Goal: Task Accomplishment & Management: Use online tool/utility

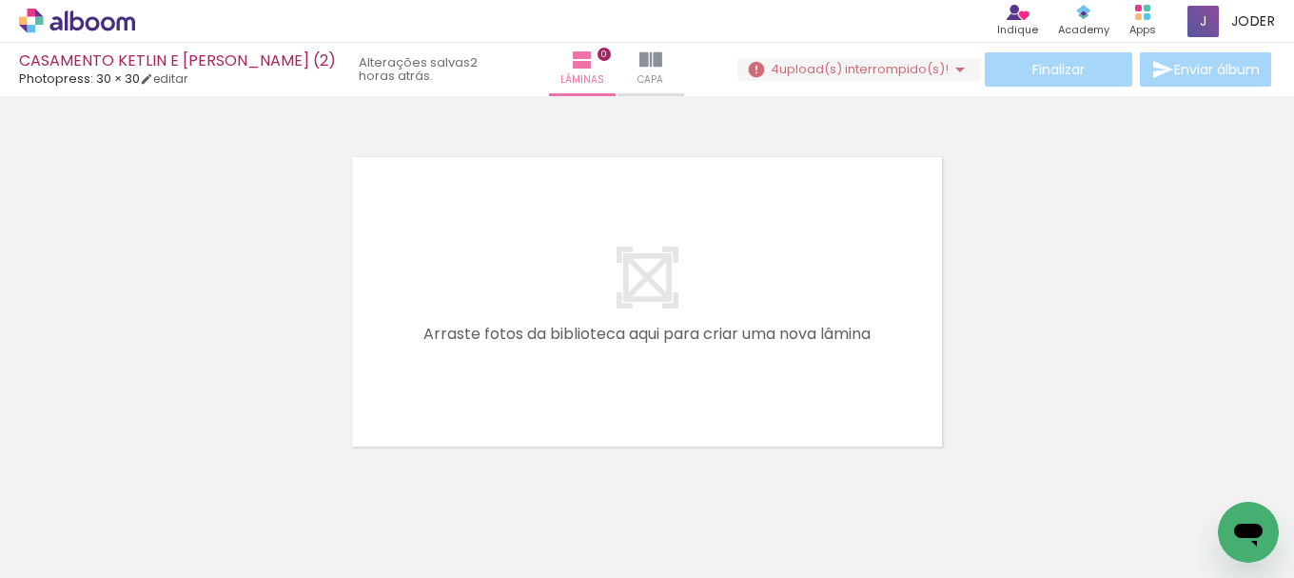
click at [1081, 318] on div at bounding box center [647, 277] width 1294 height 349
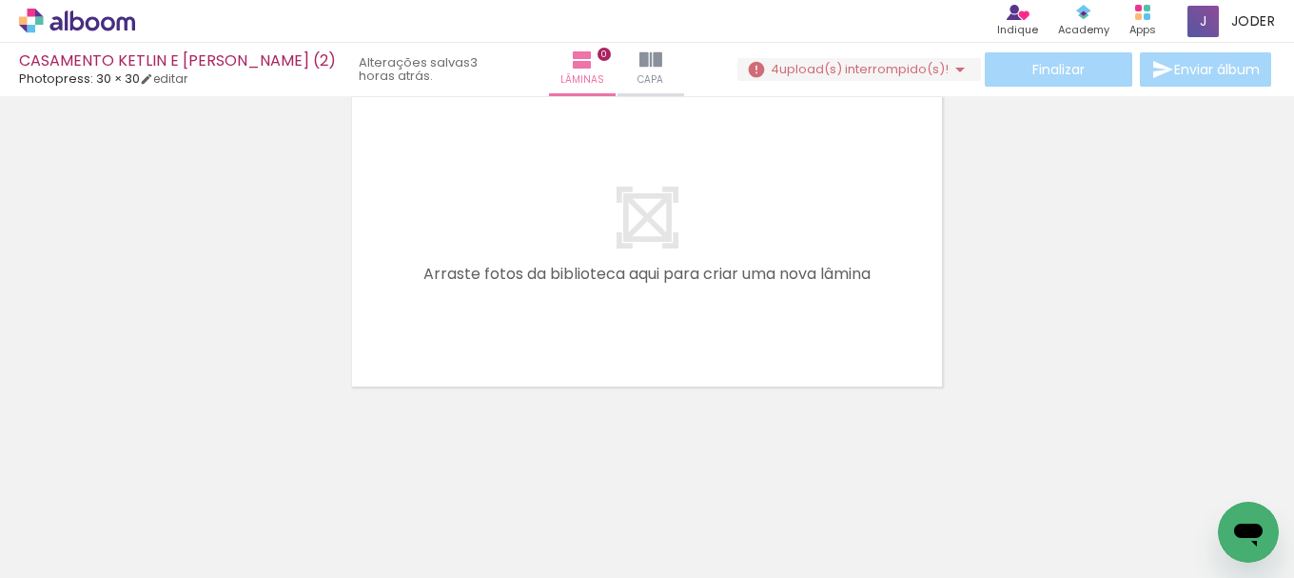
scroll to position [0, 6222]
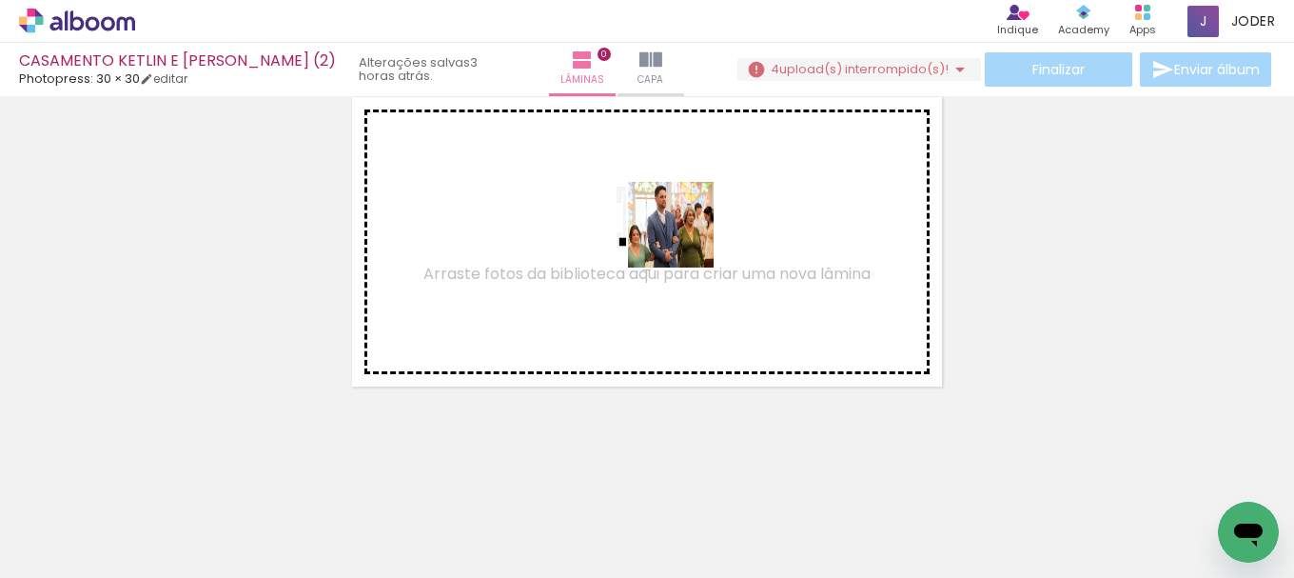
drag, startPoint x: 1111, startPoint y: 526, endPoint x: 666, endPoint y: 291, distance: 502.8
click at [675, 232] on quentale-workspace at bounding box center [647, 289] width 1294 height 578
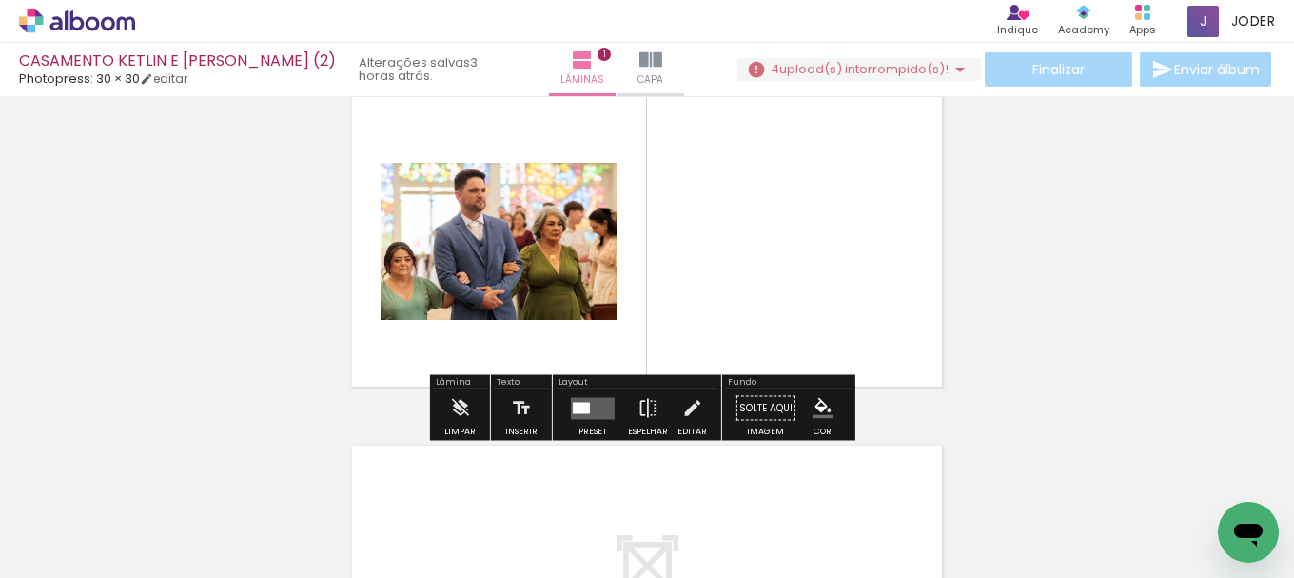
scroll to position [25, 0]
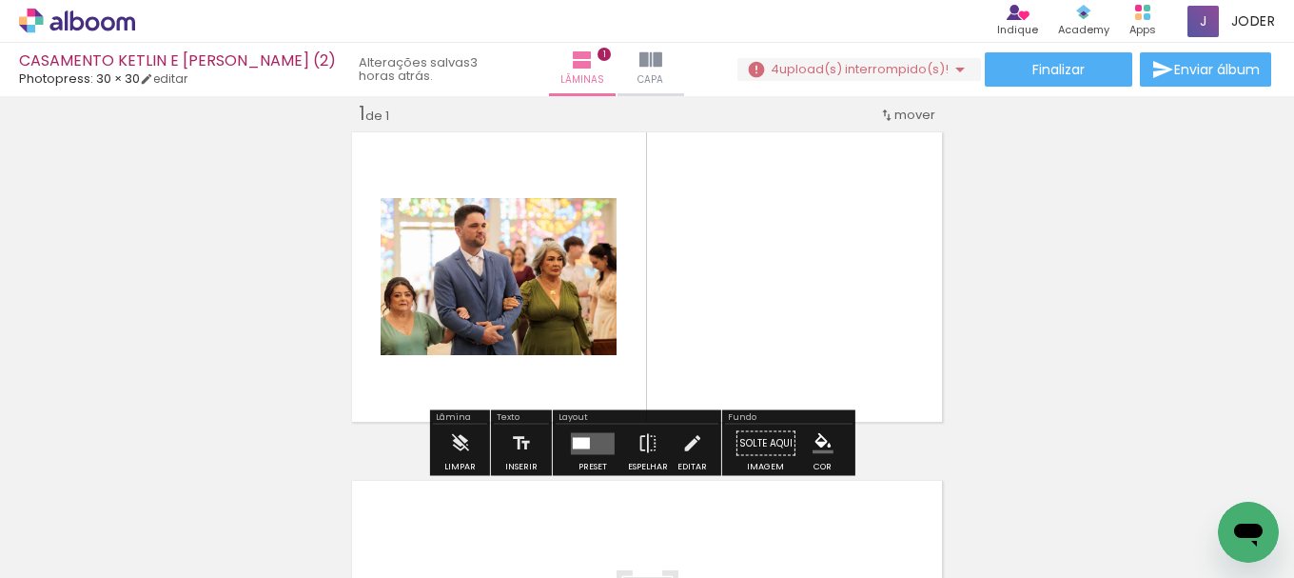
click at [104, 516] on iron-icon at bounding box center [96, 520] width 15 height 15
click at [0, 0] on slot "Não utilizadas" at bounding box center [0, 0] width 0 height 0
type input "Não utilizadas"
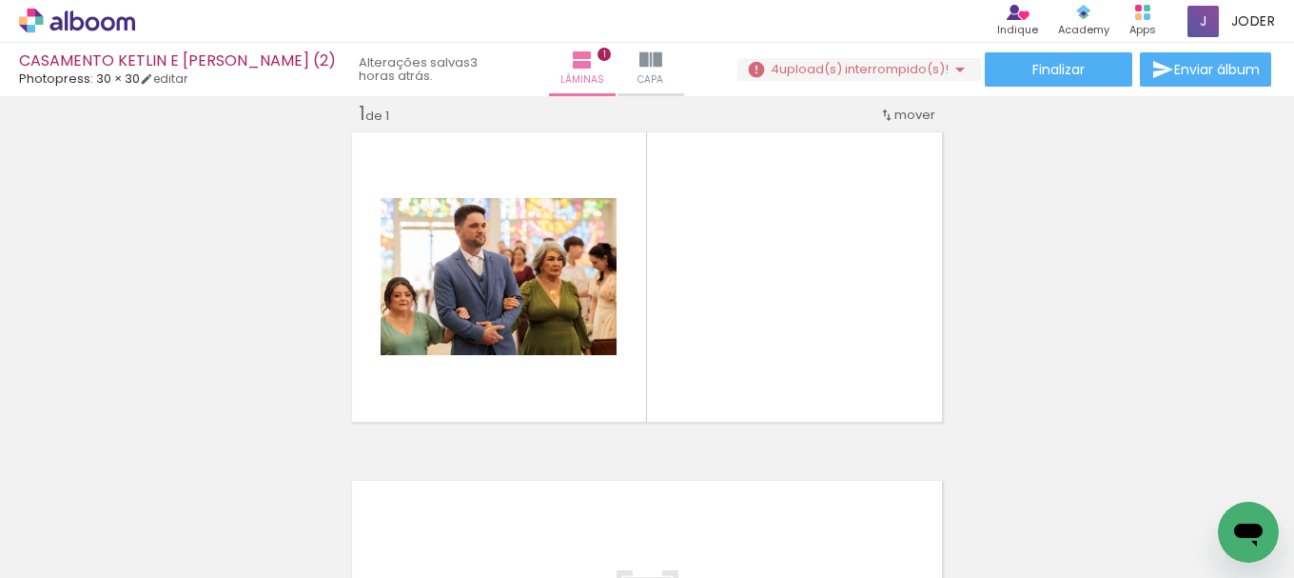
scroll to position [0, 0]
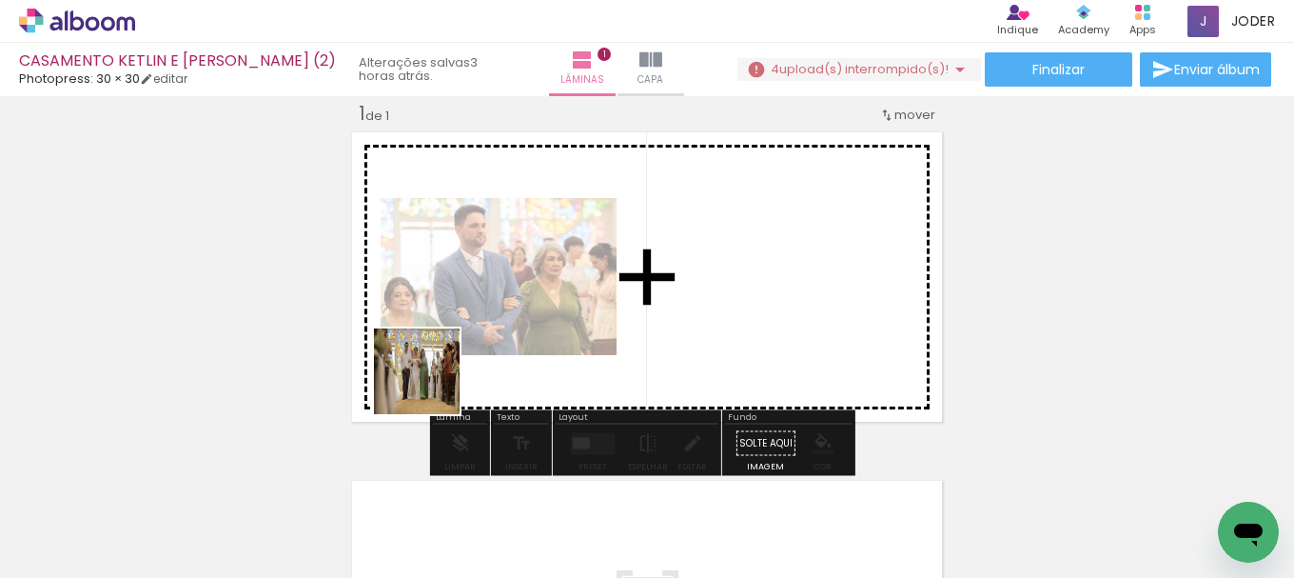
drag, startPoint x: 316, startPoint y: 525, endPoint x: 443, endPoint y: 438, distance: 153.9
click at [436, 379] on quentale-workspace at bounding box center [647, 289] width 1294 height 578
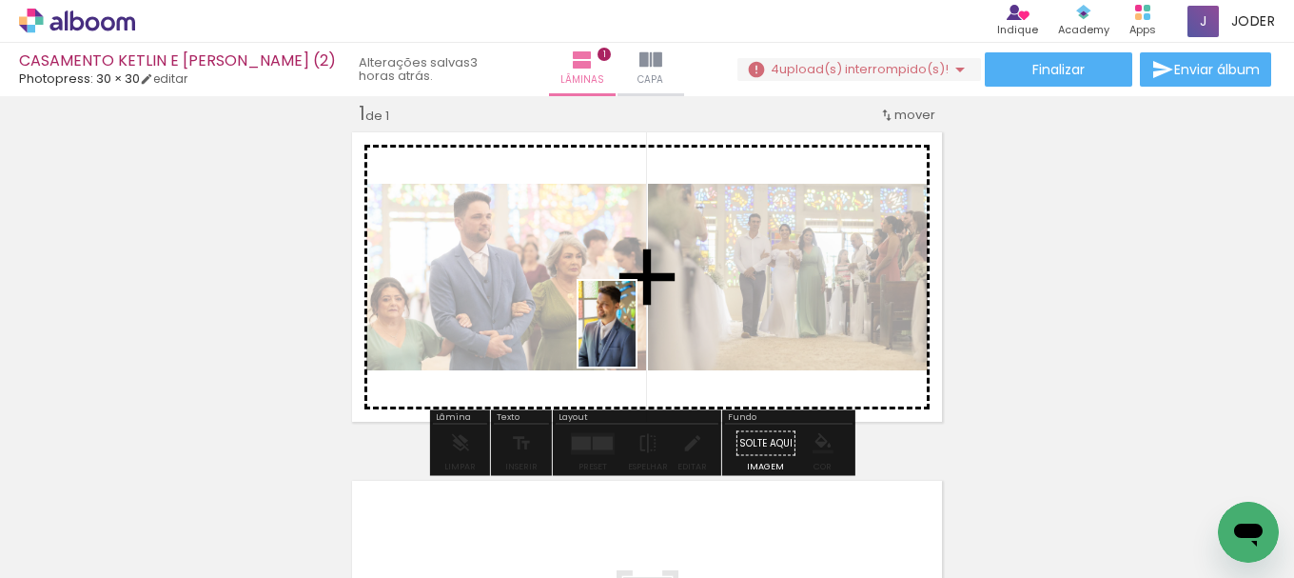
drag, startPoint x: 203, startPoint y: 531, endPoint x: 620, endPoint y: 479, distance: 421.0
click at [644, 332] on quentale-workspace at bounding box center [647, 289] width 1294 height 578
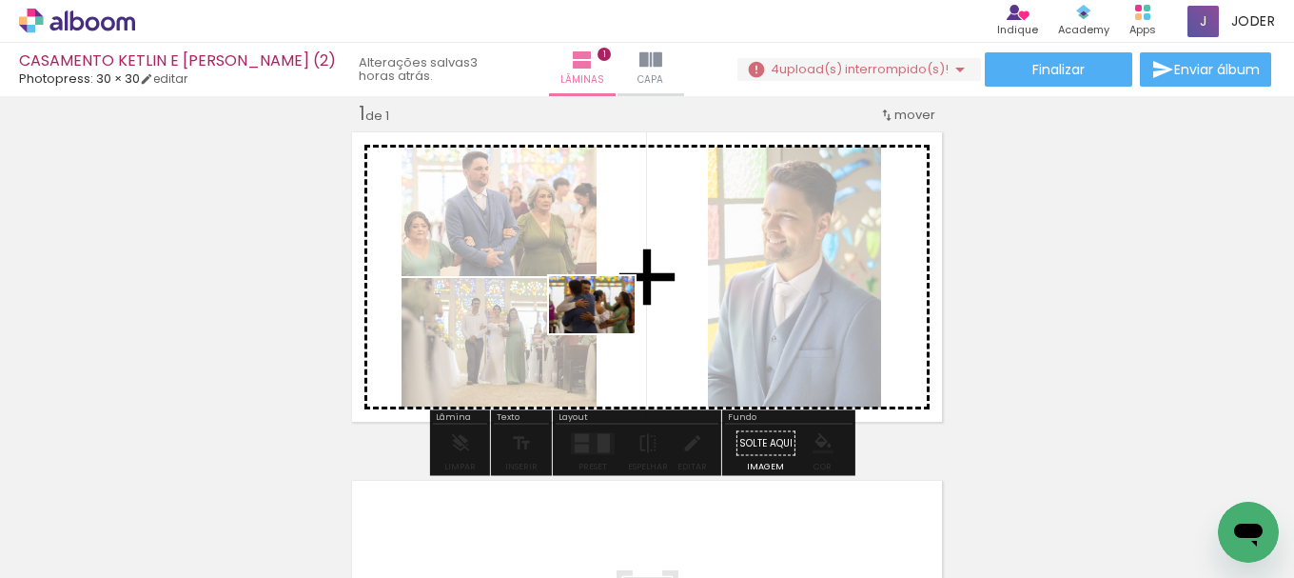
drag, startPoint x: 194, startPoint y: 521, endPoint x: 615, endPoint y: 488, distance: 421.9
click at [612, 330] on quentale-workspace at bounding box center [647, 289] width 1294 height 578
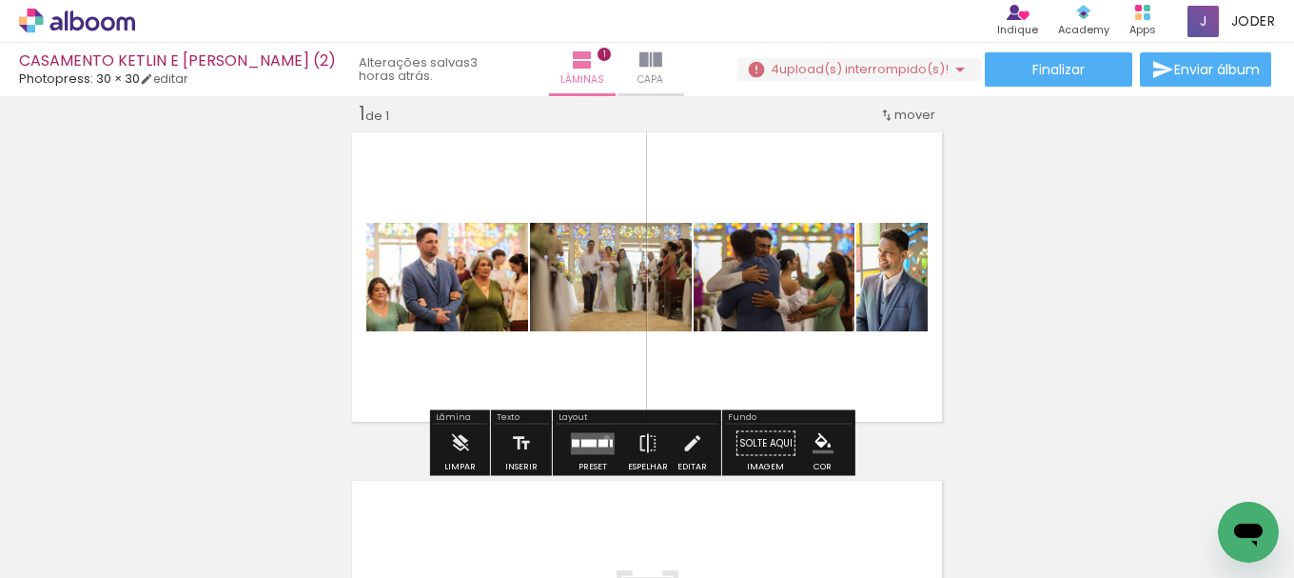
click at [602, 437] on quentale-layouter at bounding box center [593, 443] width 44 height 22
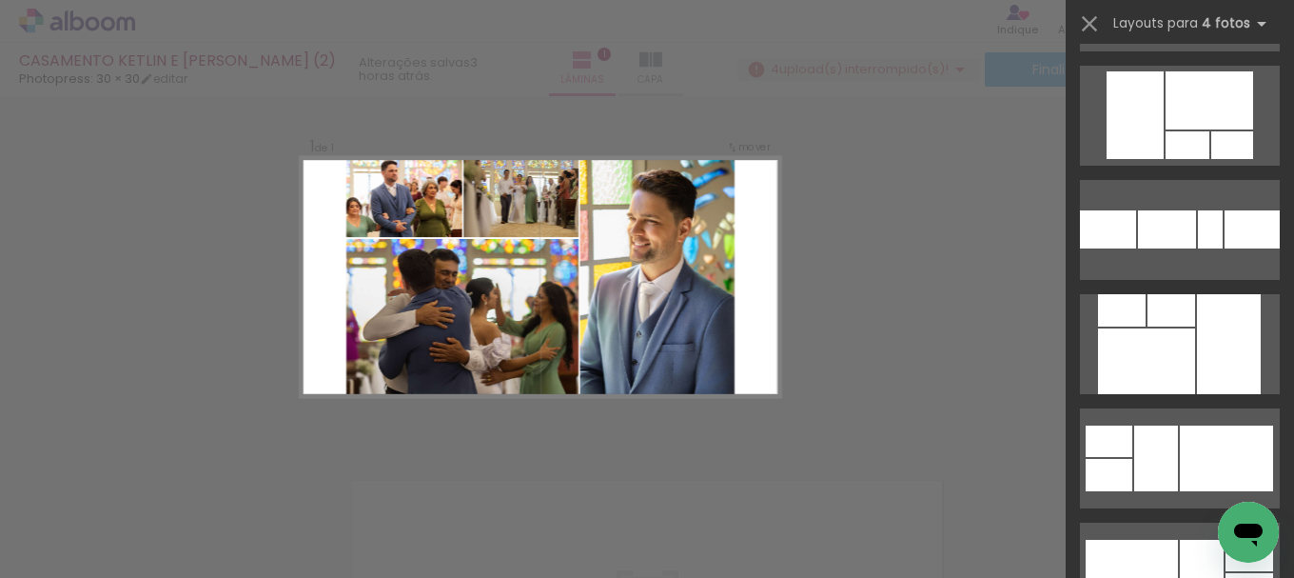
scroll to position [4378, 0]
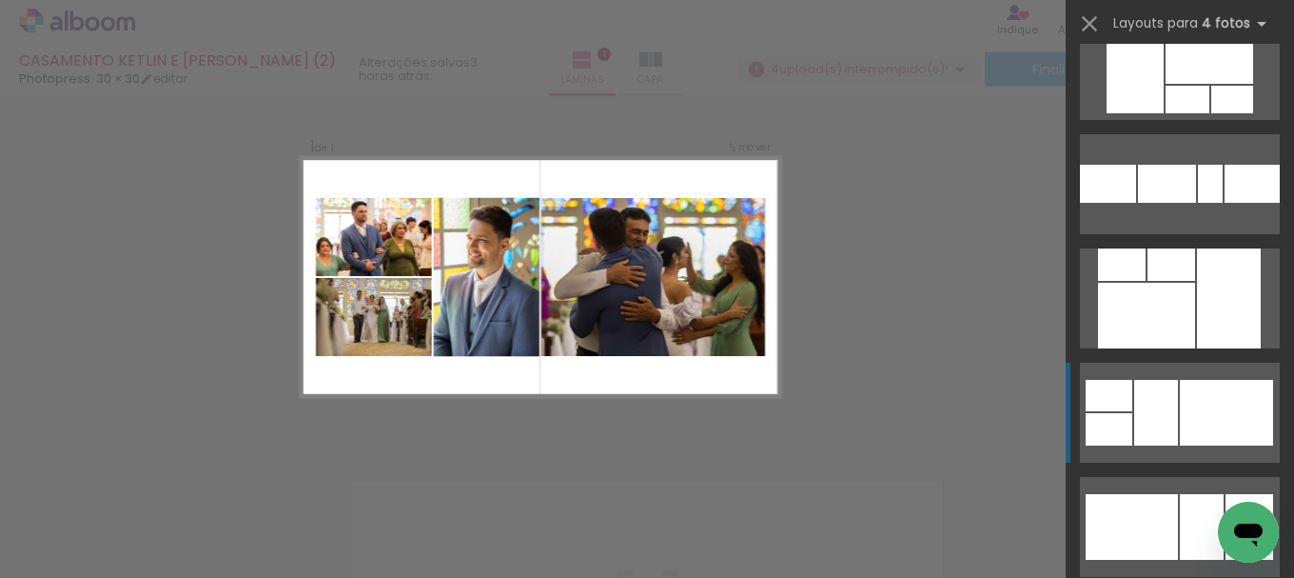
click at [1144, 424] on div at bounding box center [1156, 413] width 44 height 66
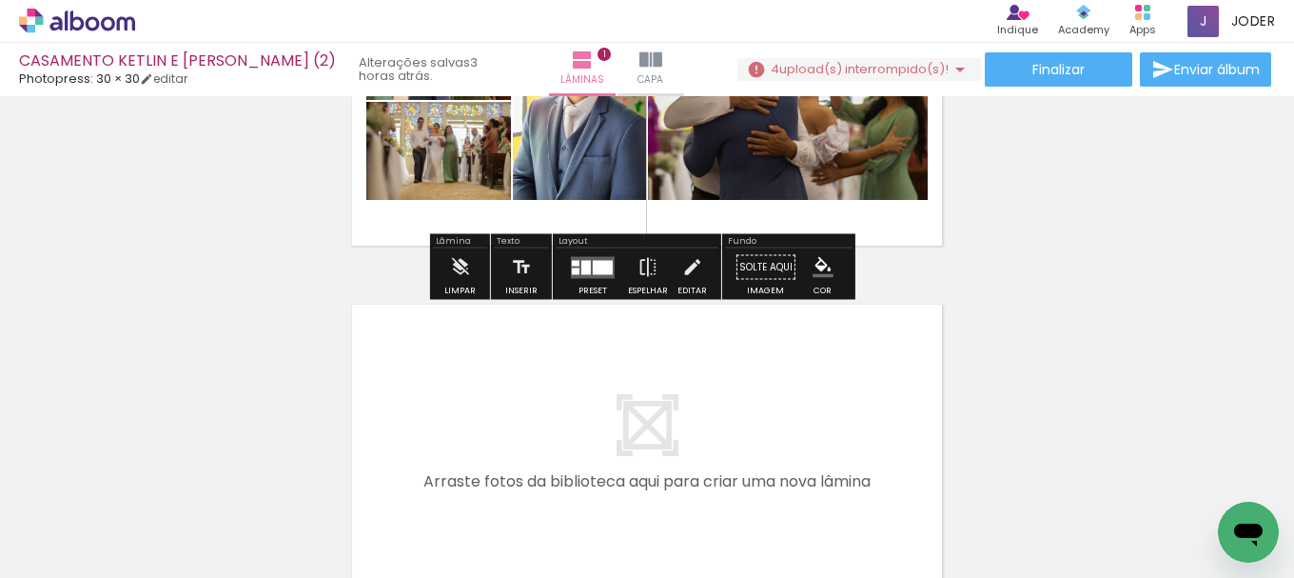
scroll to position [215, 0]
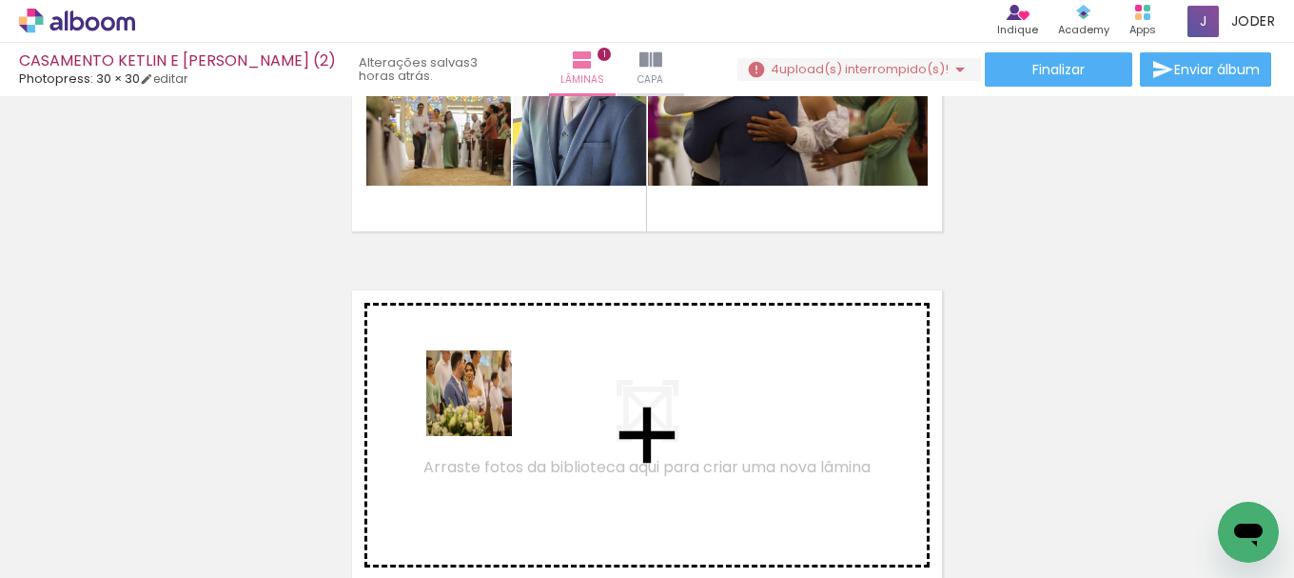
drag, startPoint x: 320, startPoint y: 517, endPoint x: 497, endPoint y: 399, distance: 212.7
click at [497, 399] on quentale-workspace at bounding box center [647, 289] width 1294 height 578
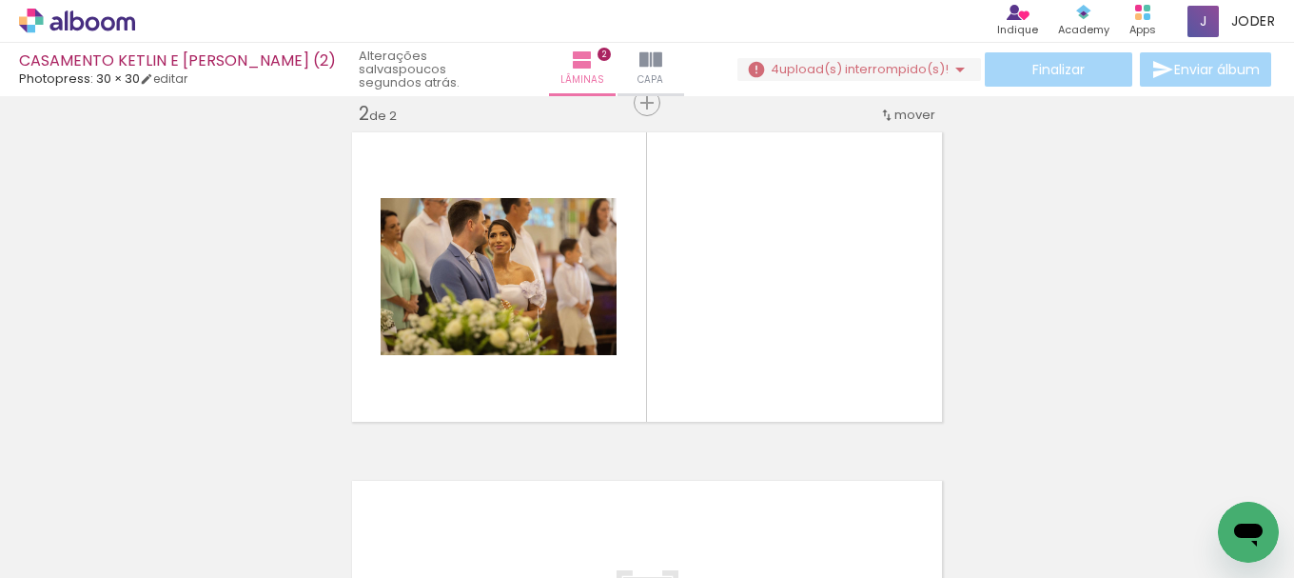
scroll to position [0, 5689]
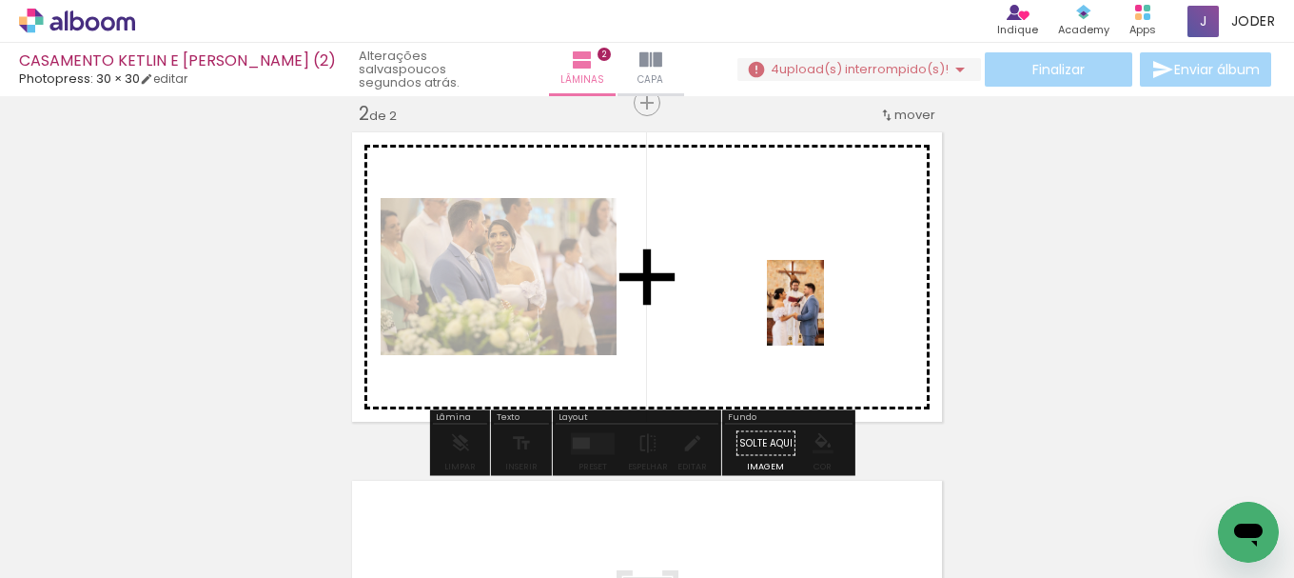
drag, startPoint x: 1236, startPoint y: 490, endPoint x: 824, endPoint y: 317, distance: 447.0
click at [824, 317] on quentale-workspace at bounding box center [647, 289] width 1294 height 578
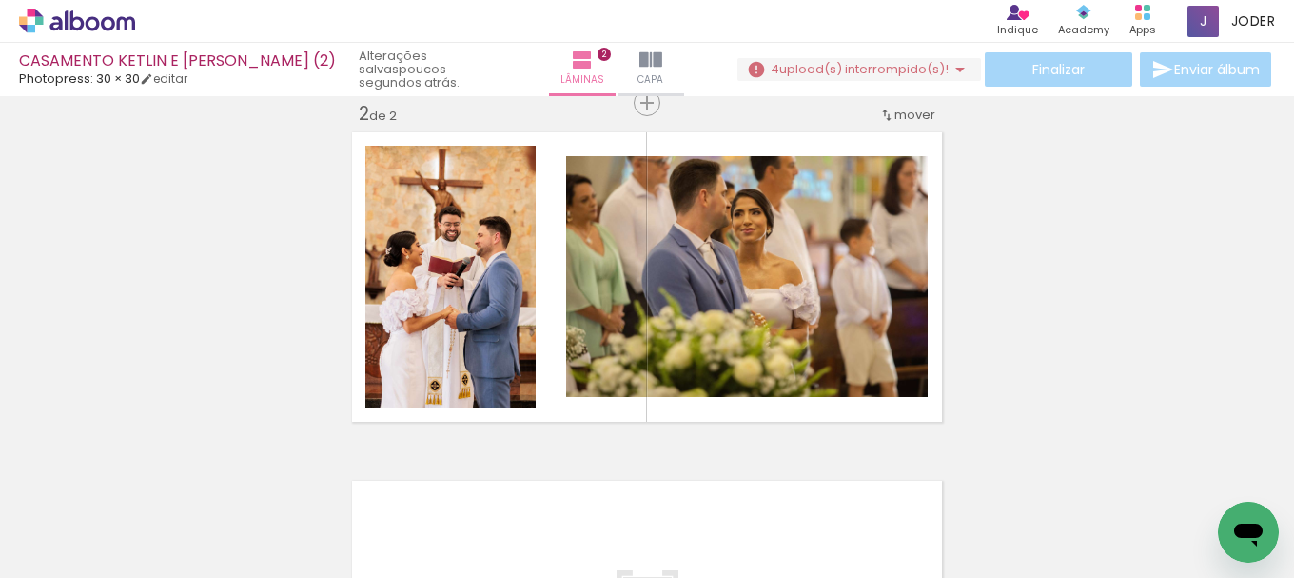
scroll to position [0, 5582]
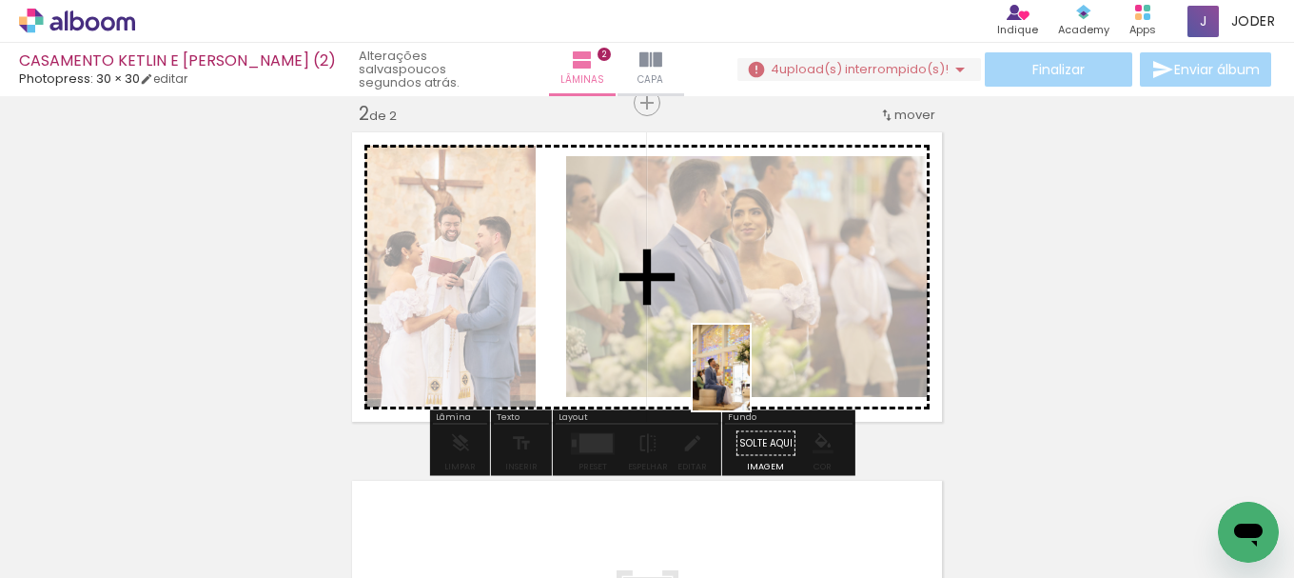
drag, startPoint x: 1126, startPoint y: 521, endPoint x: 750, endPoint y: 382, distance: 400.8
click at [750, 382] on quentale-workspace at bounding box center [647, 289] width 1294 height 578
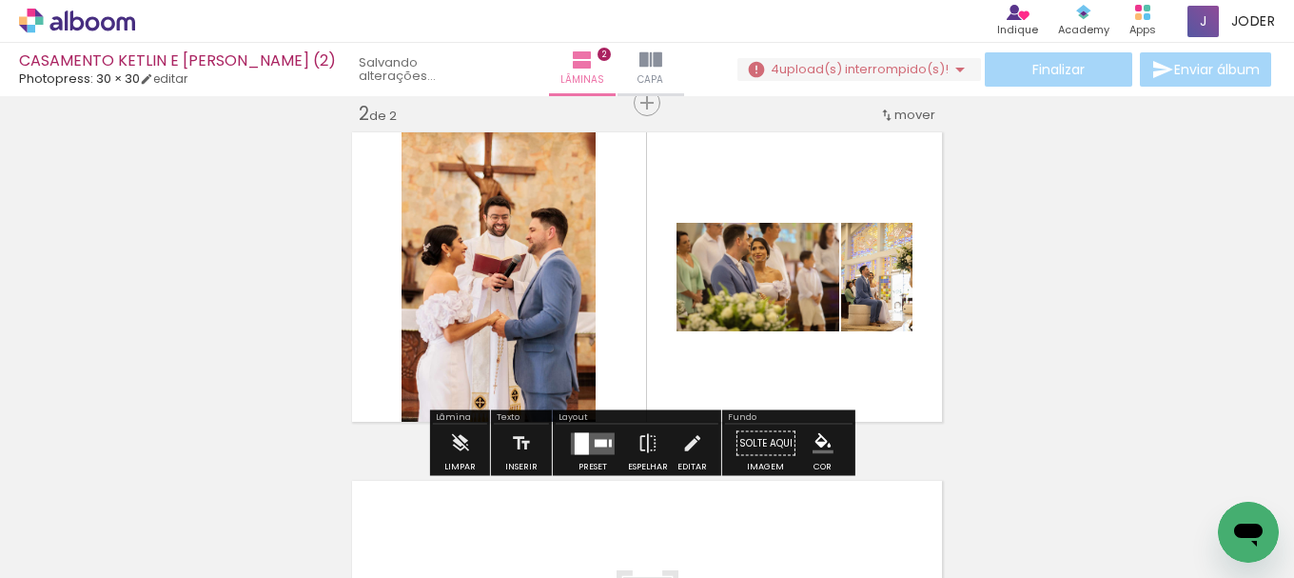
scroll to position [0, 5476]
click at [600, 439] on div at bounding box center [601, 443] width 12 height 8
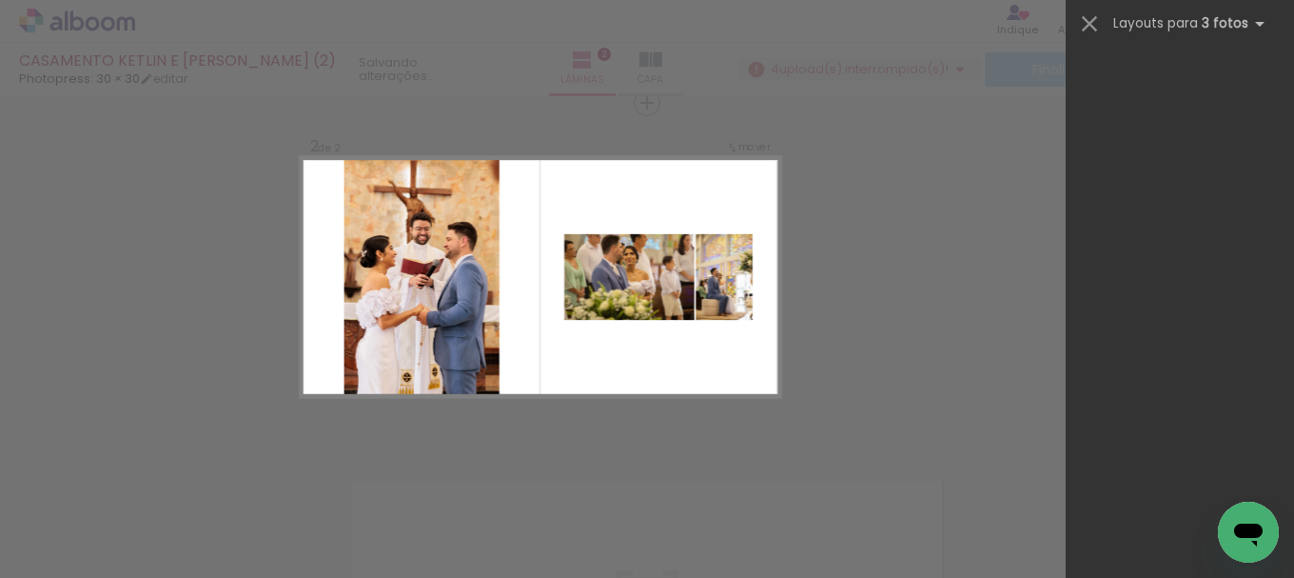
scroll to position [0, 0]
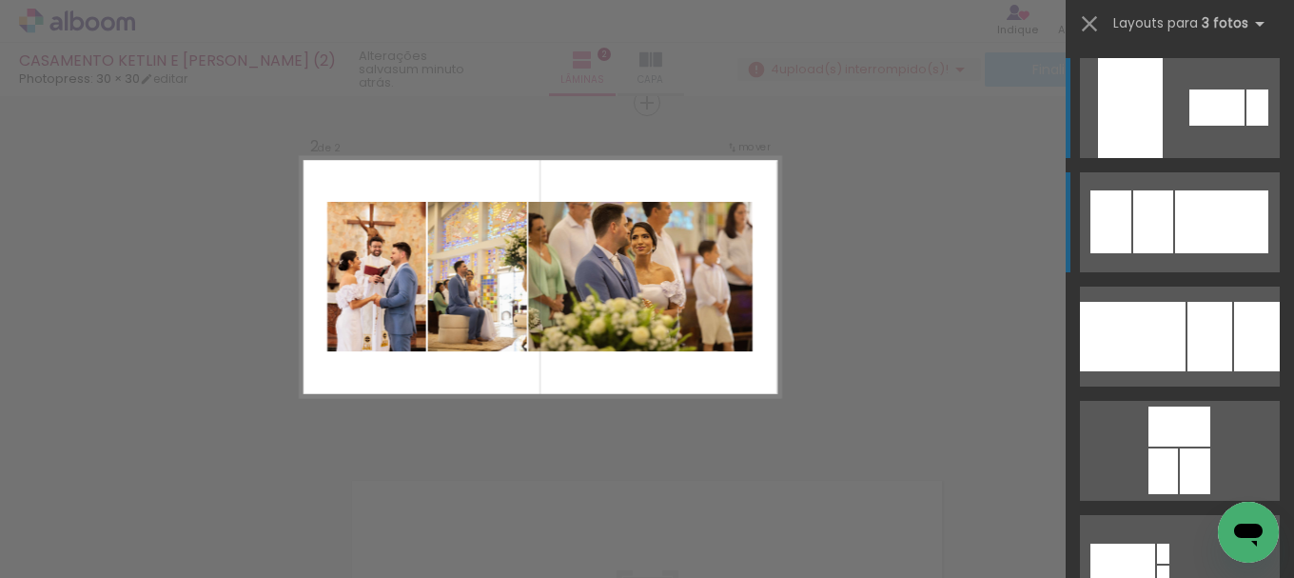
click at [1157, 220] on div at bounding box center [1153, 221] width 40 height 63
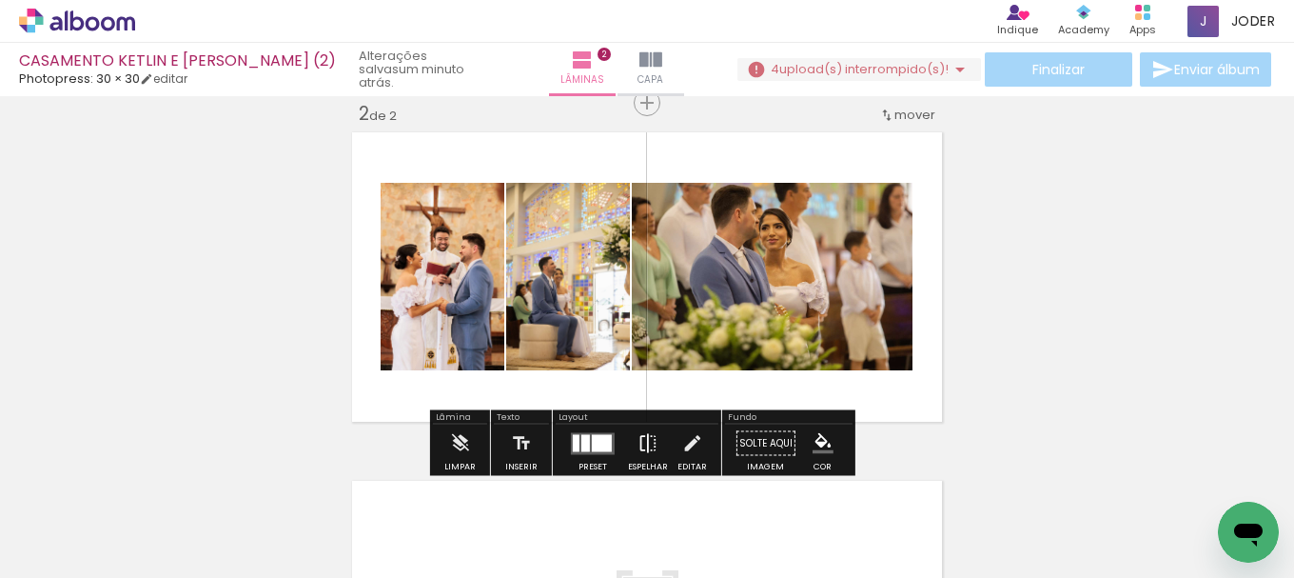
click at [645, 440] on iron-icon at bounding box center [648, 443] width 21 height 38
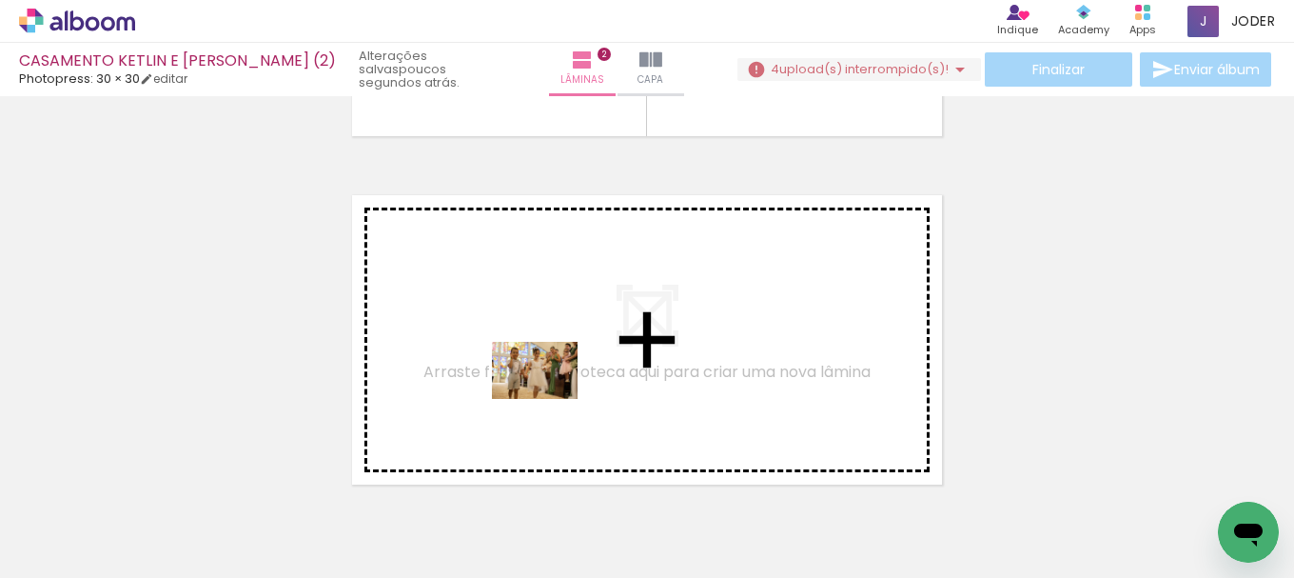
drag, startPoint x: 325, startPoint y: 537, endPoint x: 551, endPoint y: 399, distance: 264.4
click at [551, 399] on quentale-workspace at bounding box center [647, 289] width 1294 height 578
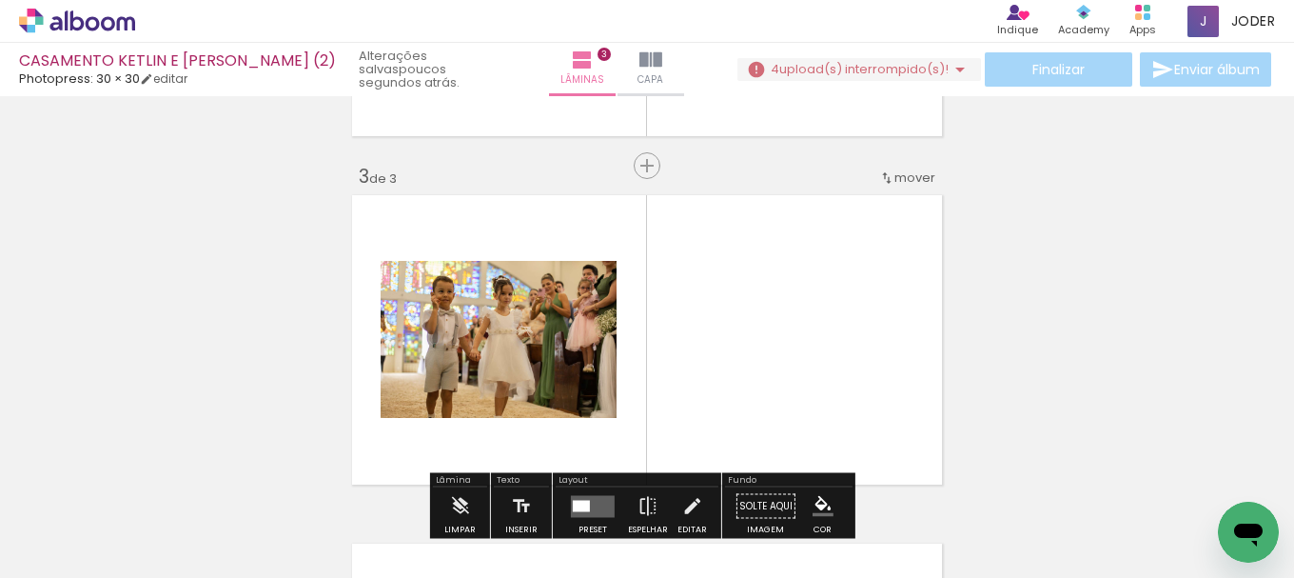
scroll to position [721, 0]
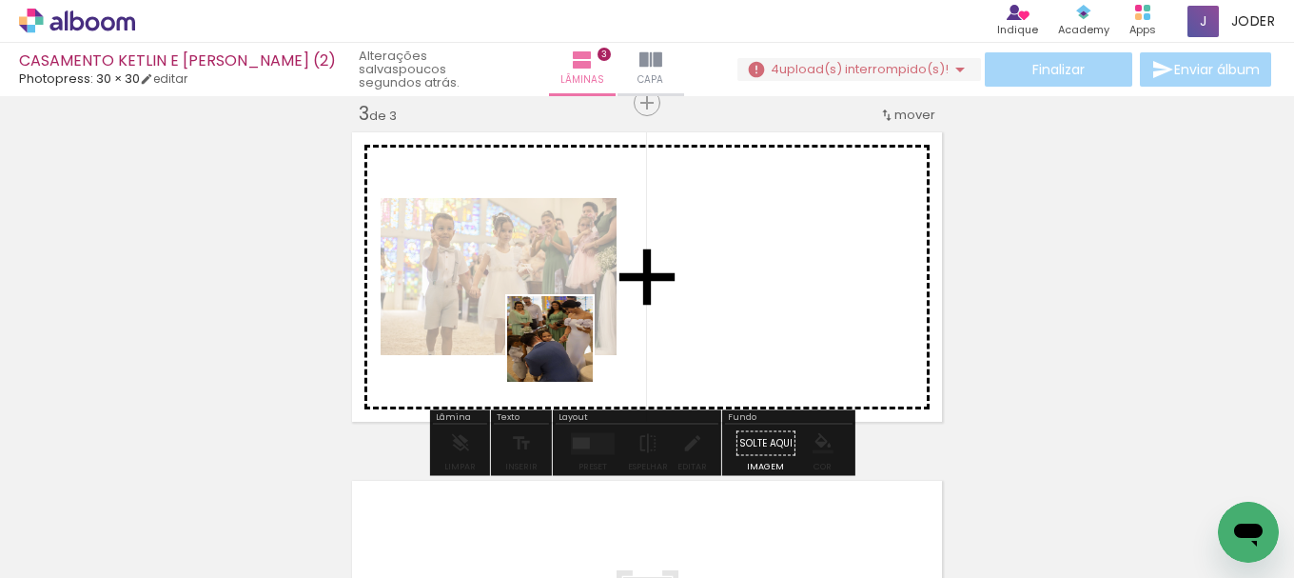
drag, startPoint x: 312, startPoint y: 519, endPoint x: 550, endPoint y: 458, distance: 245.6
click at [580, 344] on quentale-workspace at bounding box center [647, 289] width 1294 height 578
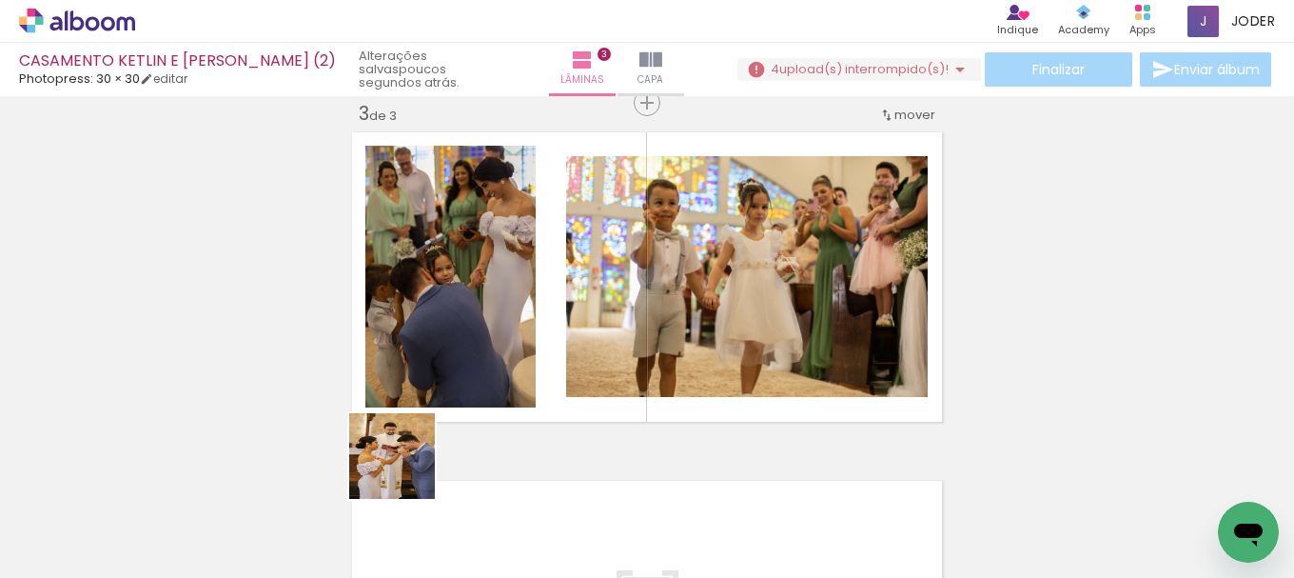
drag, startPoint x: 322, startPoint y: 530, endPoint x: 420, endPoint y: 523, distance: 98.2
click at [570, 382] on quentale-workspace at bounding box center [647, 289] width 1294 height 578
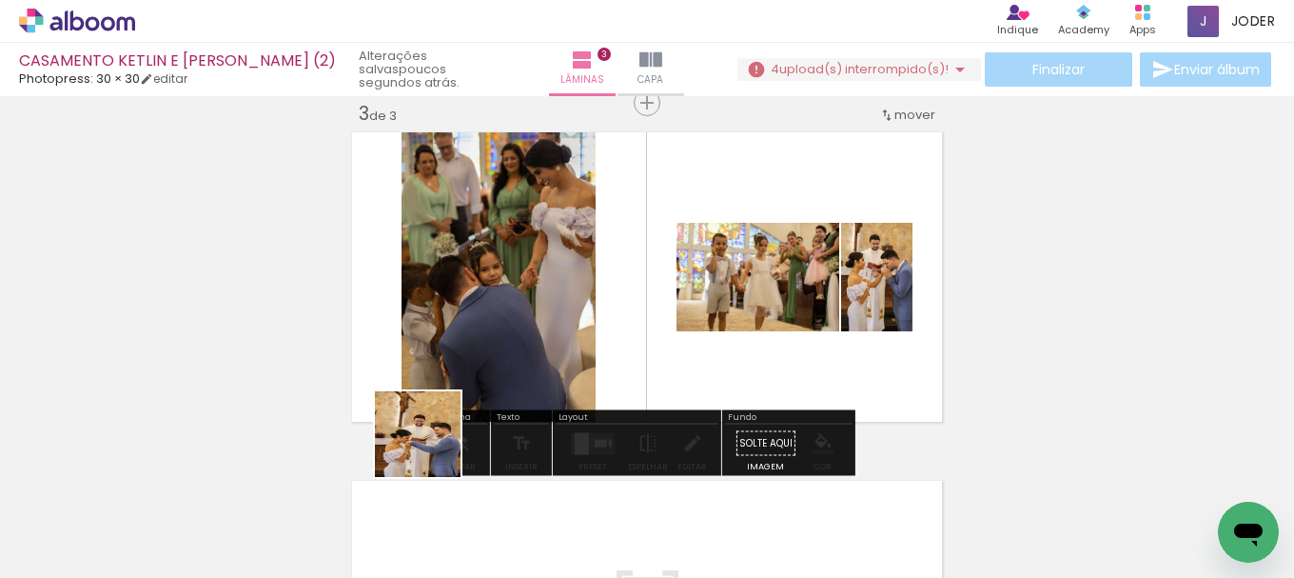
drag, startPoint x: 313, startPoint y: 529, endPoint x: 613, endPoint y: 333, distance: 358.2
click at [613, 333] on quentale-workspace at bounding box center [647, 289] width 1294 height 578
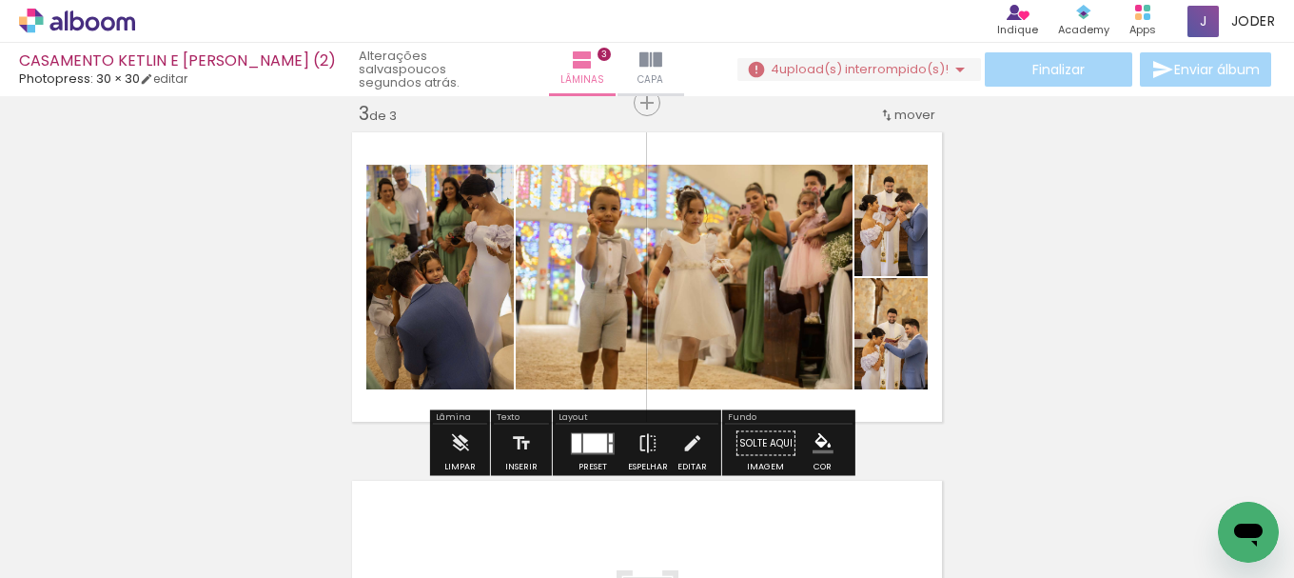
click at [586, 443] on div at bounding box center [595, 442] width 24 height 19
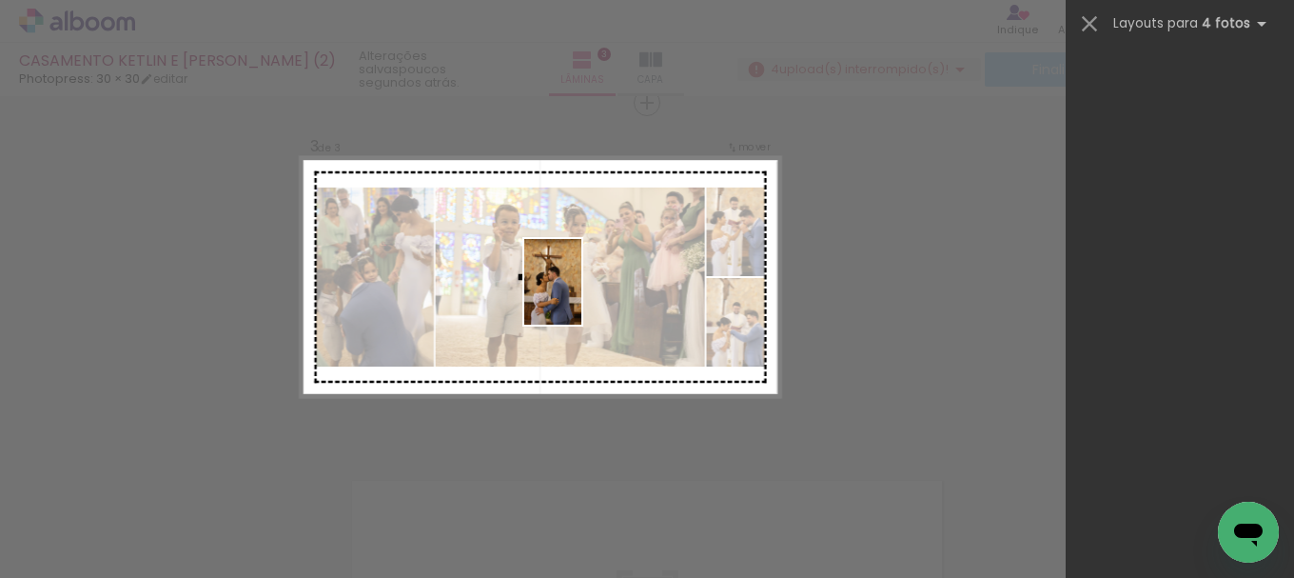
scroll to position [0, 0]
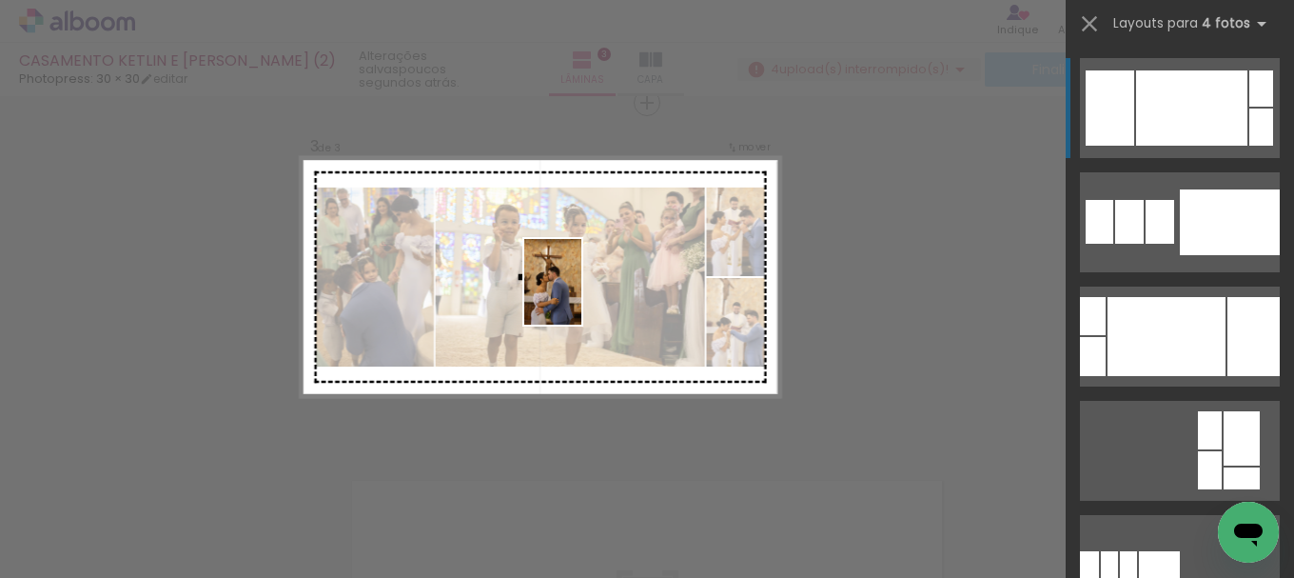
drag, startPoint x: 483, startPoint y: 368, endPoint x: 596, endPoint y: 289, distance: 137.3
click at [596, 289] on quentale-workspace at bounding box center [647, 289] width 1294 height 578
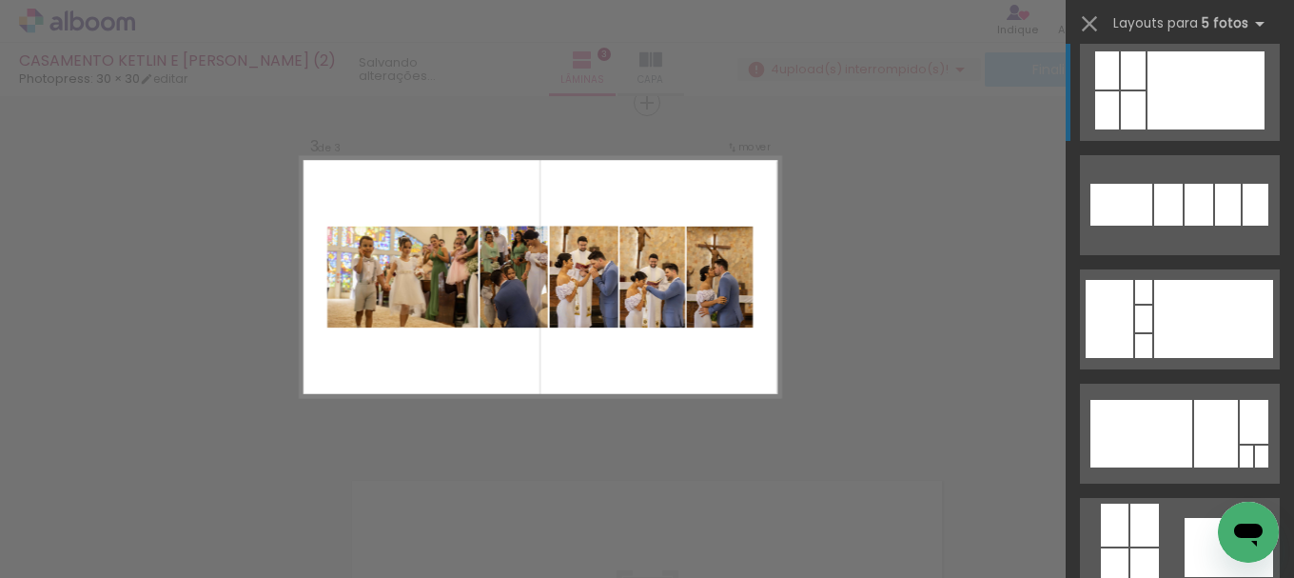
scroll to position [761, 0]
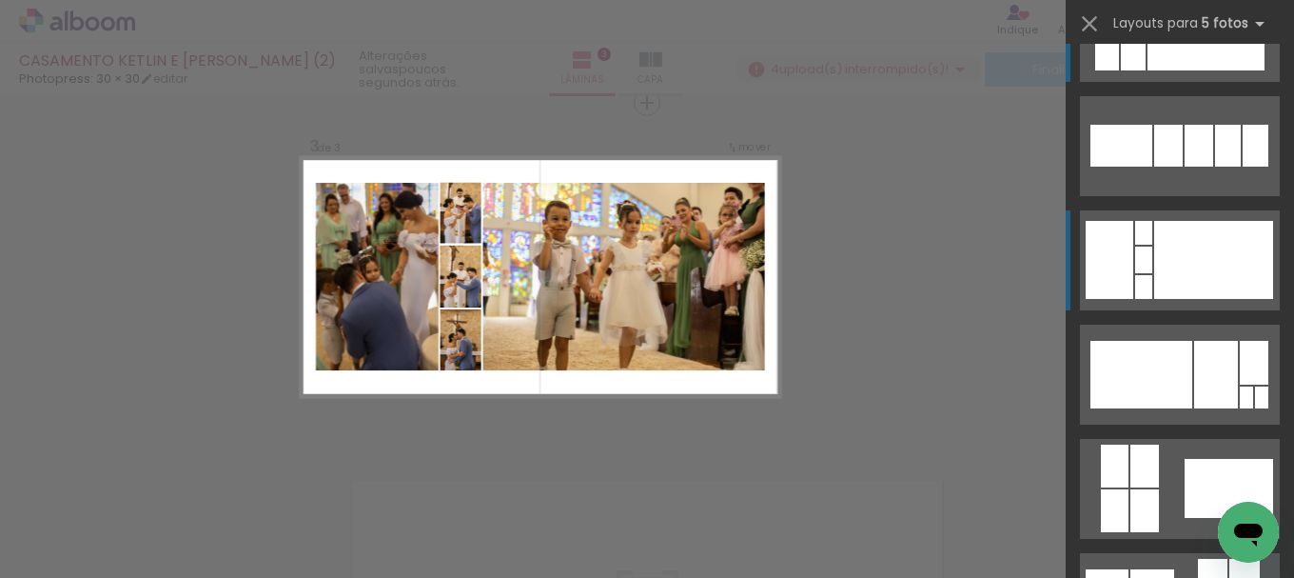
click at [1237, 262] on div at bounding box center [1213, 260] width 119 height 78
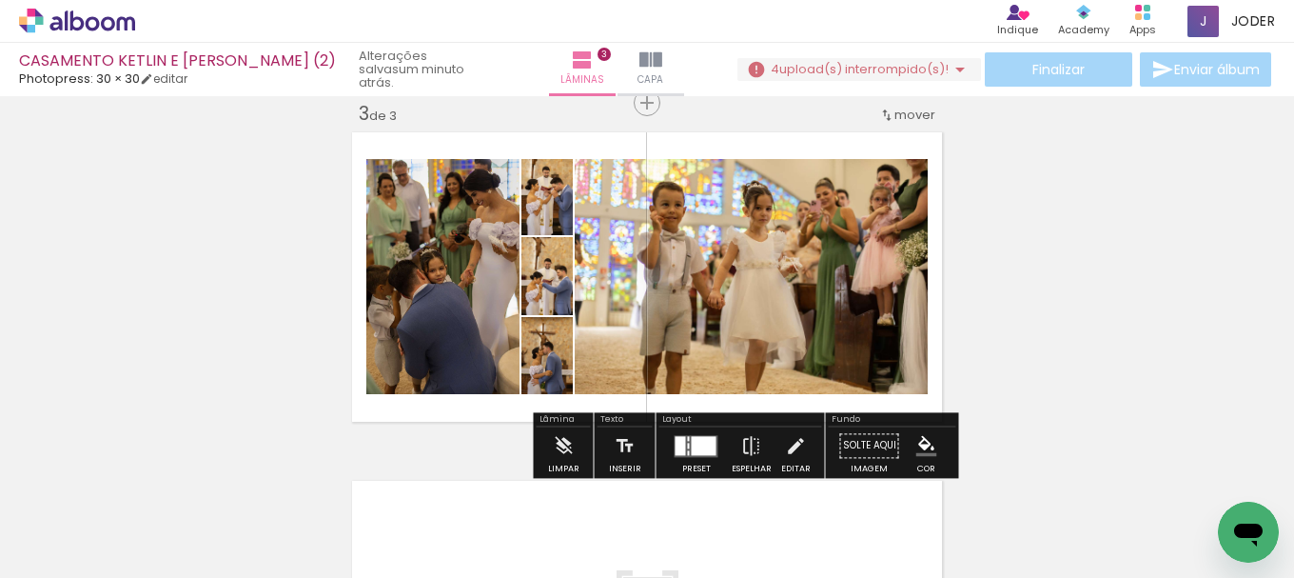
click at [705, 443] on div at bounding box center [704, 445] width 25 height 19
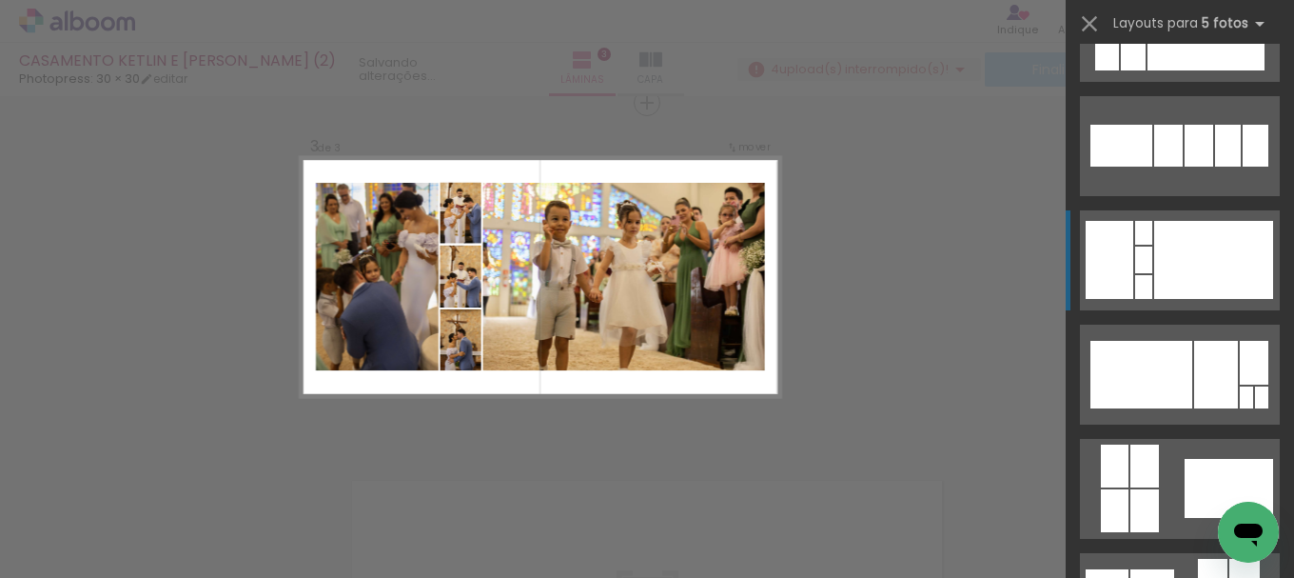
scroll to position [914, 0]
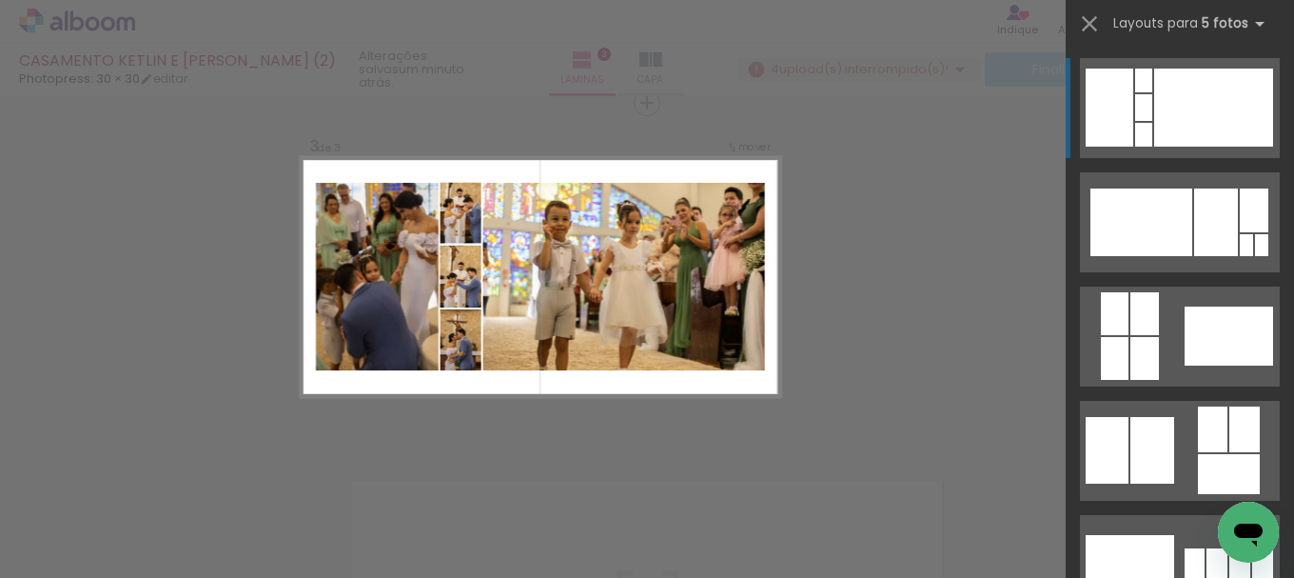
click at [837, 304] on div "Confirmar Cancelar" at bounding box center [647, 94] width 1294 height 1439
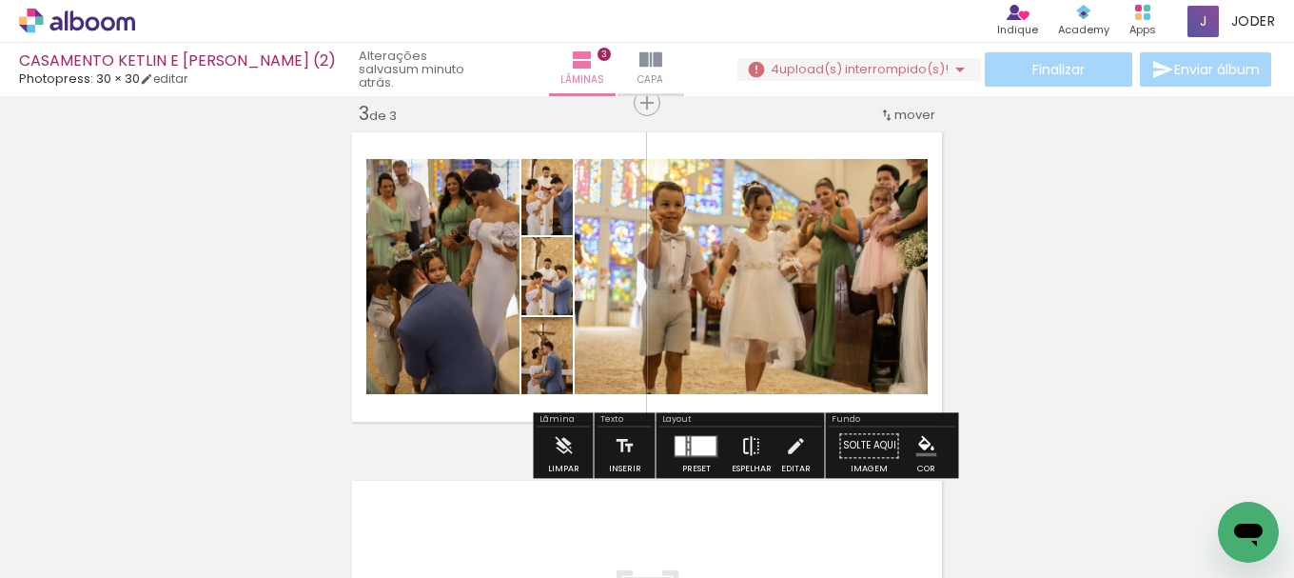
click at [745, 438] on iron-icon at bounding box center [751, 445] width 21 height 38
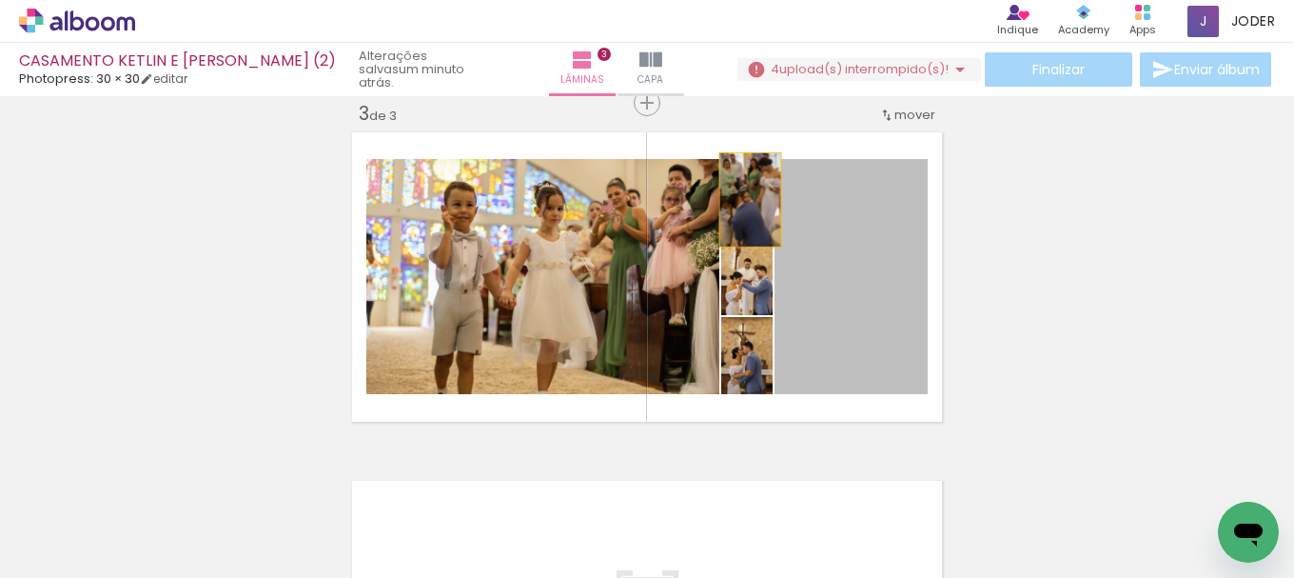
drag, startPoint x: 850, startPoint y: 314, endPoint x: 743, endPoint y: 200, distance: 156.2
click at [0, 0] on slot at bounding box center [0, 0] width 0 height 0
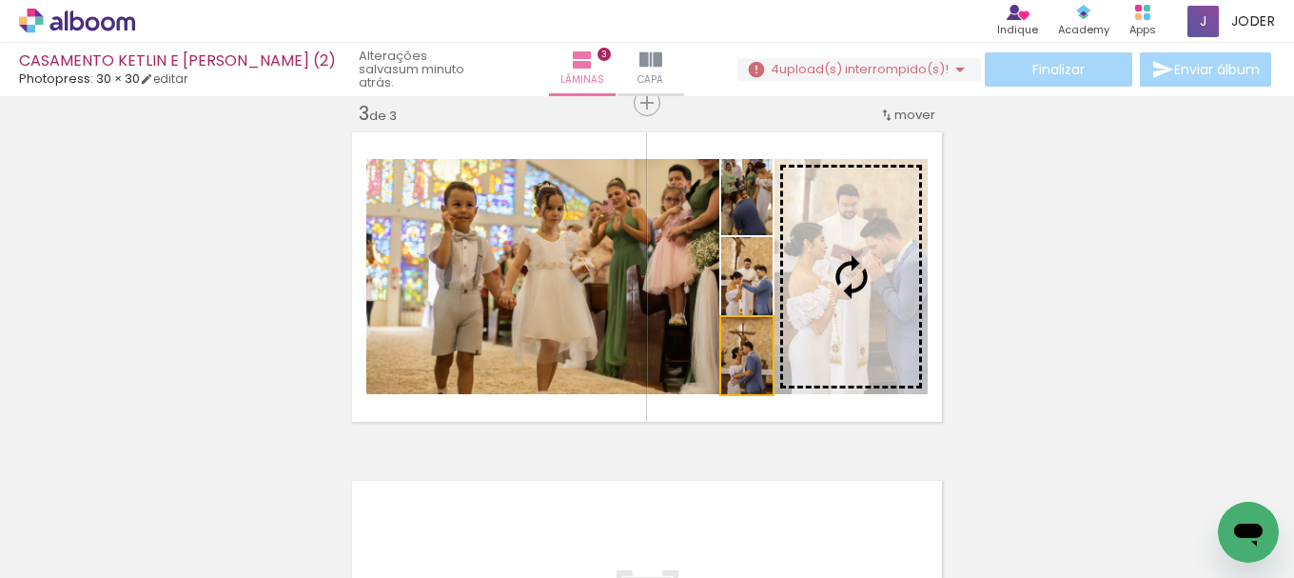
drag, startPoint x: 761, startPoint y: 363, endPoint x: 832, endPoint y: 317, distance: 83.9
click at [0, 0] on slot at bounding box center [0, 0] width 0 height 0
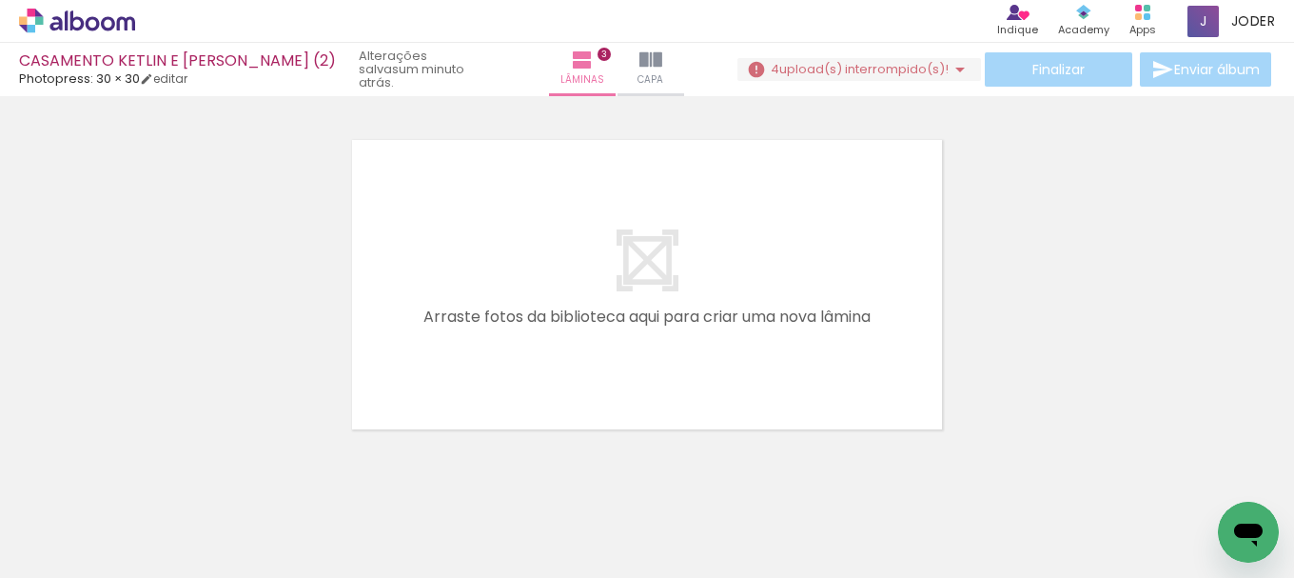
scroll to position [1102, 0]
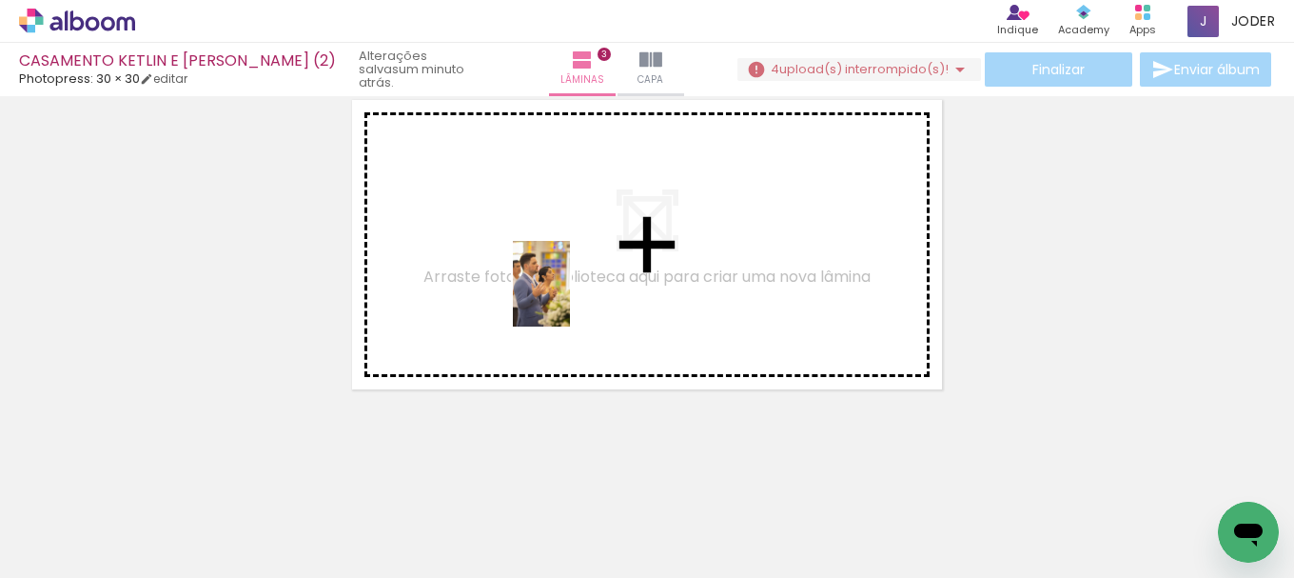
drag, startPoint x: 314, startPoint y: 512, endPoint x: 570, endPoint y: 298, distance: 333.7
click at [570, 298] on quentale-workspace at bounding box center [647, 289] width 1294 height 578
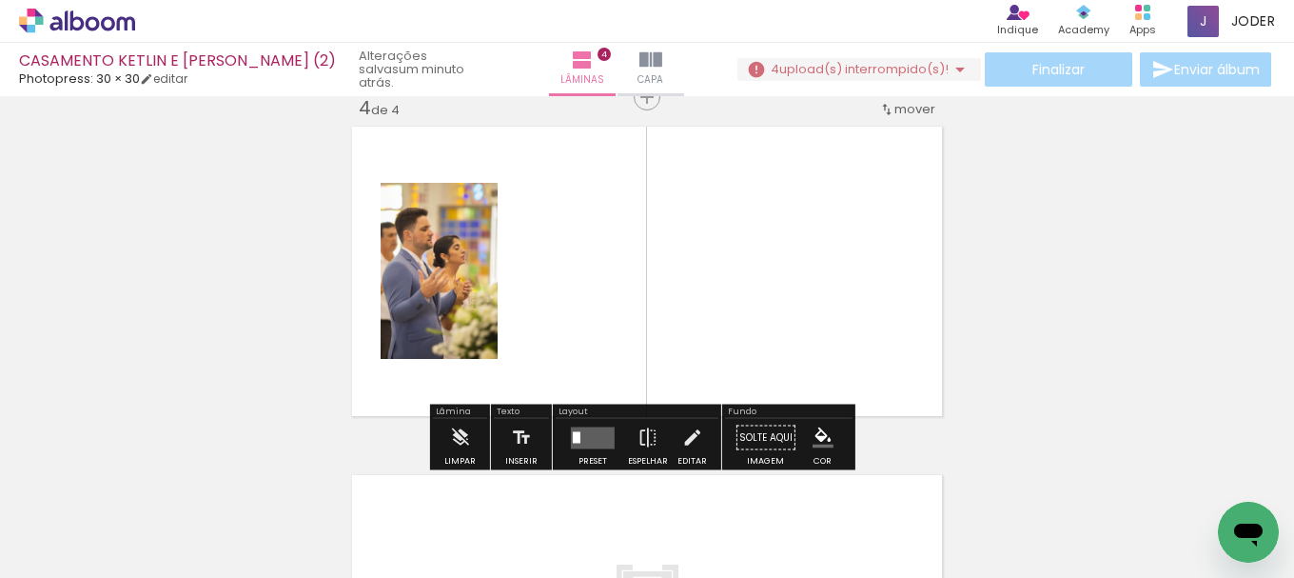
scroll to position [1070, 0]
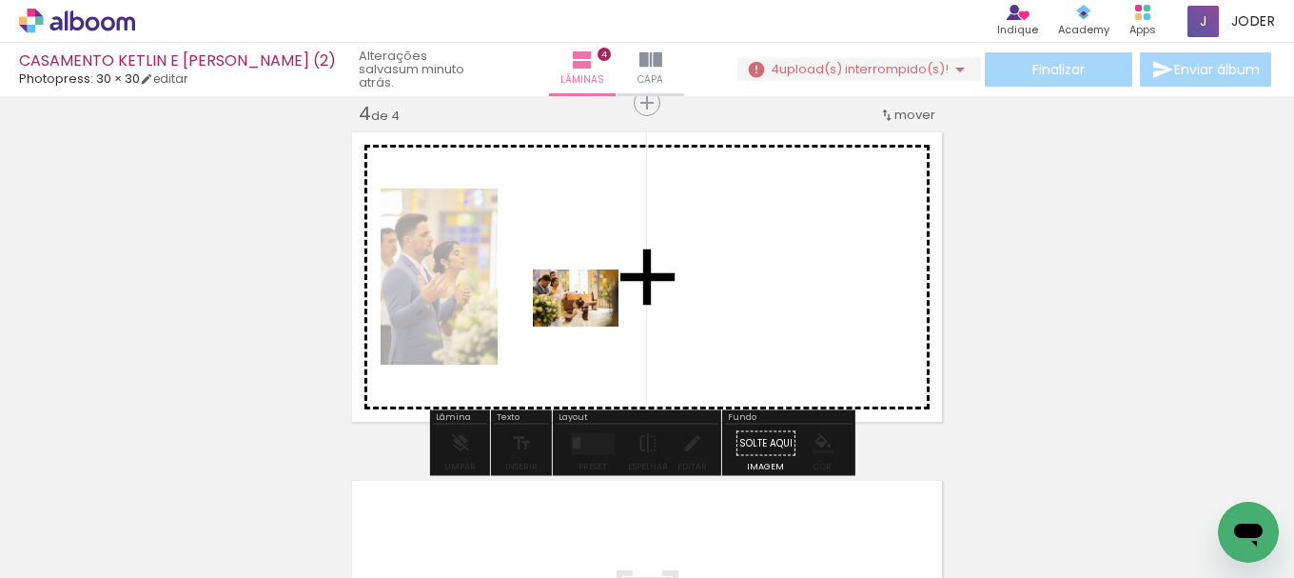
drag, startPoint x: 318, startPoint y: 523, endPoint x: 598, endPoint y: 404, distance: 304.4
click at [597, 322] on quentale-workspace at bounding box center [647, 289] width 1294 height 578
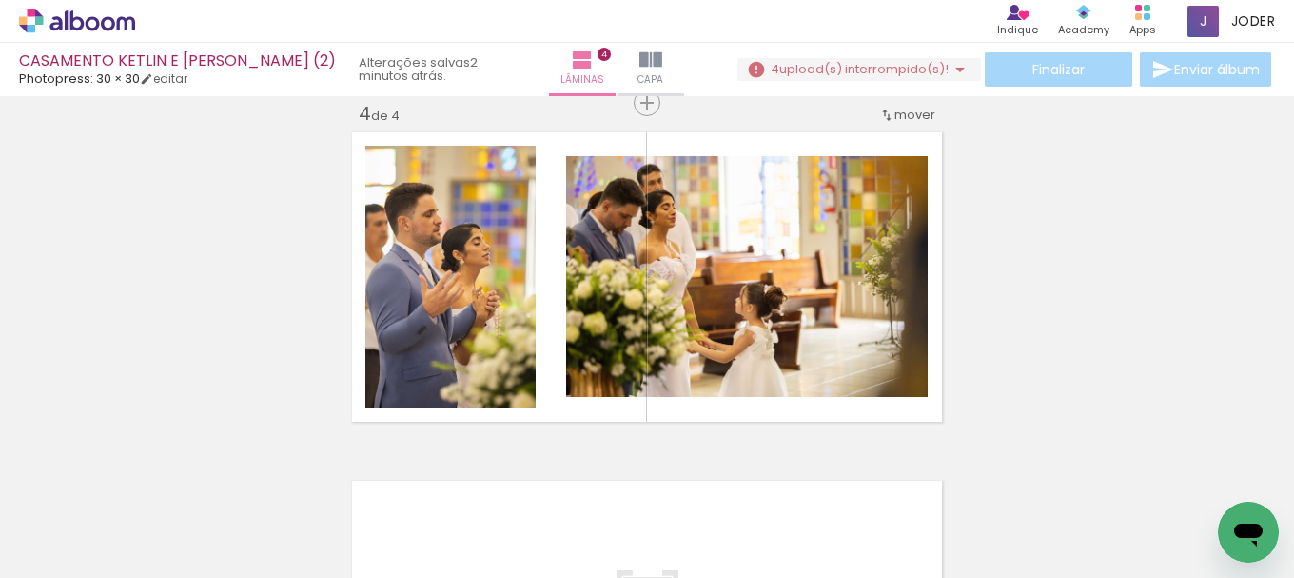
scroll to position [0, 4730]
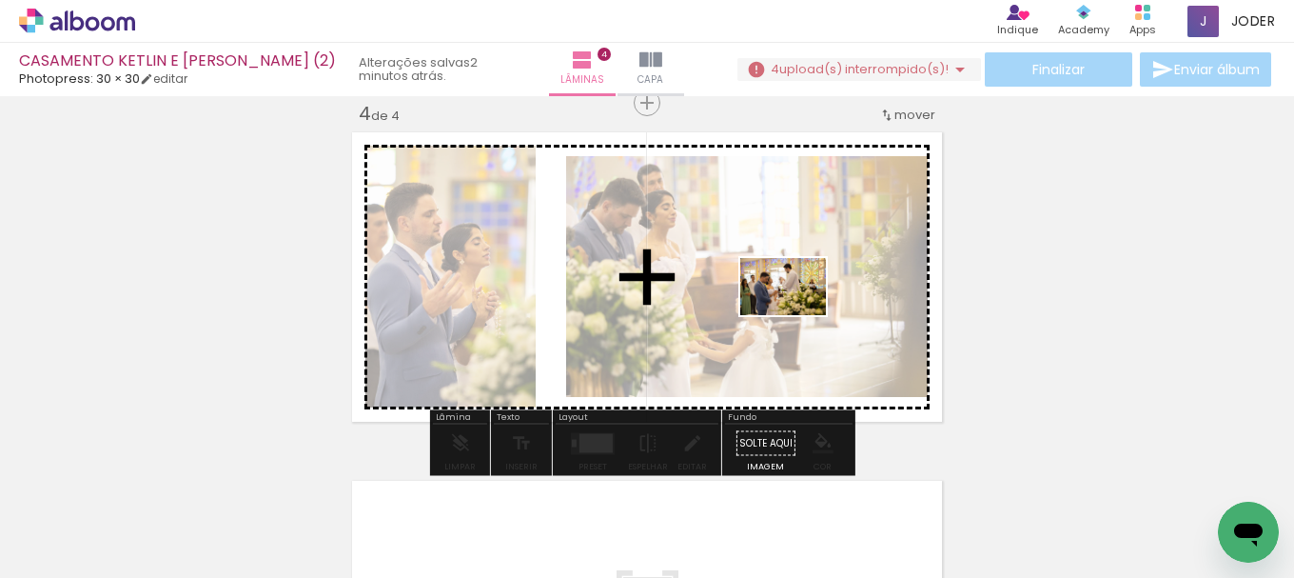
drag, startPoint x: 1205, startPoint y: 522, endPoint x: 760, endPoint y: 334, distance: 482.4
click at [790, 305] on quentale-workspace at bounding box center [647, 289] width 1294 height 578
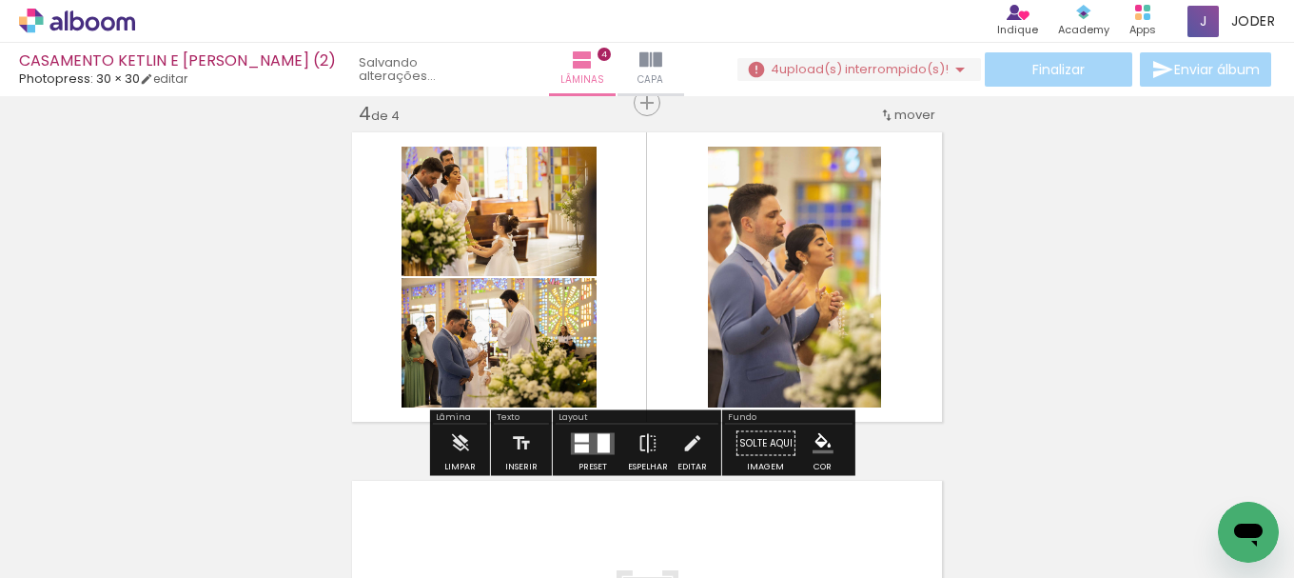
scroll to position [0, 4623]
click at [598, 443] on div at bounding box center [604, 442] width 12 height 19
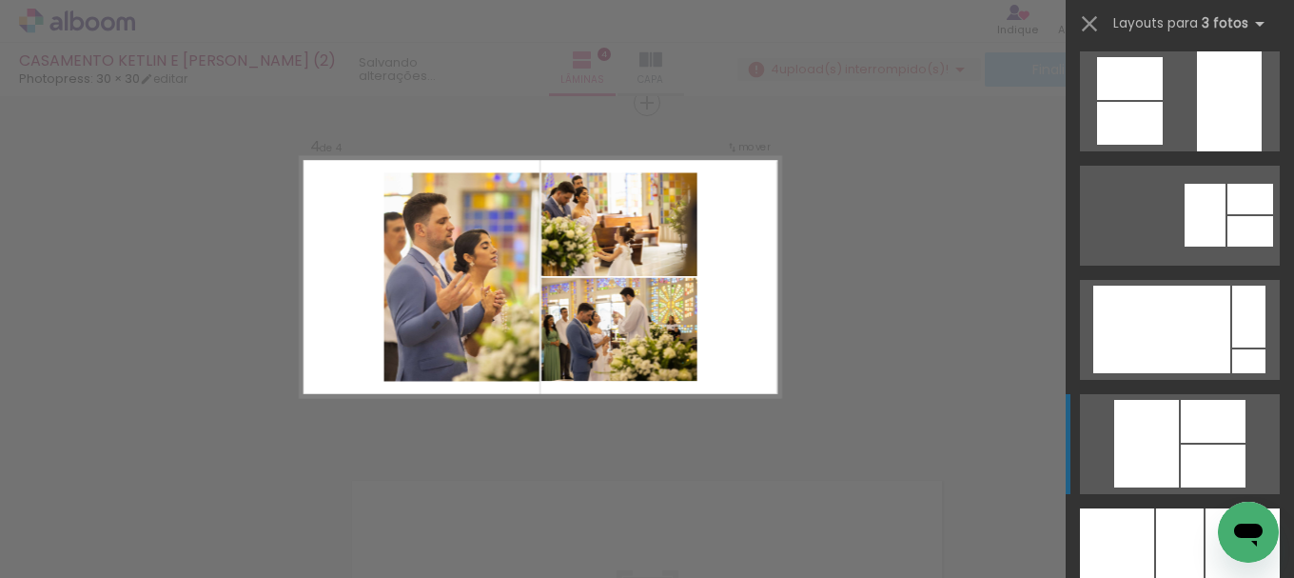
scroll to position [2855, 0]
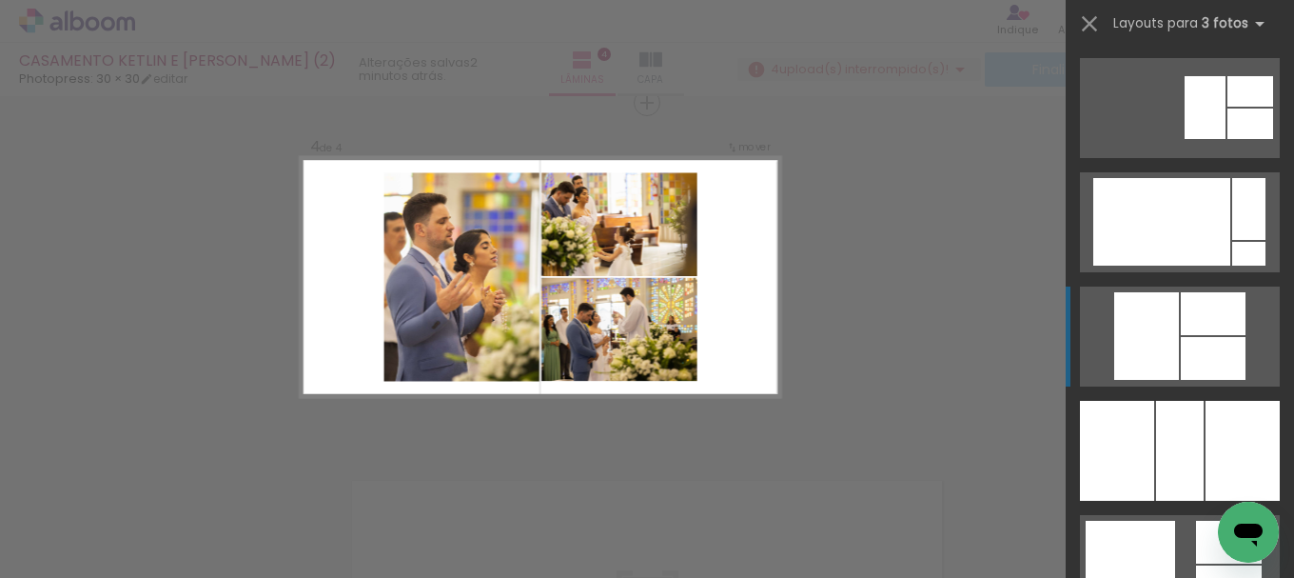
click at [1152, 332] on div at bounding box center [1146, 336] width 65 height 88
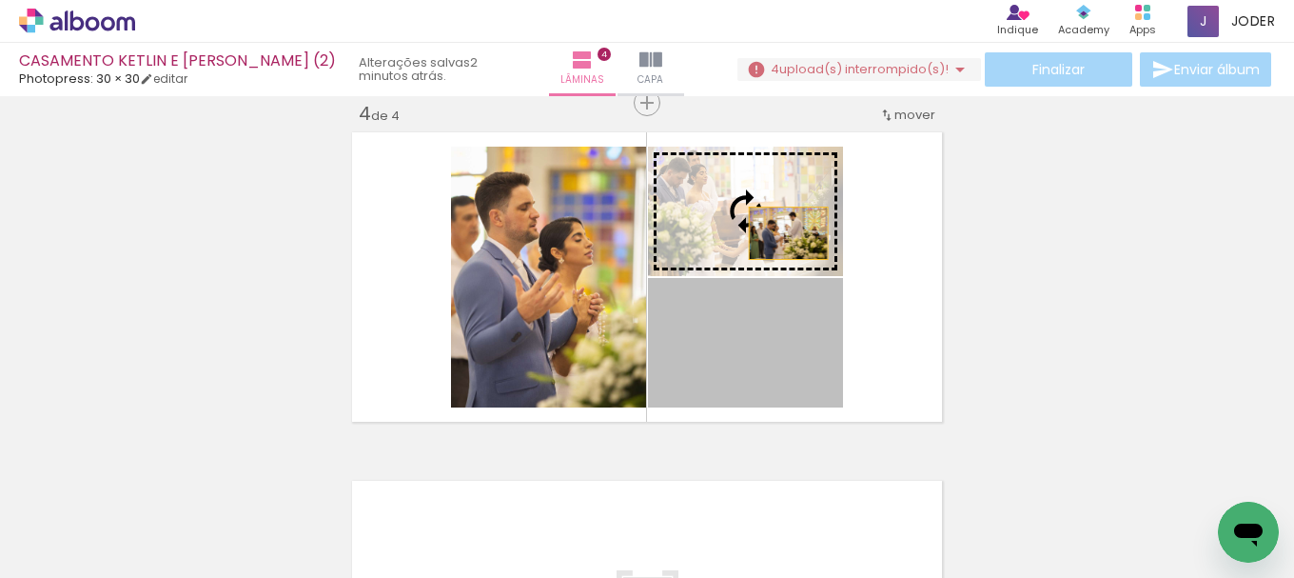
drag, startPoint x: 777, startPoint y: 364, endPoint x: 782, endPoint y: 230, distance: 134.3
click at [0, 0] on slot at bounding box center [0, 0] width 0 height 0
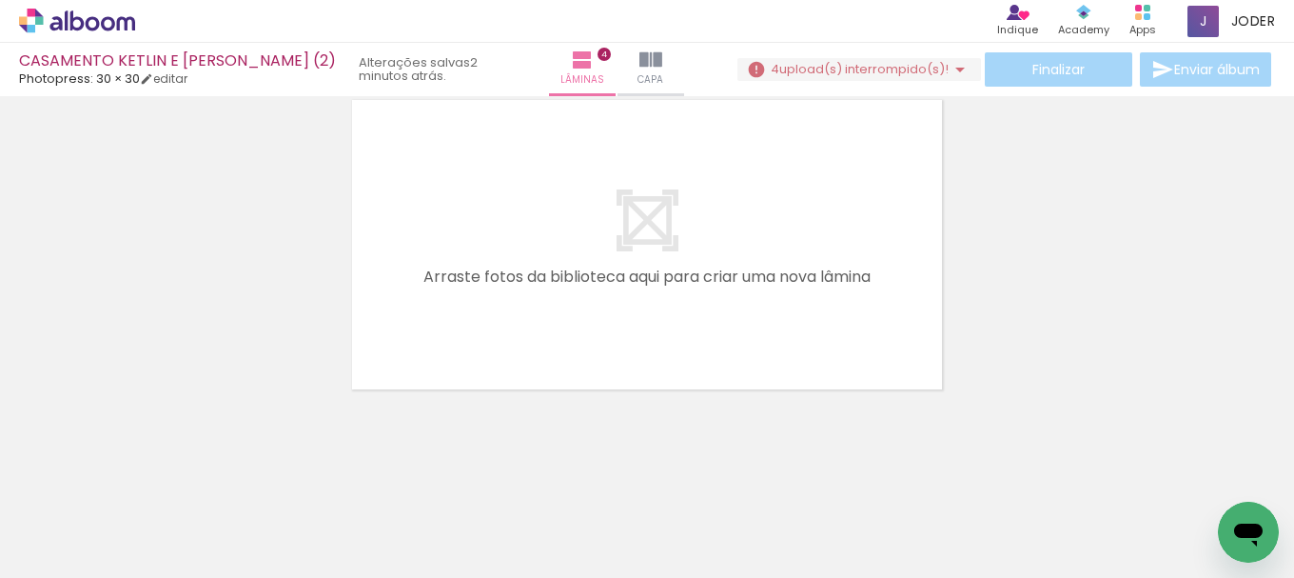
scroll to position [0, 0]
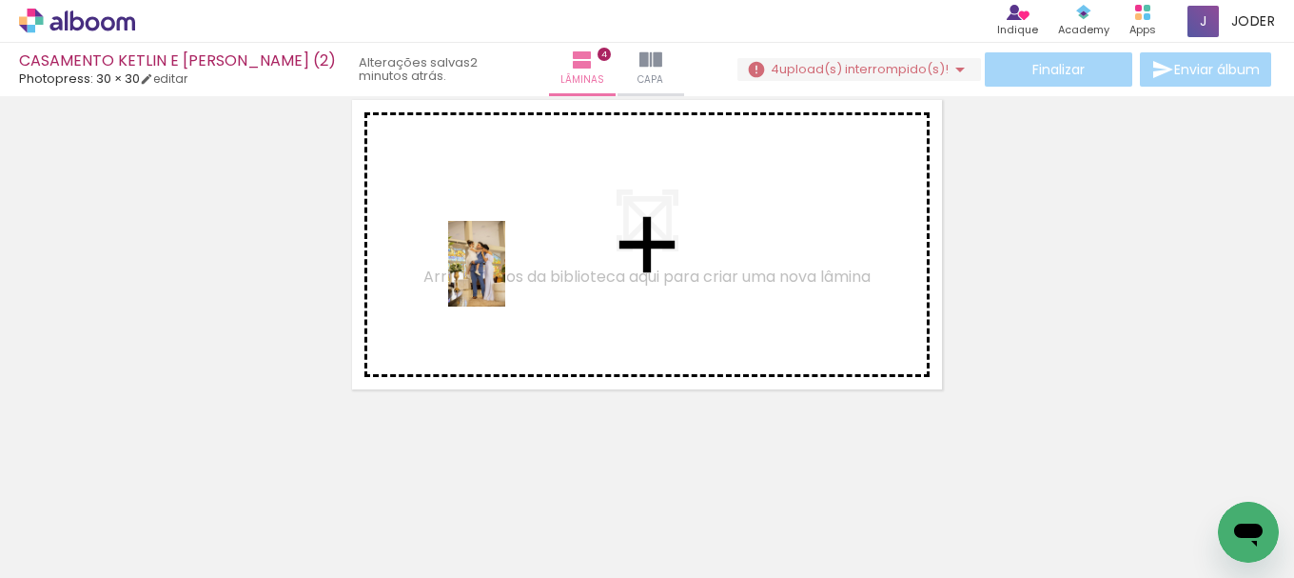
drag, startPoint x: 326, startPoint y: 508, endPoint x: 505, endPoint y: 278, distance: 291.6
click at [505, 278] on quentale-workspace at bounding box center [647, 289] width 1294 height 578
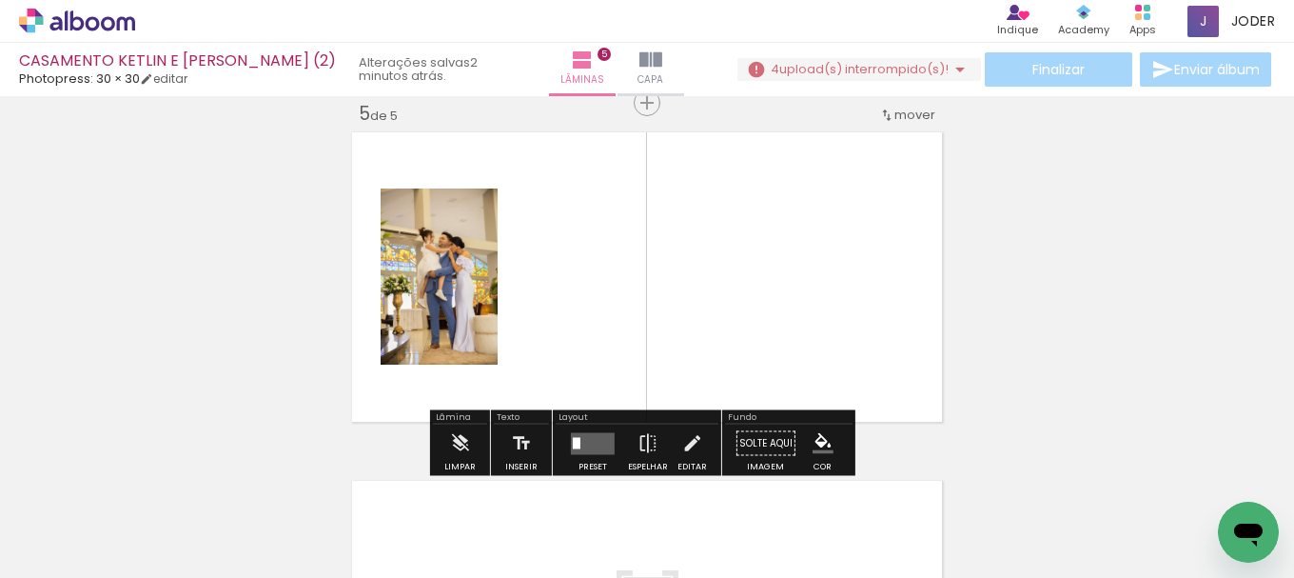
scroll to position [1418, 0]
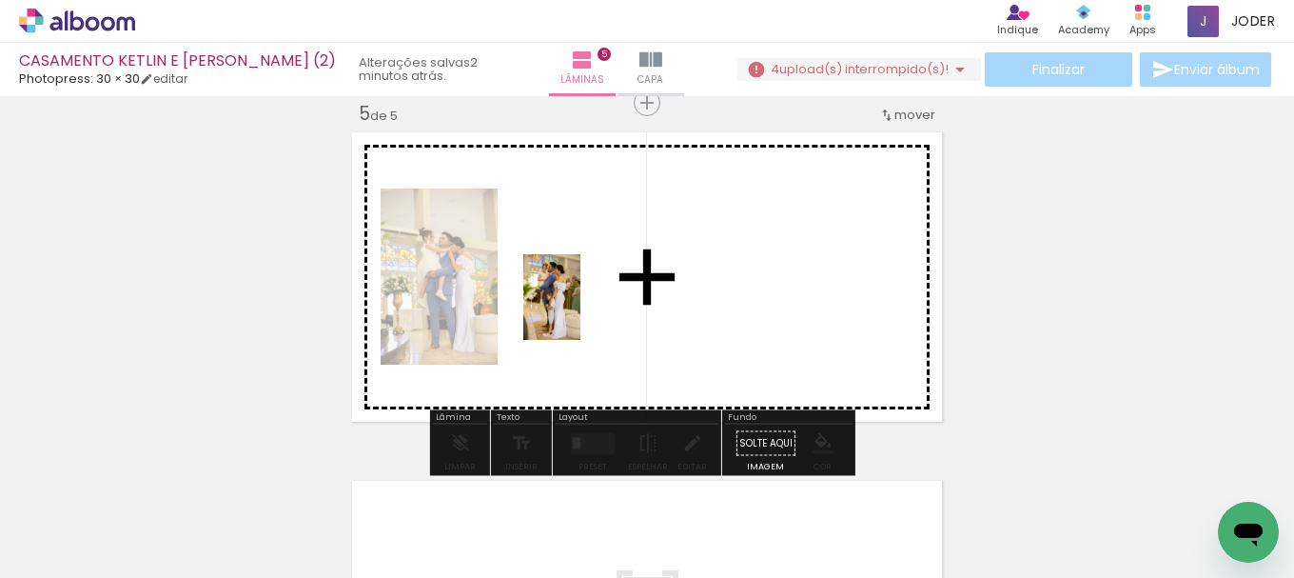
drag, startPoint x: 315, startPoint y: 507, endPoint x: 581, endPoint y: 311, distance: 330.0
click at [581, 311] on quentale-workspace at bounding box center [647, 289] width 1294 height 578
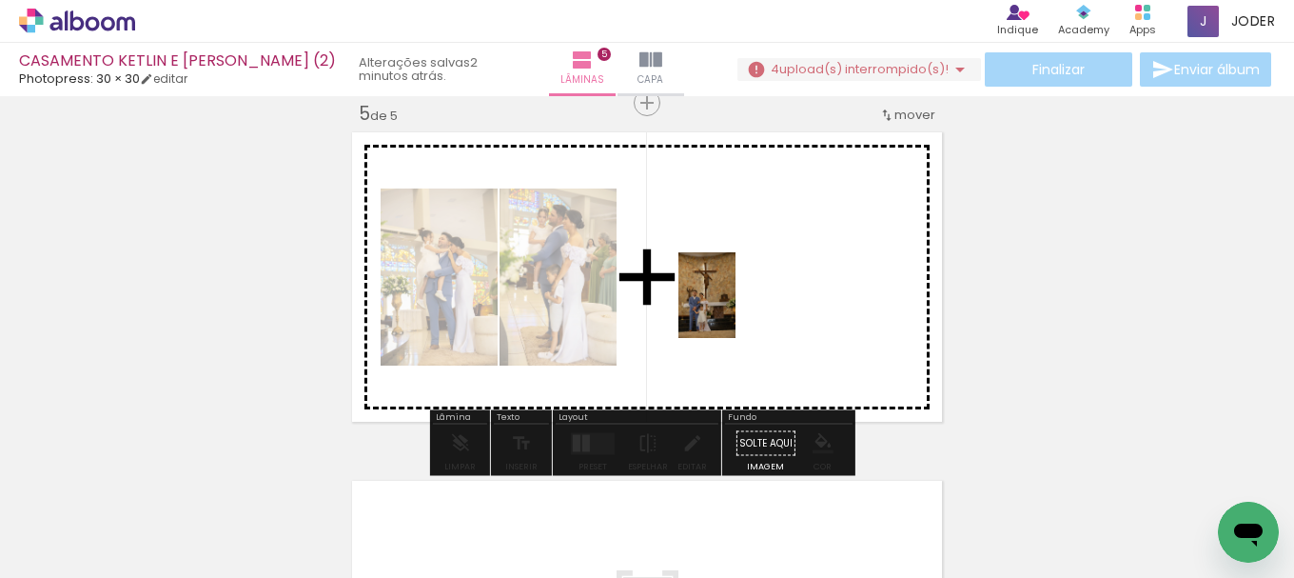
drag, startPoint x: 847, startPoint y: 547, endPoint x: 736, endPoint y: 309, distance: 262.7
click at [736, 309] on quentale-workspace at bounding box center [647, 289] width 1294 height 578
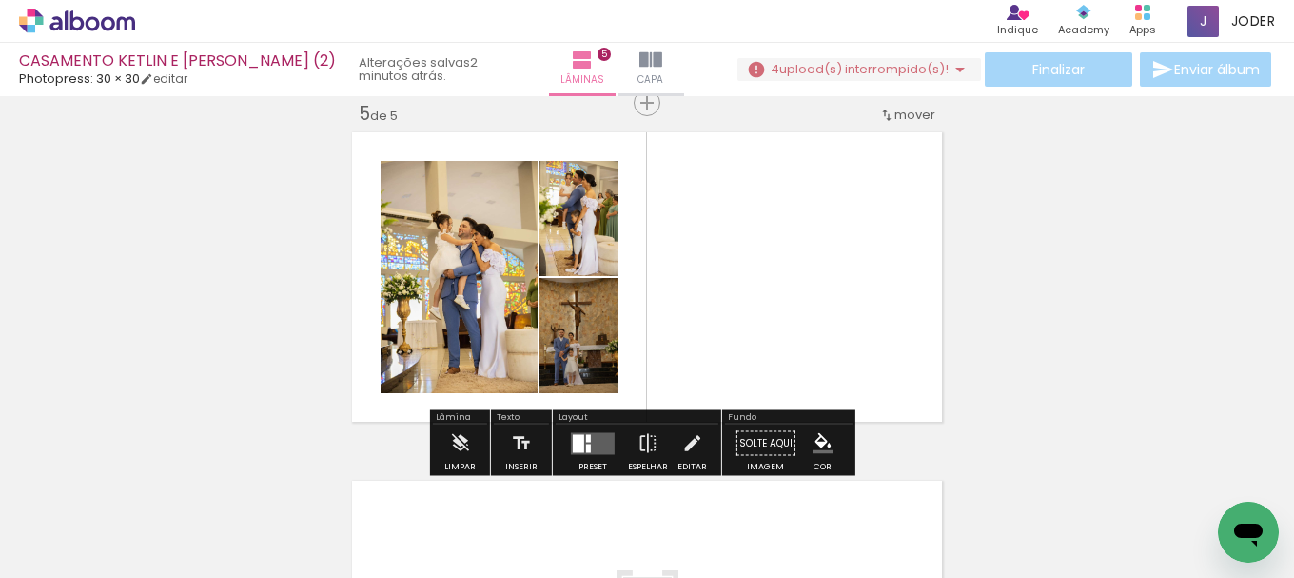
click at [594, 443] on quentale-layouter at bounding box center [593, 443] width 44 height 22
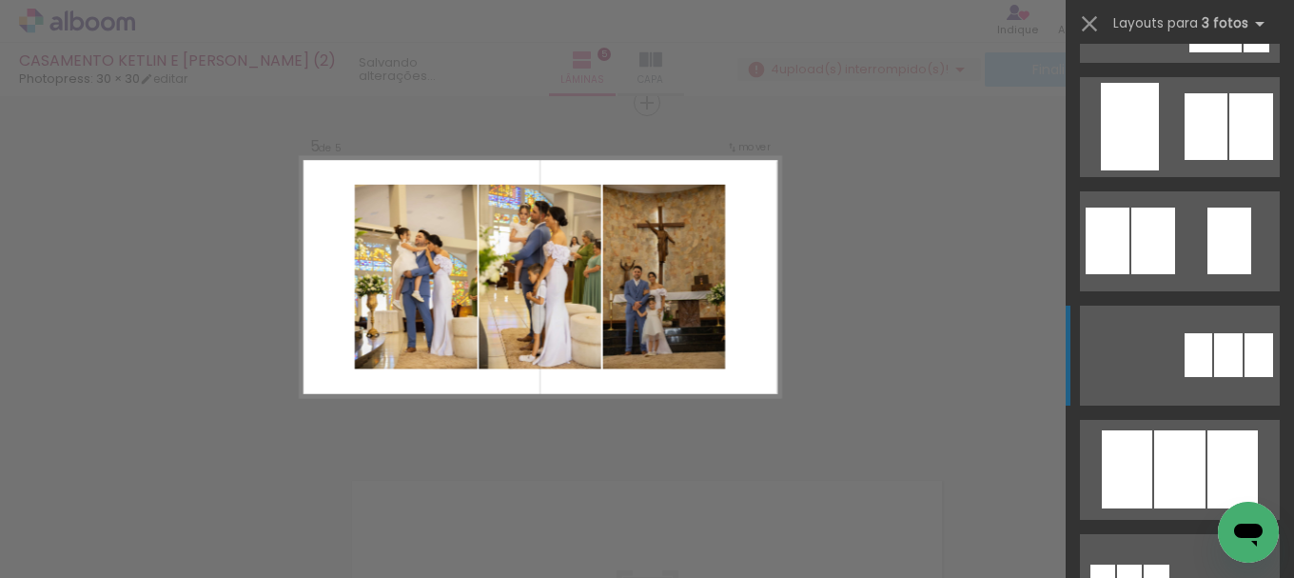
scroll to position [856, 0]
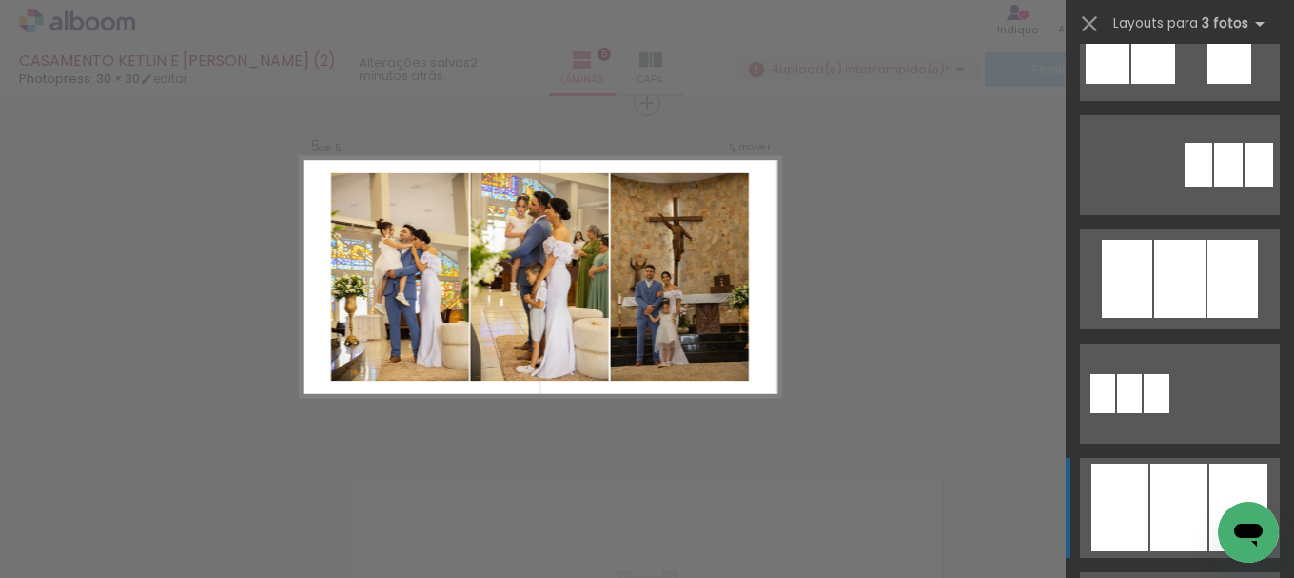
click at [1173, 484] on div at bounding box center [1179, 507] width 57 height 88
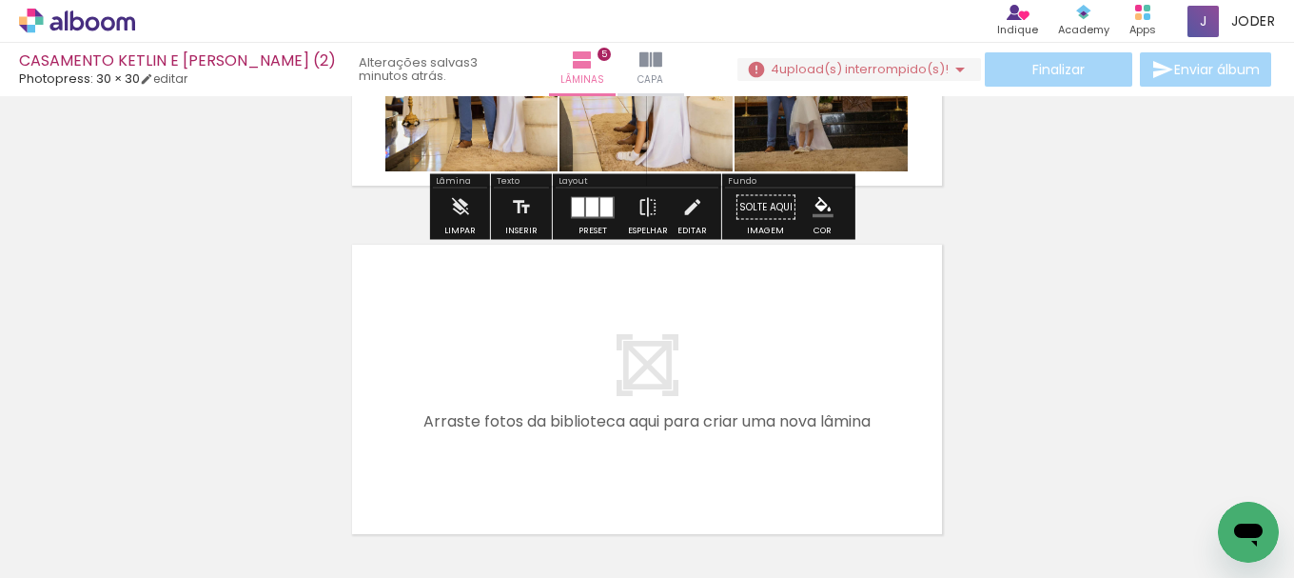
scroll to position [1703, 0]
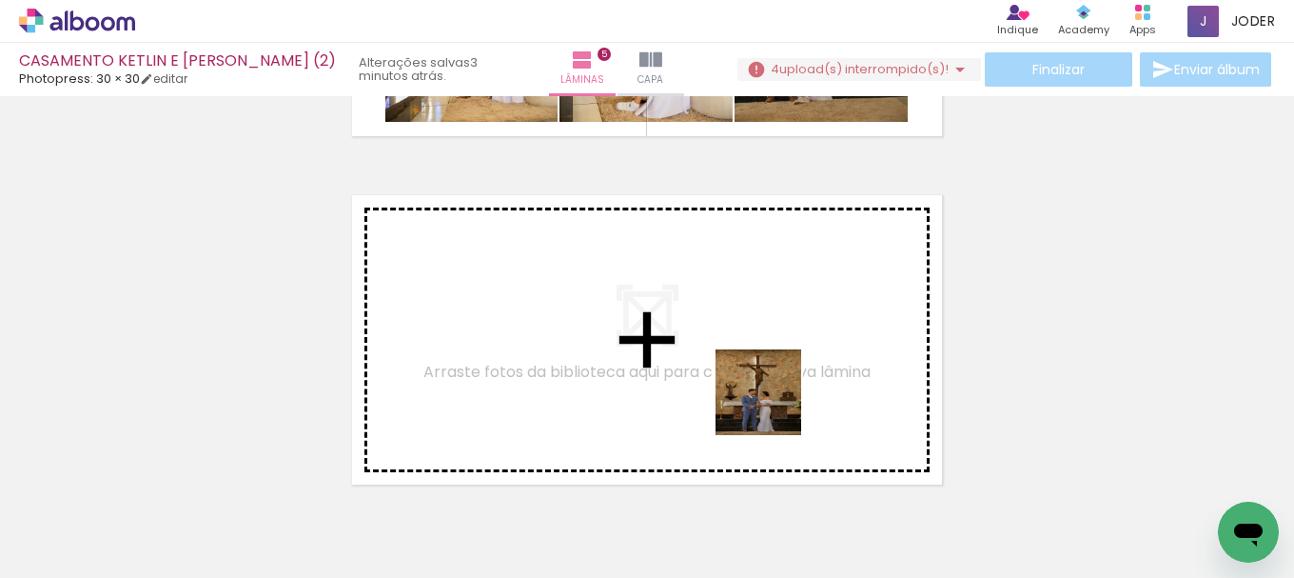
drag, startPoint x: 850, startPoint y: 515, endPoint x: 714, endPoint y: 364, distance: 202.8
click at [714, 364] on quentale-workspace at bounding box center [647, 289] width 1294 height 578
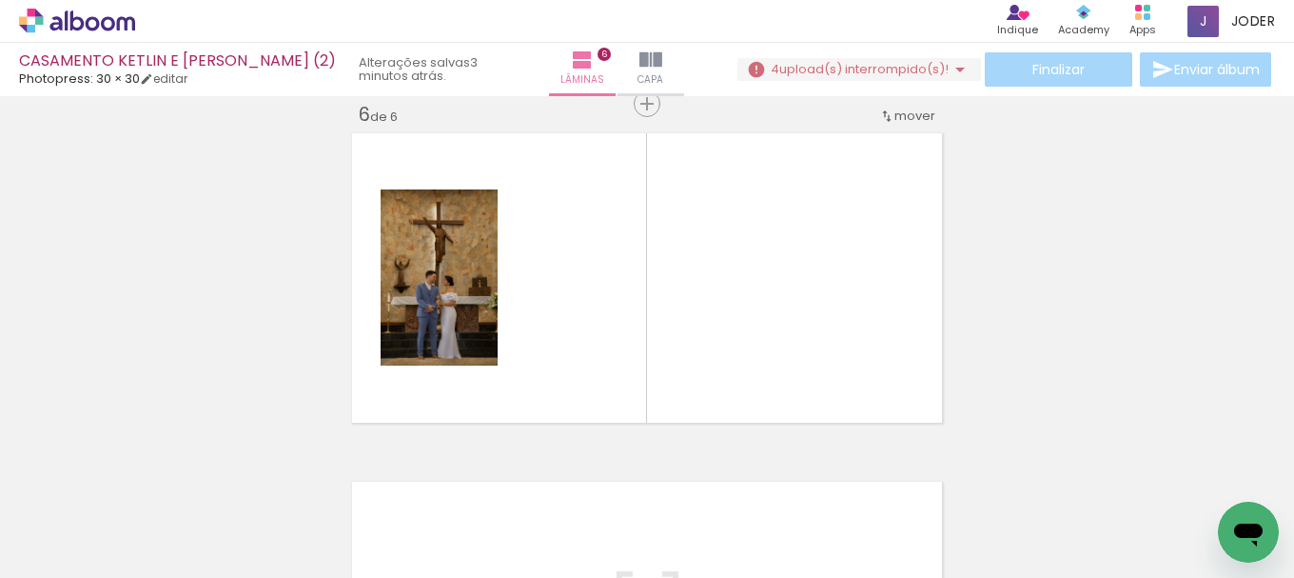
scroll to position [1766, 0]
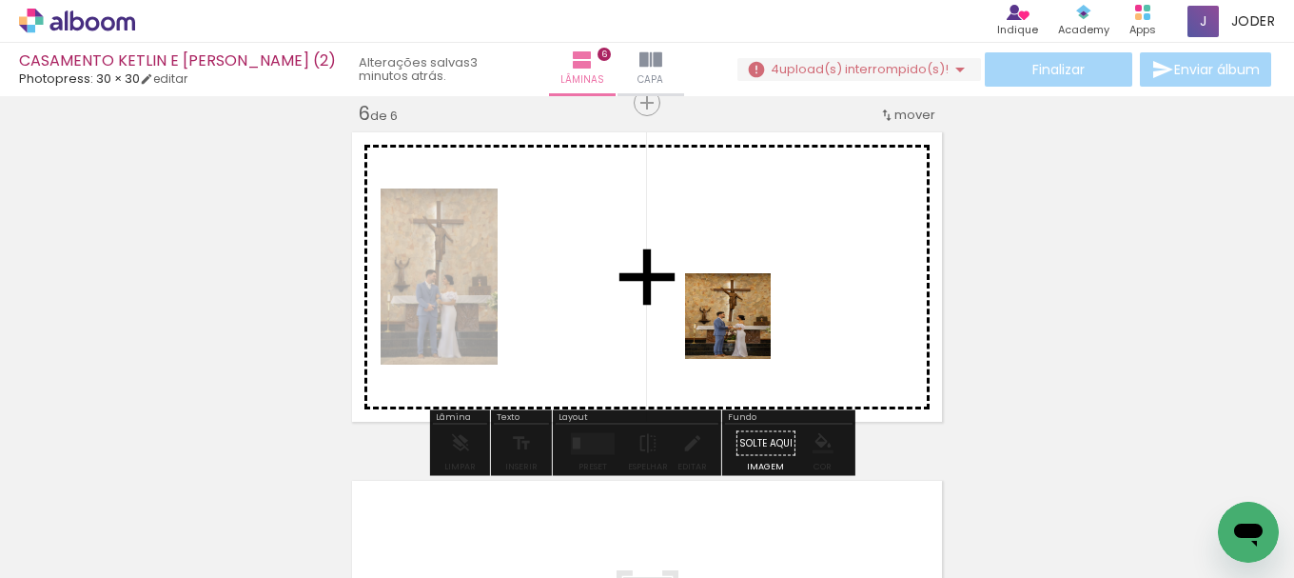
drag, startPoint x: 785, startPoint y: 372, endPoint x: 919, endPoint y: 486, distance: 176.2
click at [725, 307] on quentale-workspace at bounding box center [647, 289] width 1294 height 578
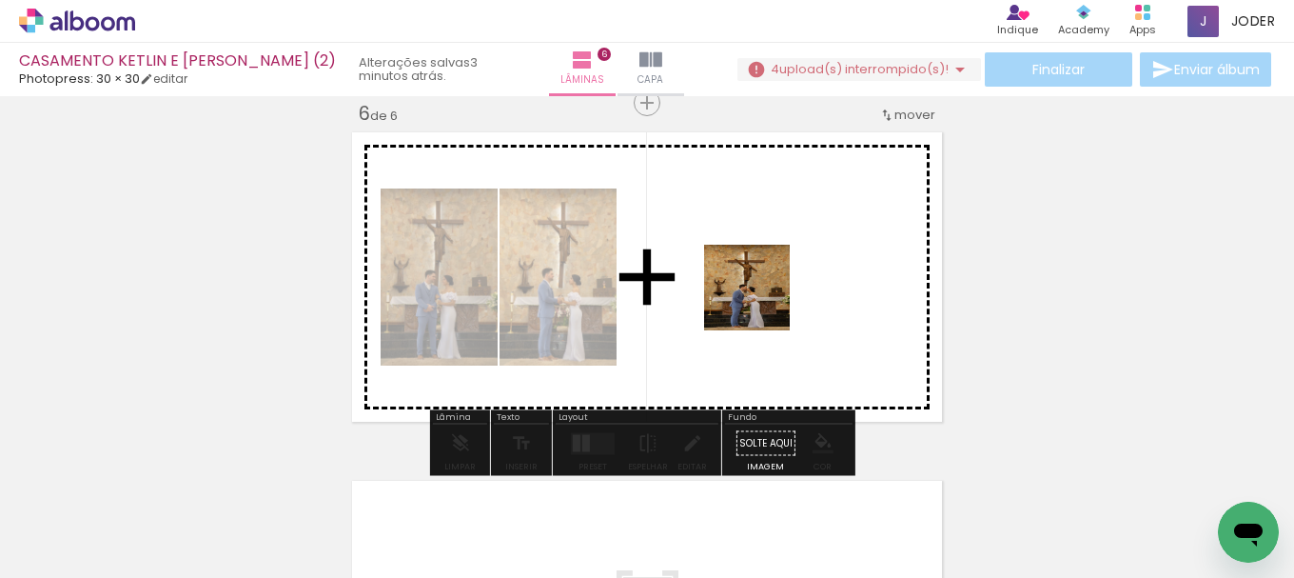
drag, startPoint x: 838, startPoint y: 528, endPoint x: 753, endPoint y: 384, distance: 167.3
click at [759, 296] on quentale-workspace at bounding box center [647, 289] width 1294 height 578
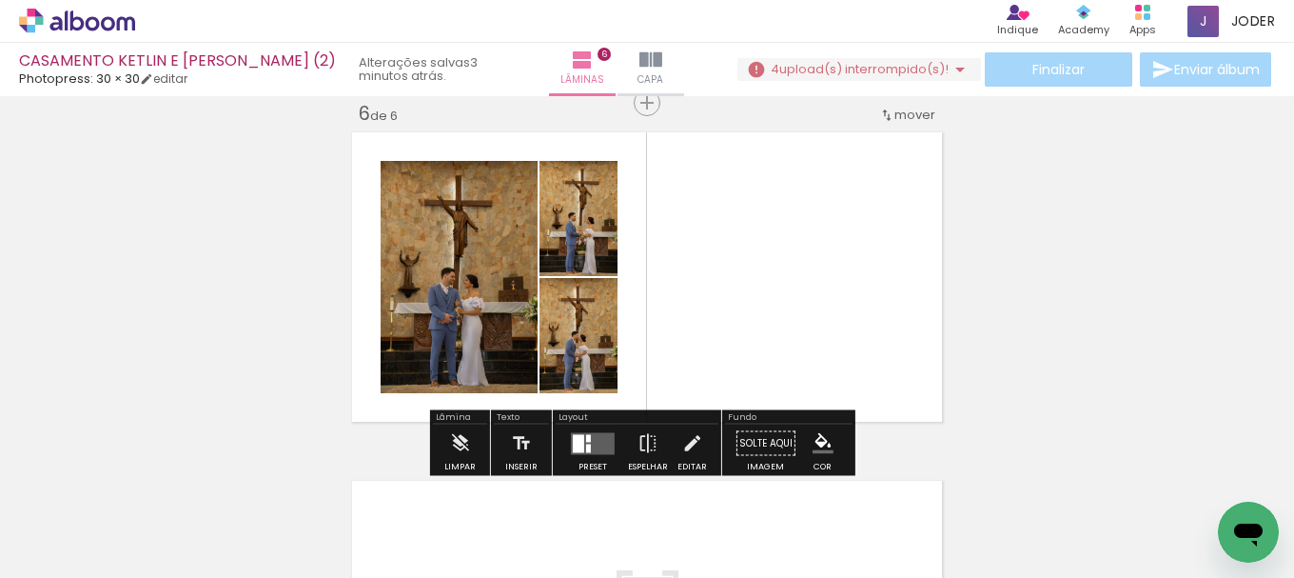
click at [586, 443] on div at bounding box center [588, 447] width 5 height 9
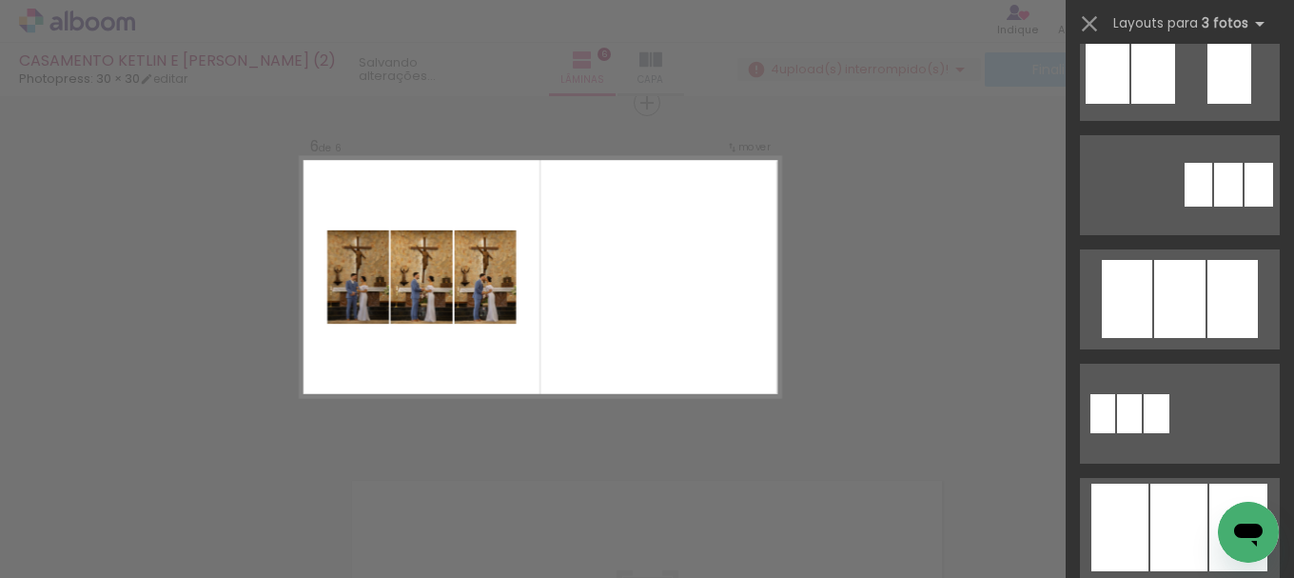
scroll to position [1047, 0]
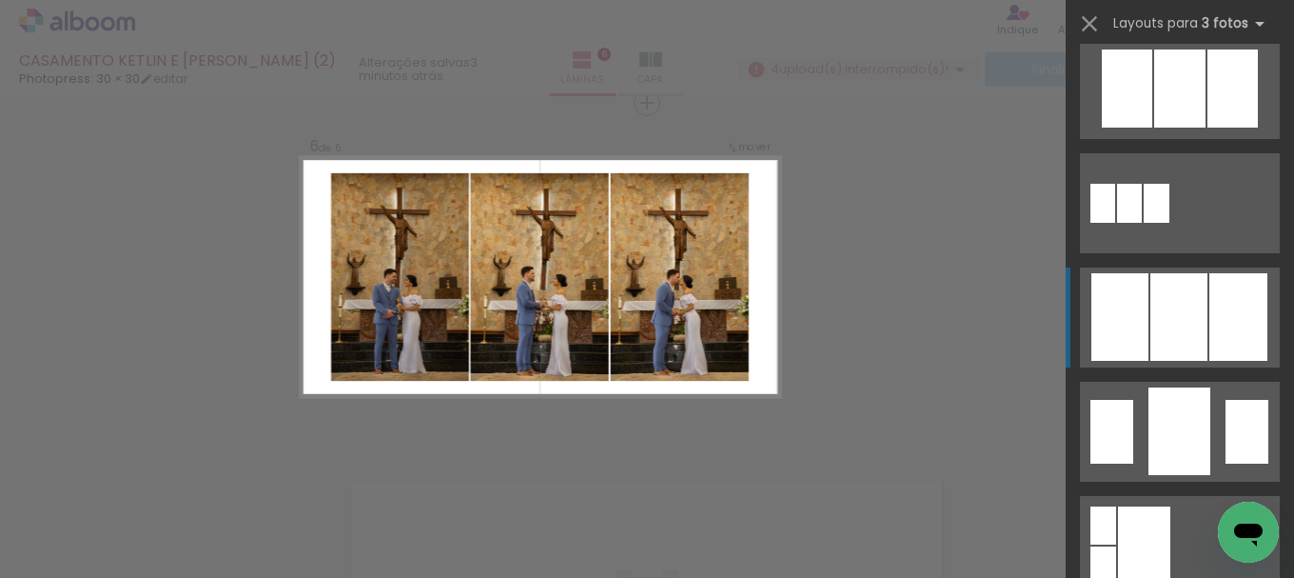
click at [1163, 311] on div at bounding box center [1179, 317] width 57 height 88
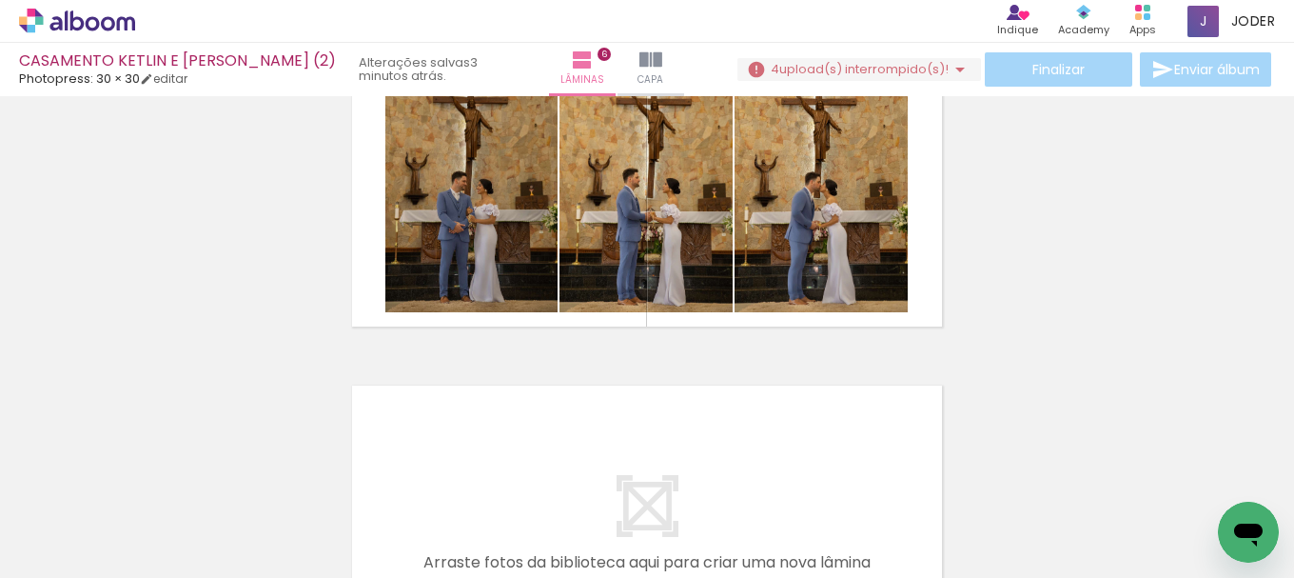
scroll to position [1896, 0]
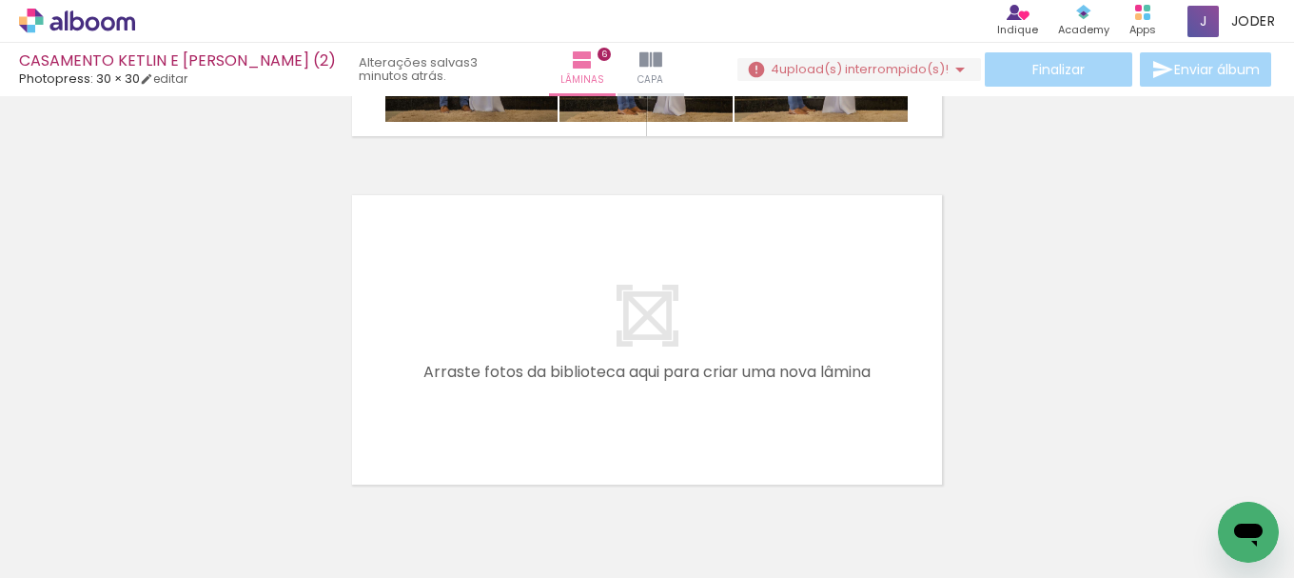
scroll to position [1047, 0]
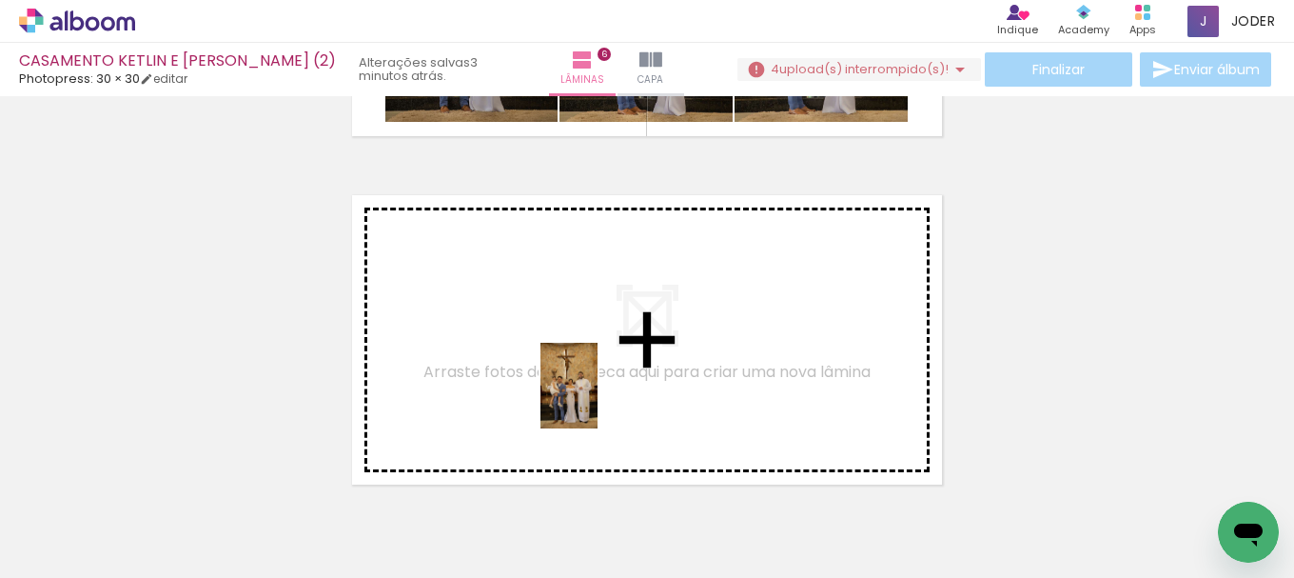
drag, startPoint x: 311, startPoint y: 526, endPoint x: 598, endPoint y: 400, distance: 313.2
click at [598, 400] on quentale-workspace at bounding box center [647, 289] width 1294 height 578
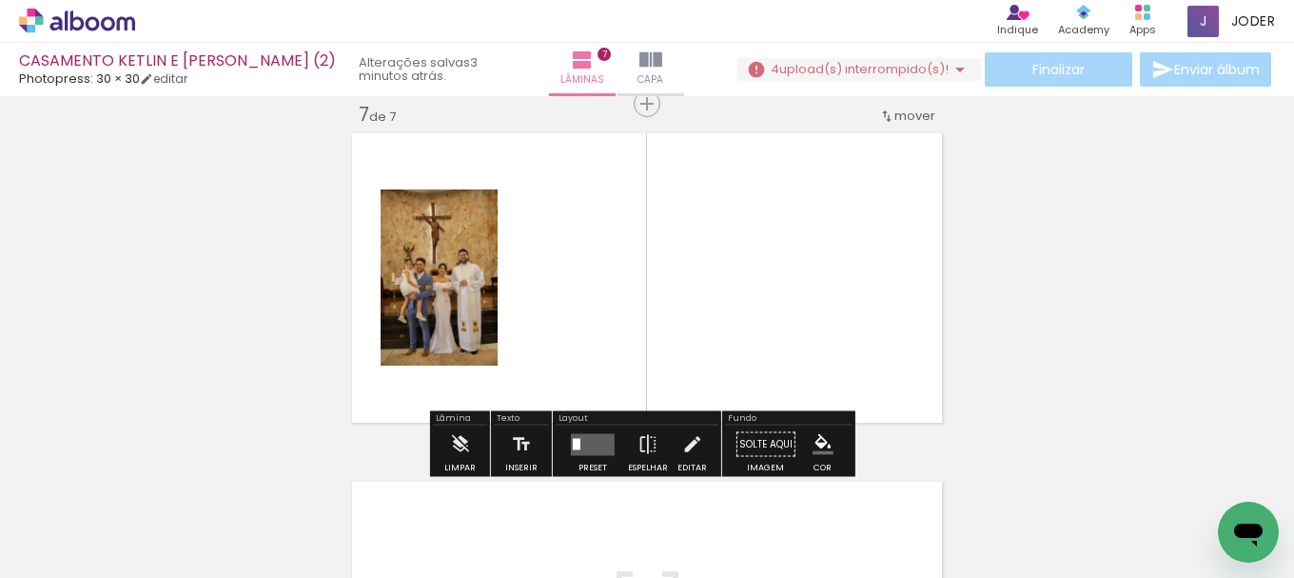
scroll to position [2115, 0]
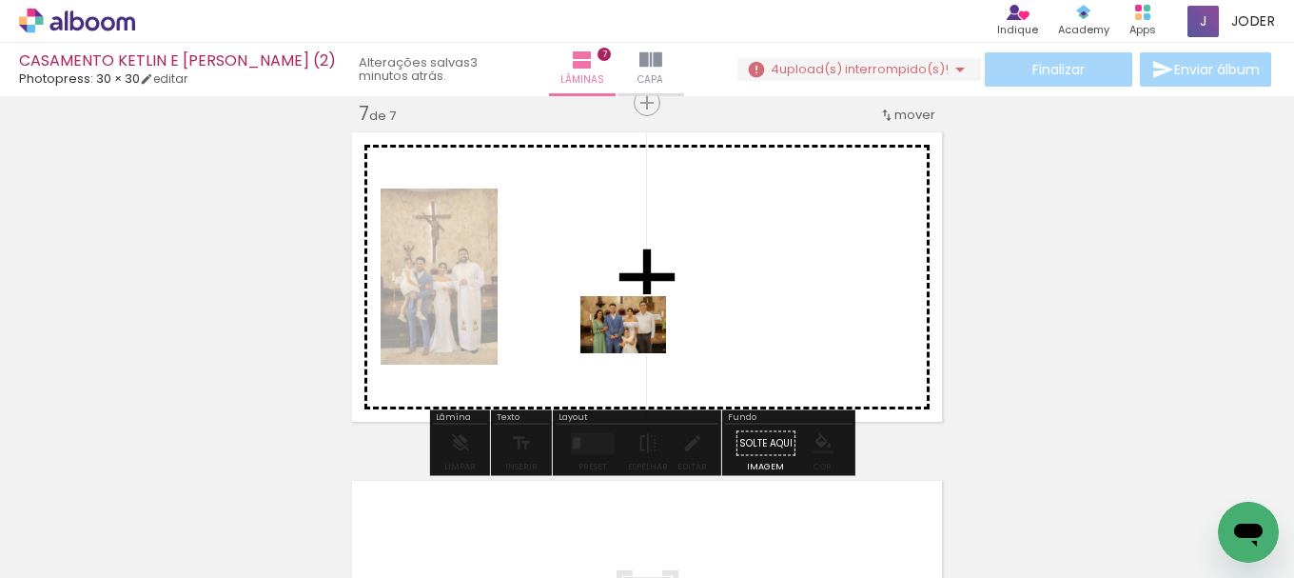
drag, startPoint x: 633, startPoint y: 500, endPoint x: 638, endPoint y: 353, distance: 146.6
click at [638, 353] on quentale-workspace at bounding box center [647, 289] width 1294 height 578
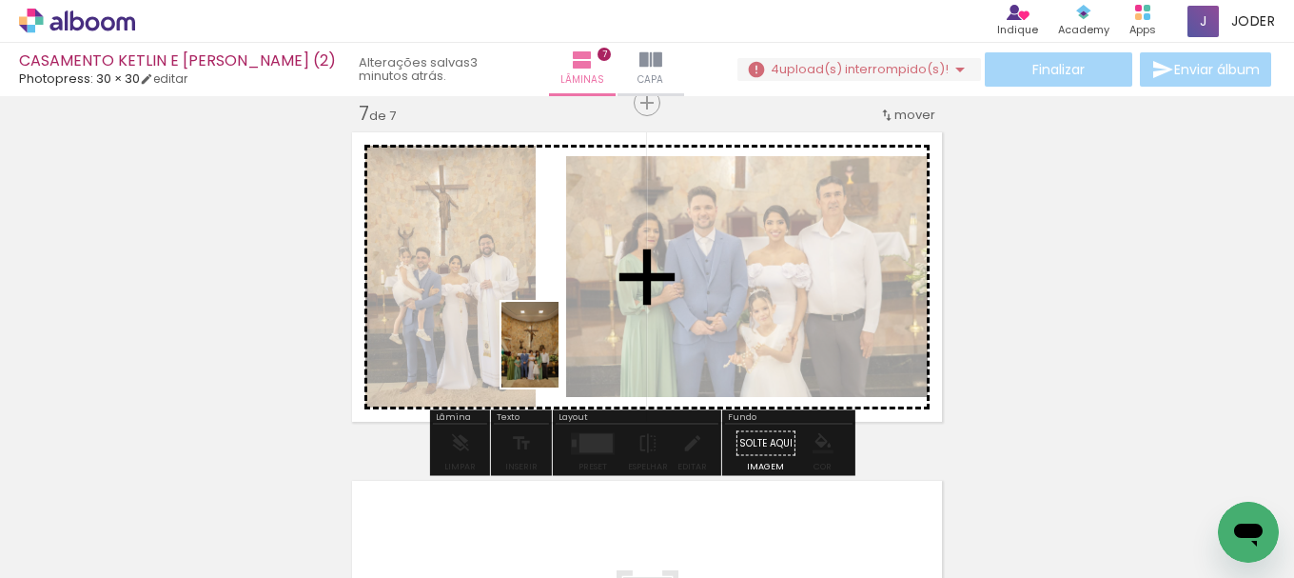
drag, startPoint x: 415, startPoint y: 524, endPoint x: 533, endPoint y: 521, distance: 118.1
click at [583, 326] on quentale-workspace at bounding box center [647, 289] width 1294 height 578
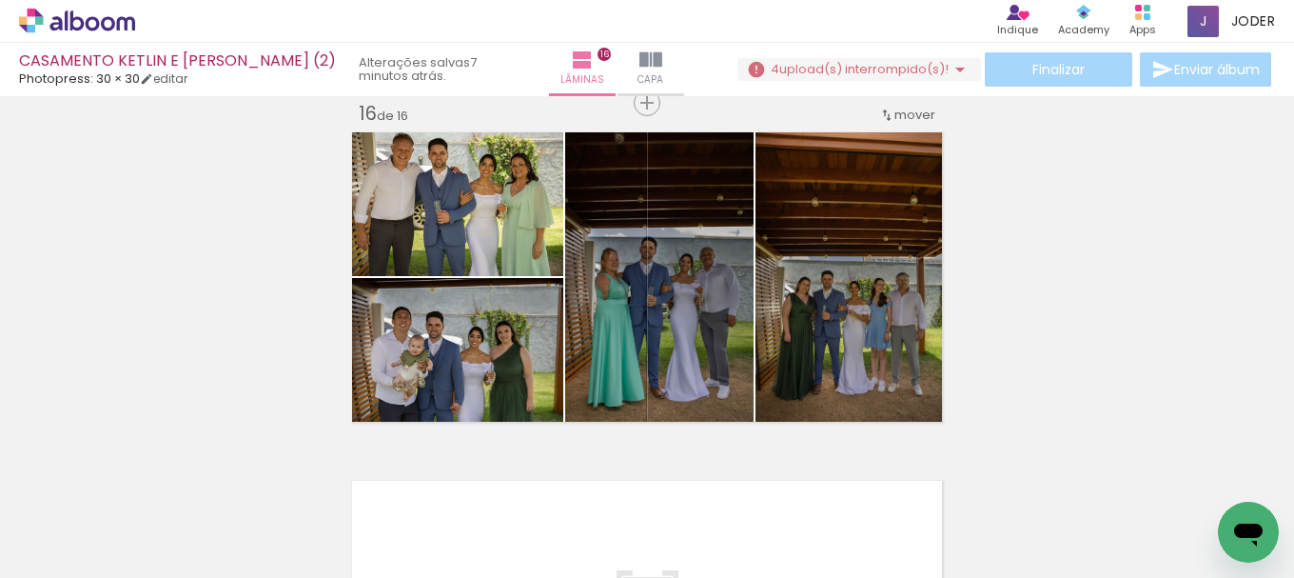
scroll to position [0, 104]
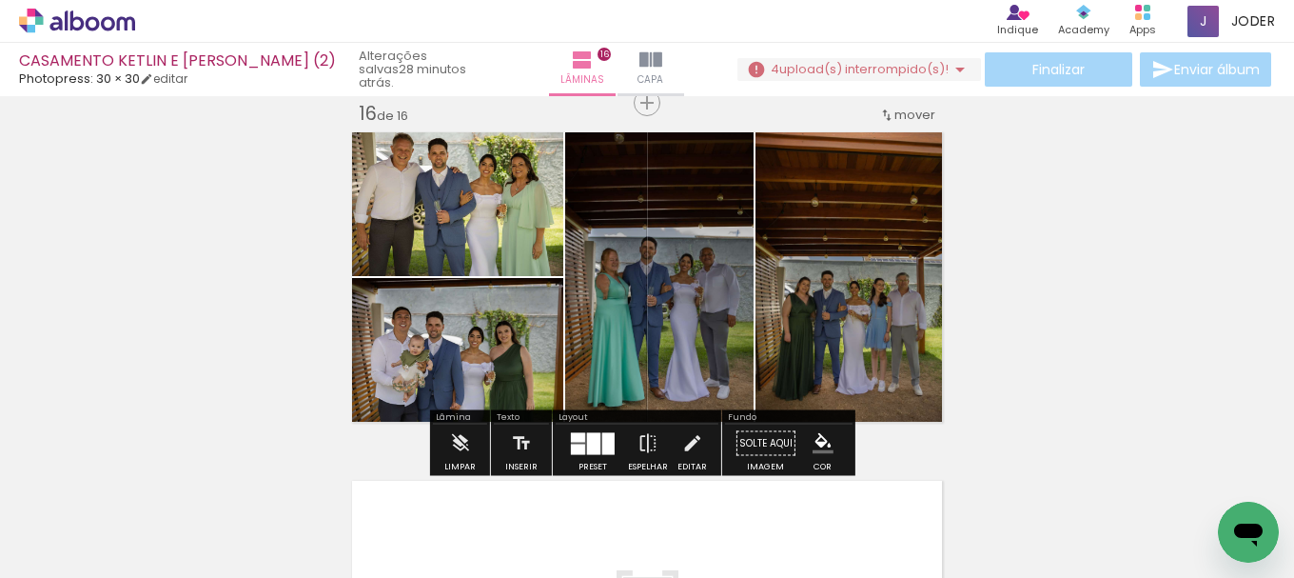
scroll to position [0, 104]
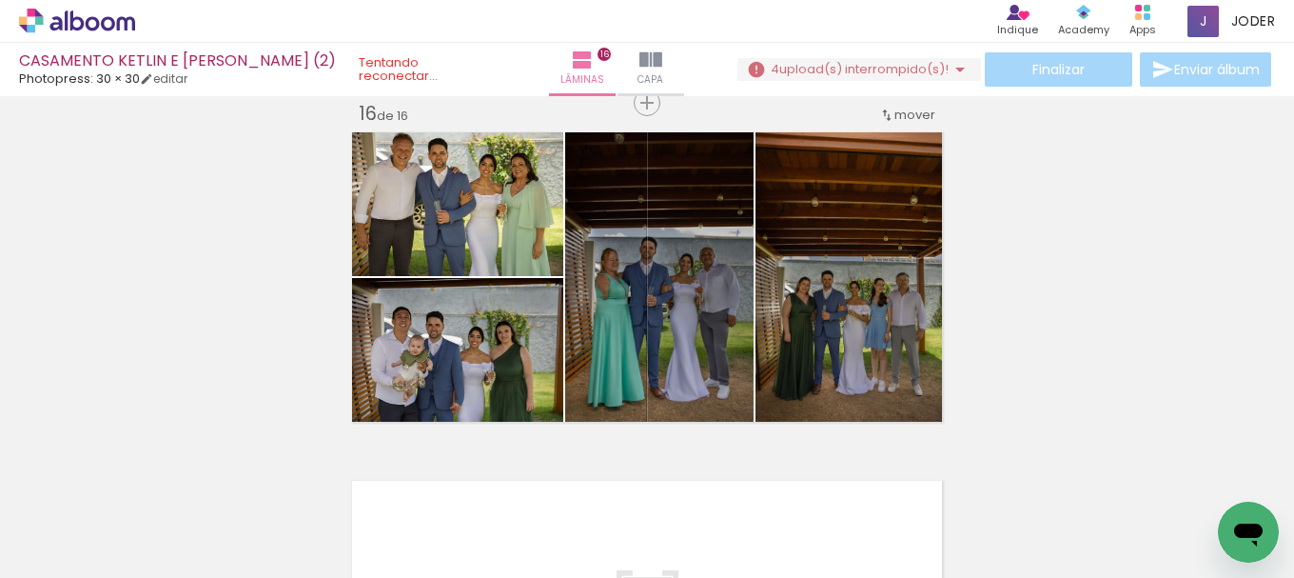
scroll to position [0, 104]
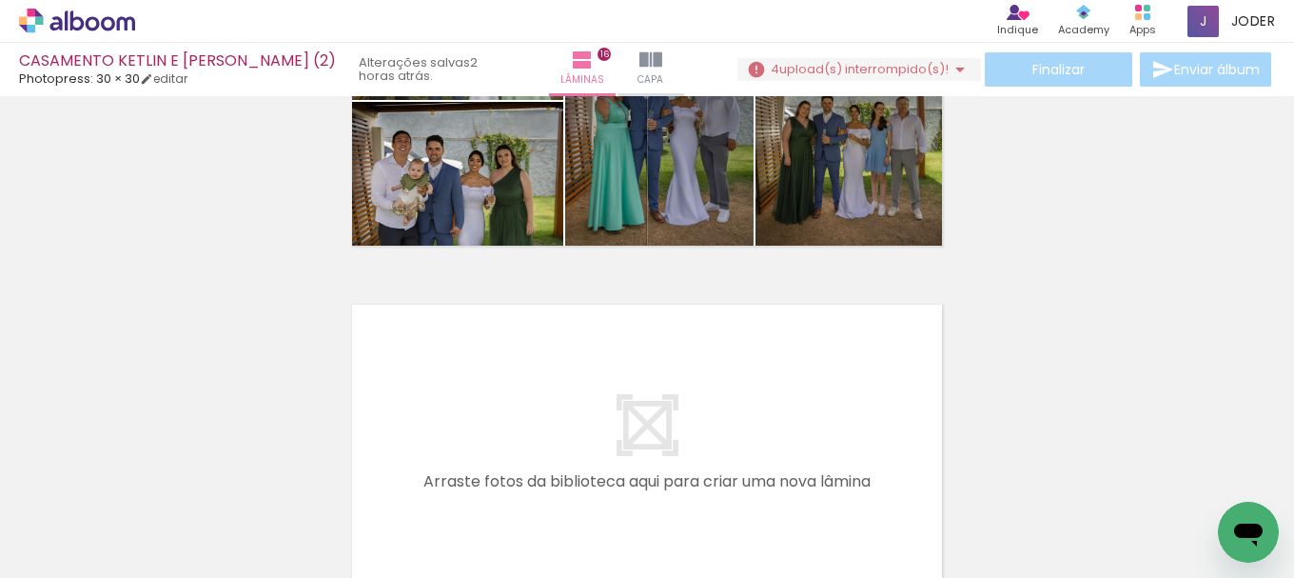
scroll to position [5440, 0]
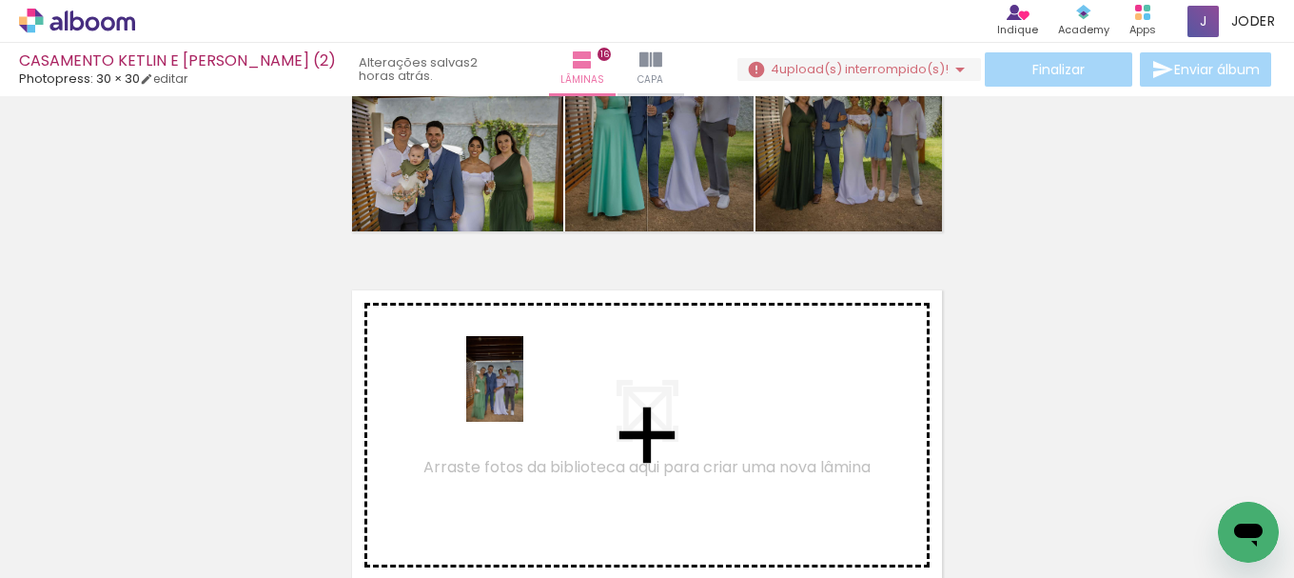
drag, startPoint x: 308, startPoint y: 523, endPoint x: 526, endPoint y: 387, distance: 256.9
click at [526, 387] on quentale-workspace at bounding box center [647, 289] width 1294 height 578
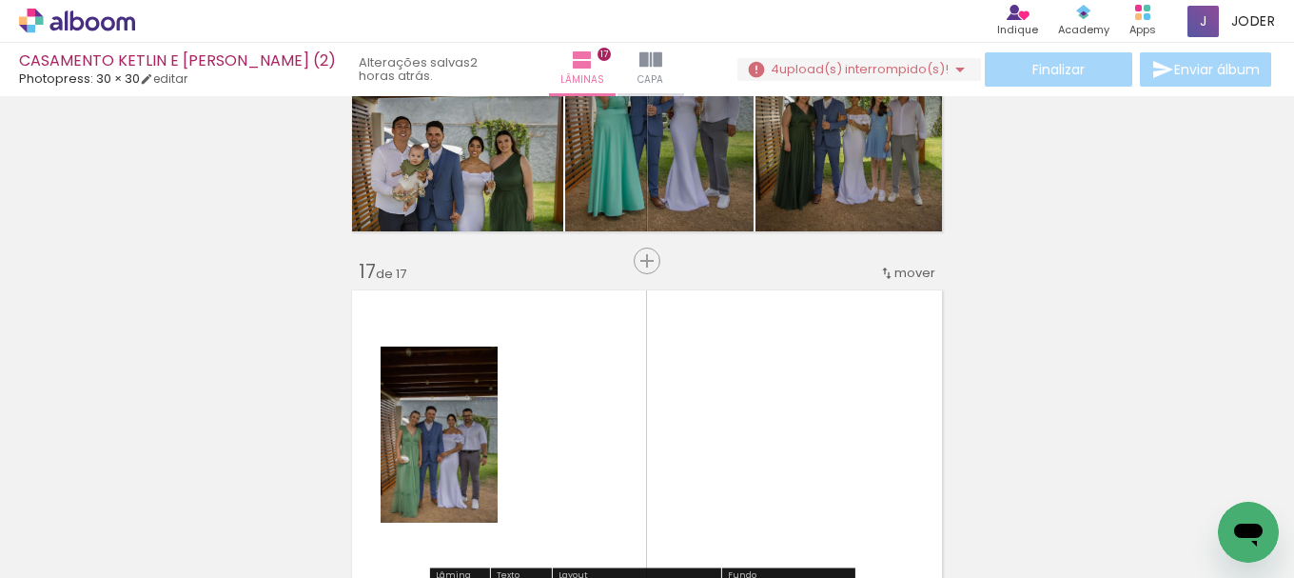
scroll to position [5598, 0]
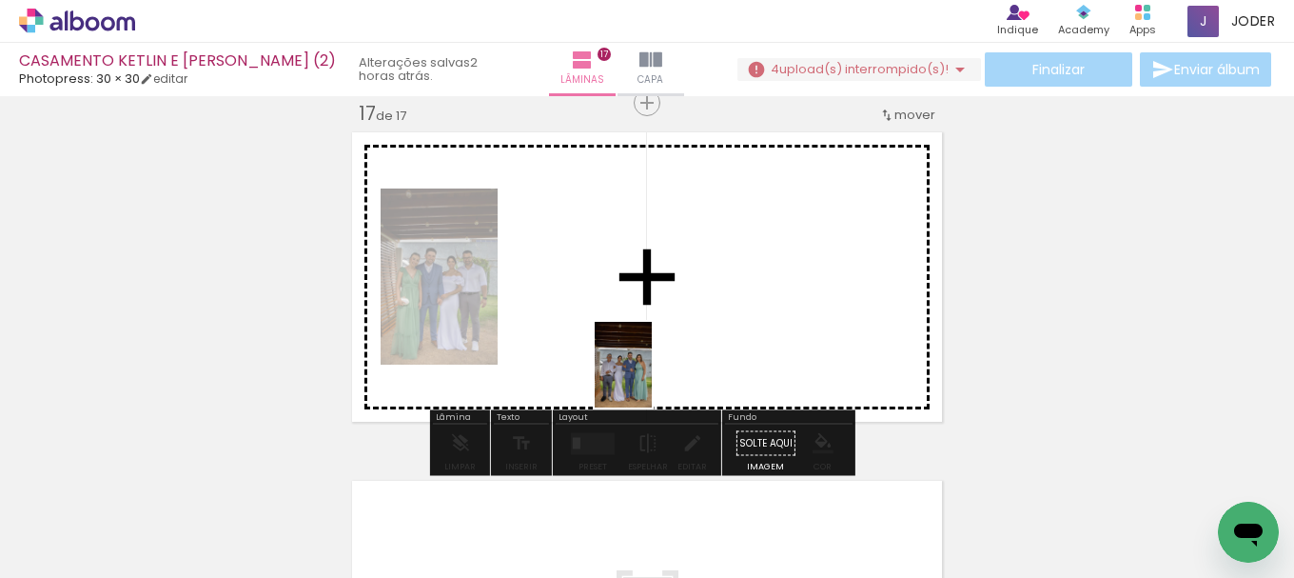
drag, startPoint x: 943, startPoint y: 534, endPoint x: 652, endPoint y: 376, distance: 331.3
click at [652, 376] on quentale-workspace at bounding box center [647, 289] width 1294 height 578
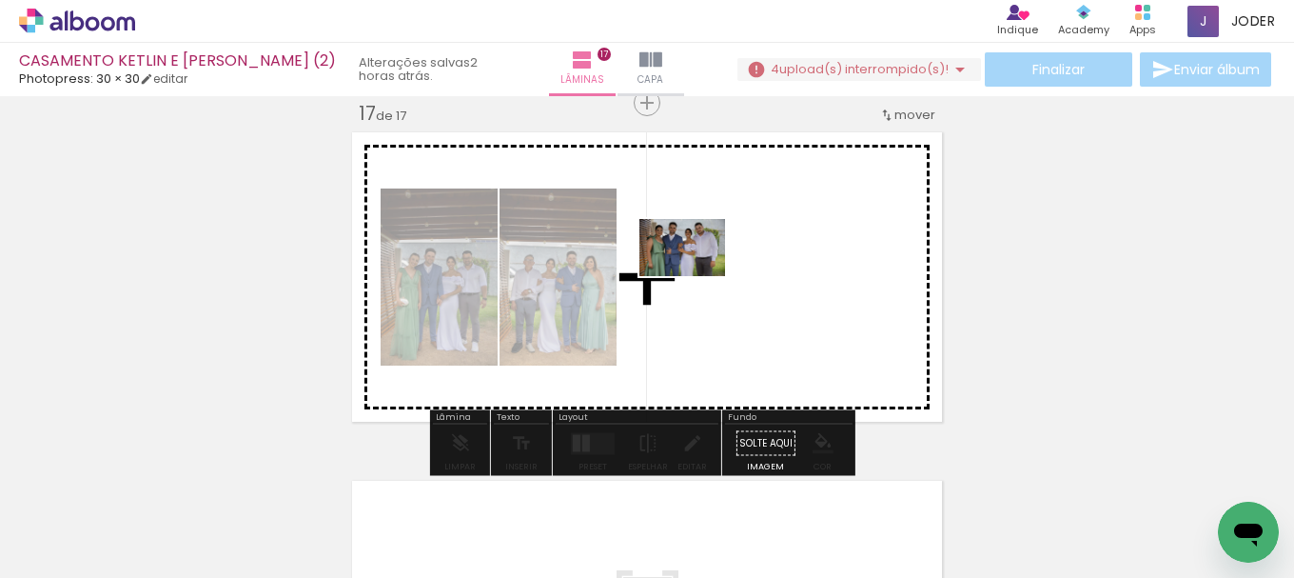
drag, startPoint x: 424, startPoint y: 531, endPoint x: 697, endPoint y: 276, distance: 373.0
click at [697, 276] on quentale-workspace at bounding box center [647, 289] width 1294 height 578
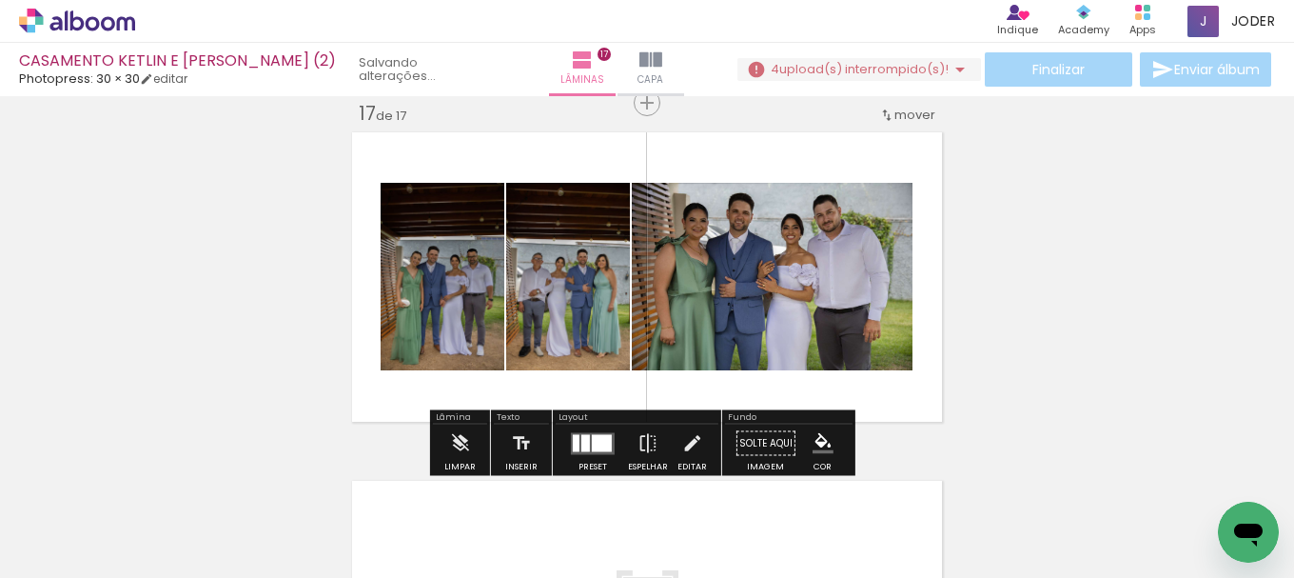
scroll to position [0, 40]
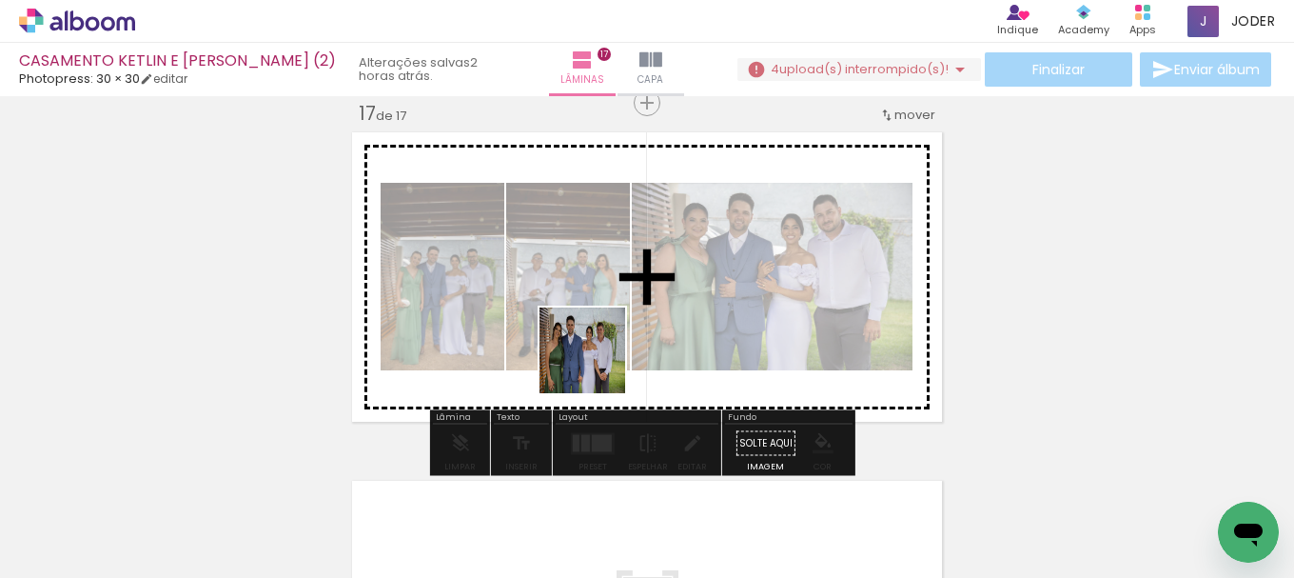
drag, startPoint x: 366, startPoint y: 508, endPoint x: 722, endPoint y: 441, distance: 362.3
click at [803, 299] on quentale-workspace at bounding box center [647, 289] width 1294 height 578
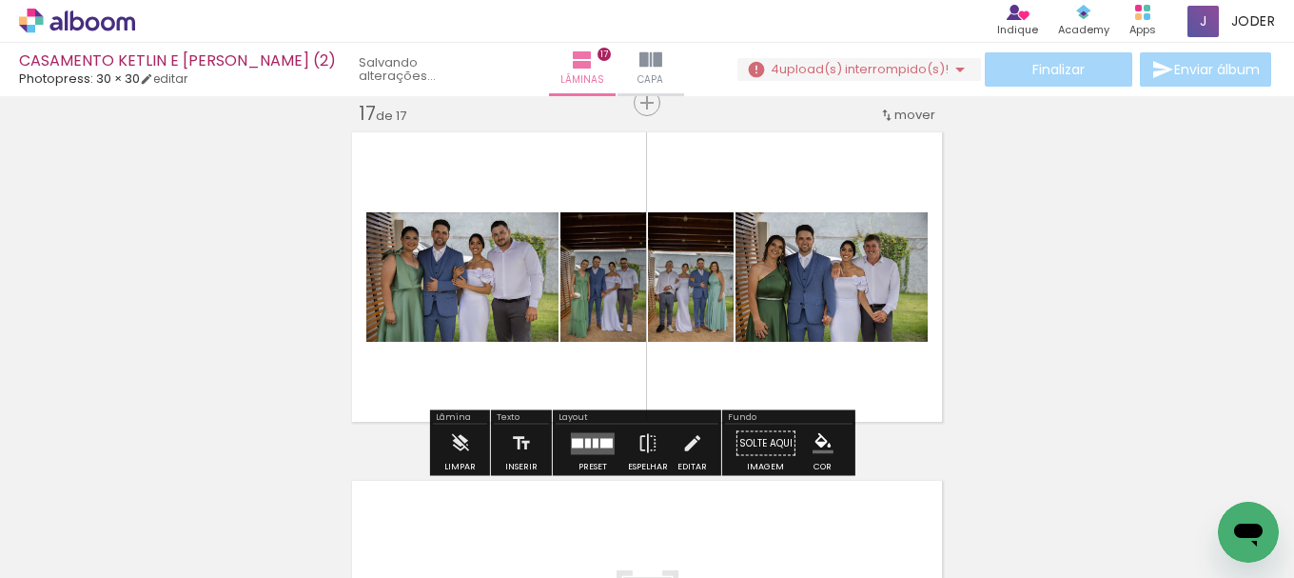
scroll to position [0, 0]
click at [600, 441] on div at bounding box center [606, 443] width 12 height 10
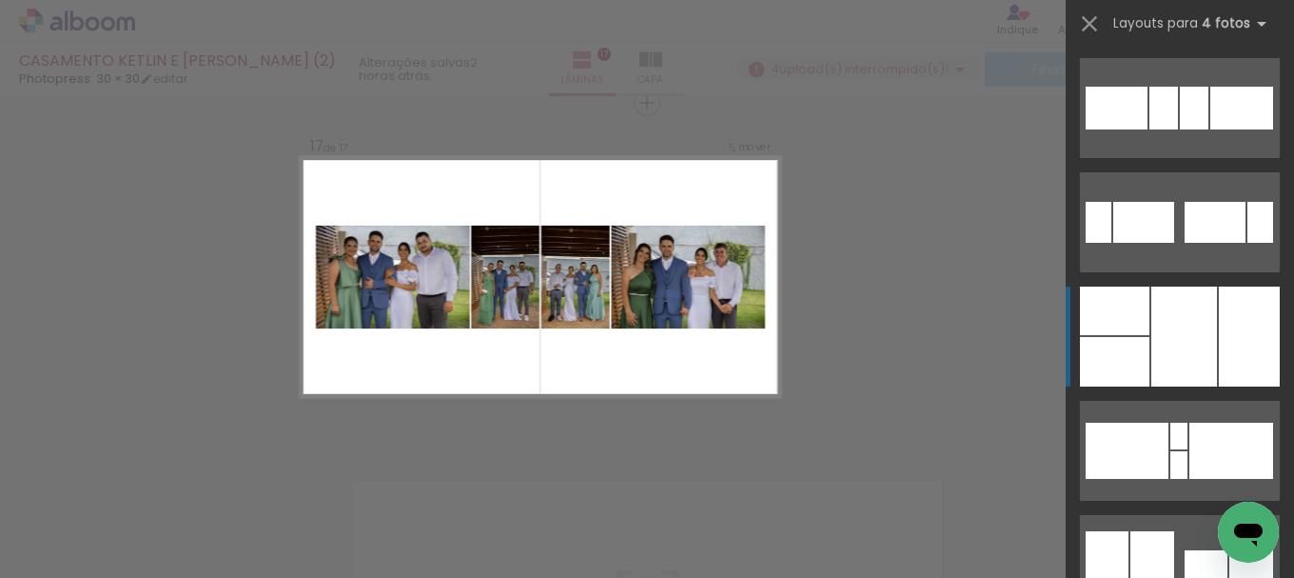
click at [1198, 312] on div at bounding box center [1185, 336] width 66 height 100
click at [1175, 329] on div at bounding box center [1185, 336] width 66 height 100
click at [1169, 340] on div at bounding box center [1185, 336] width 66 height 100
click at [1156, 328] on div at bounding box center [1185, 336] width 66 height 100
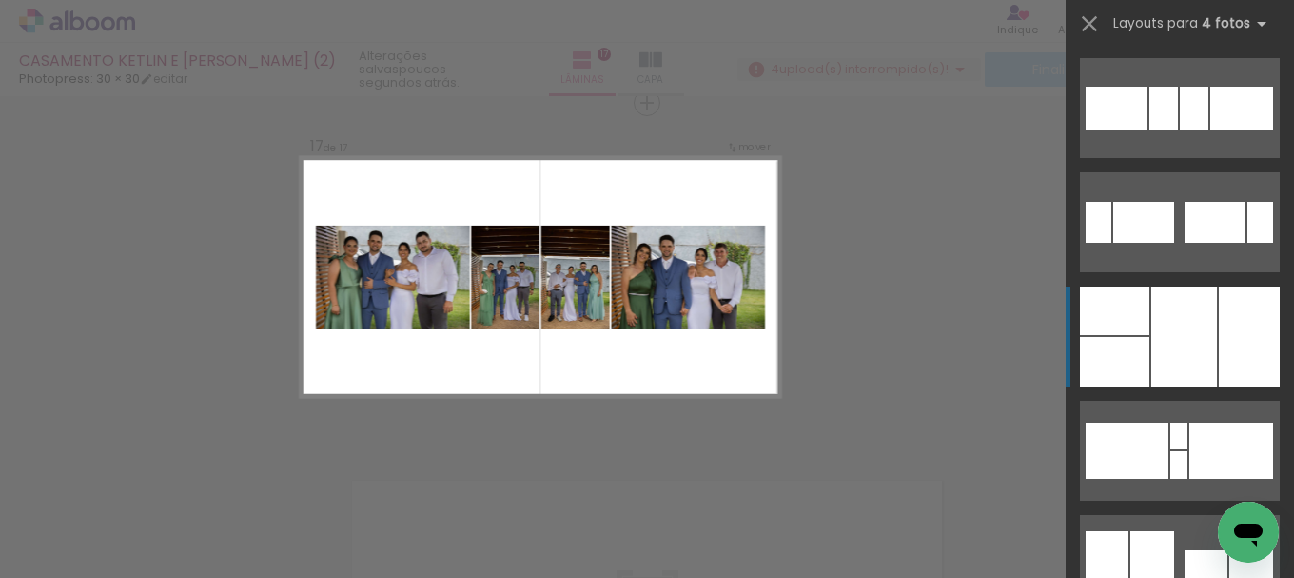
click at [1156, 328] on div at bounding box center [1185, 336] width 66 height 100
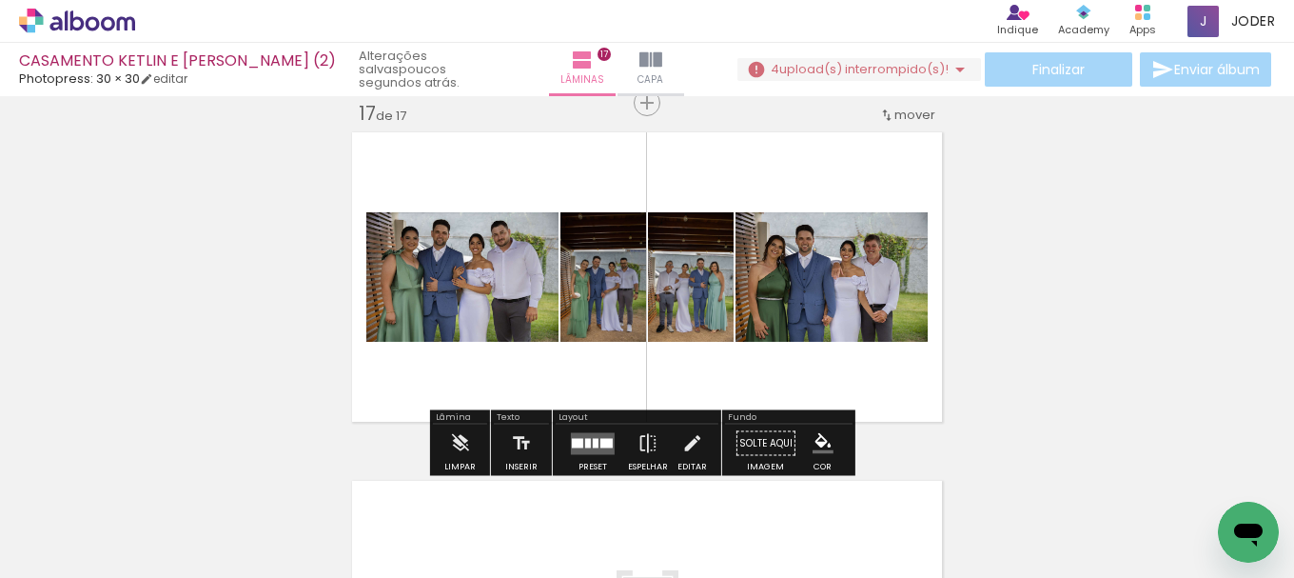
click at [600, 439] on div at bounding box center [606, 443] width 12 height 10
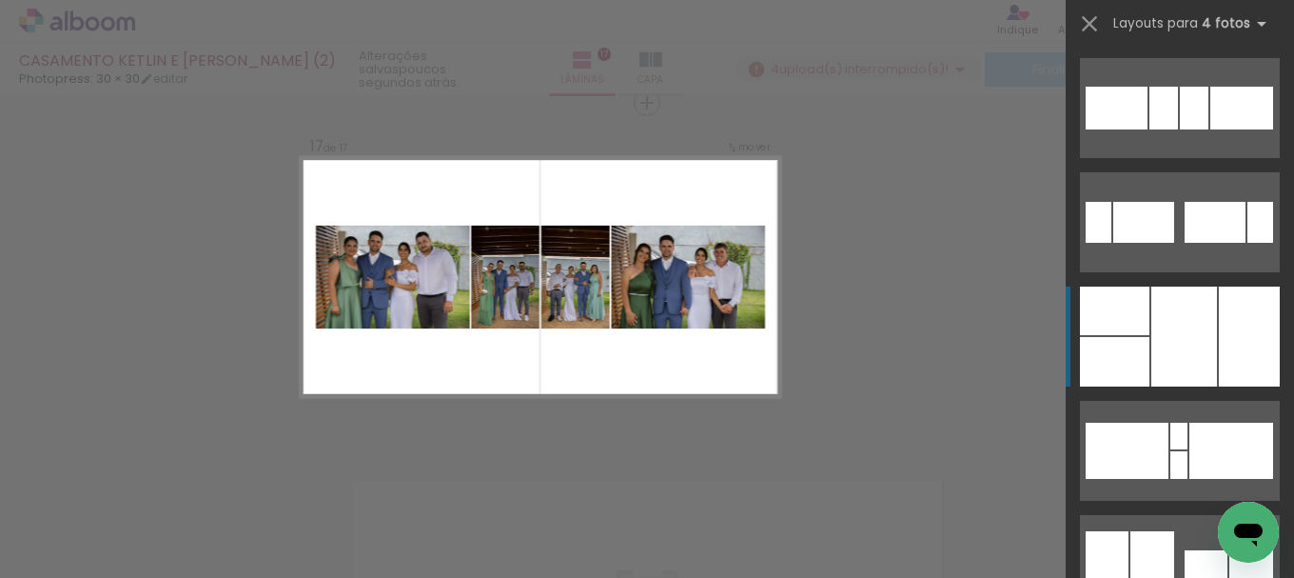
click at [1152, 342] on div at bounding box center [1185, 336] width 66 height 100
click at [1182, 328] on div at bounding box center [1185, 336] width 66 height 100
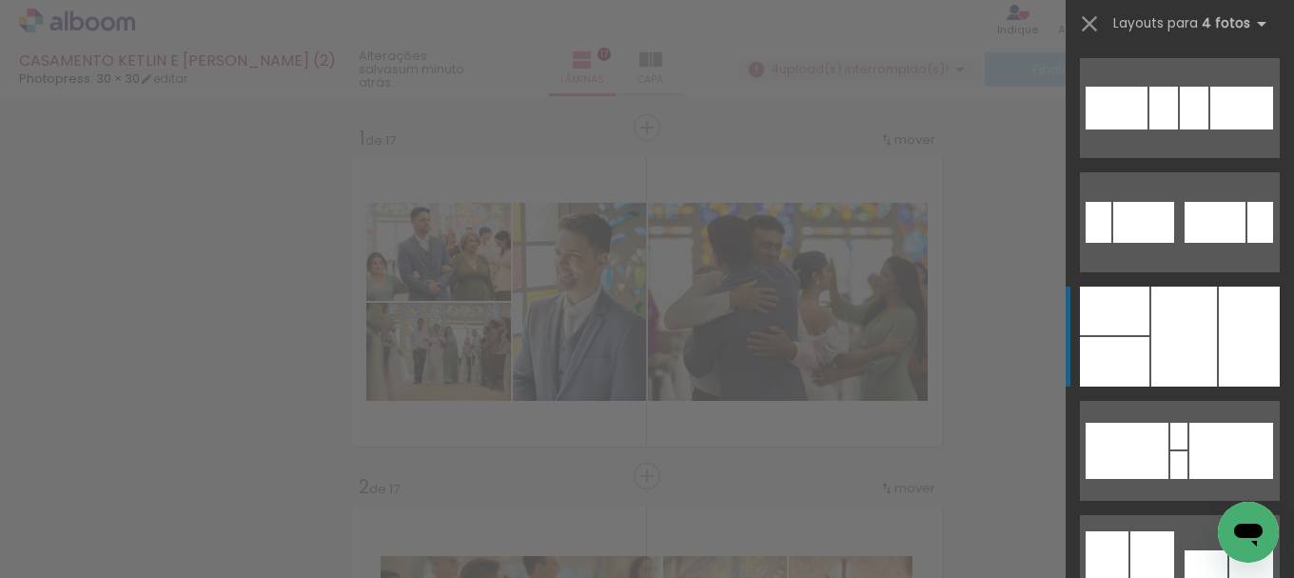
scroll to position [5598, 0]
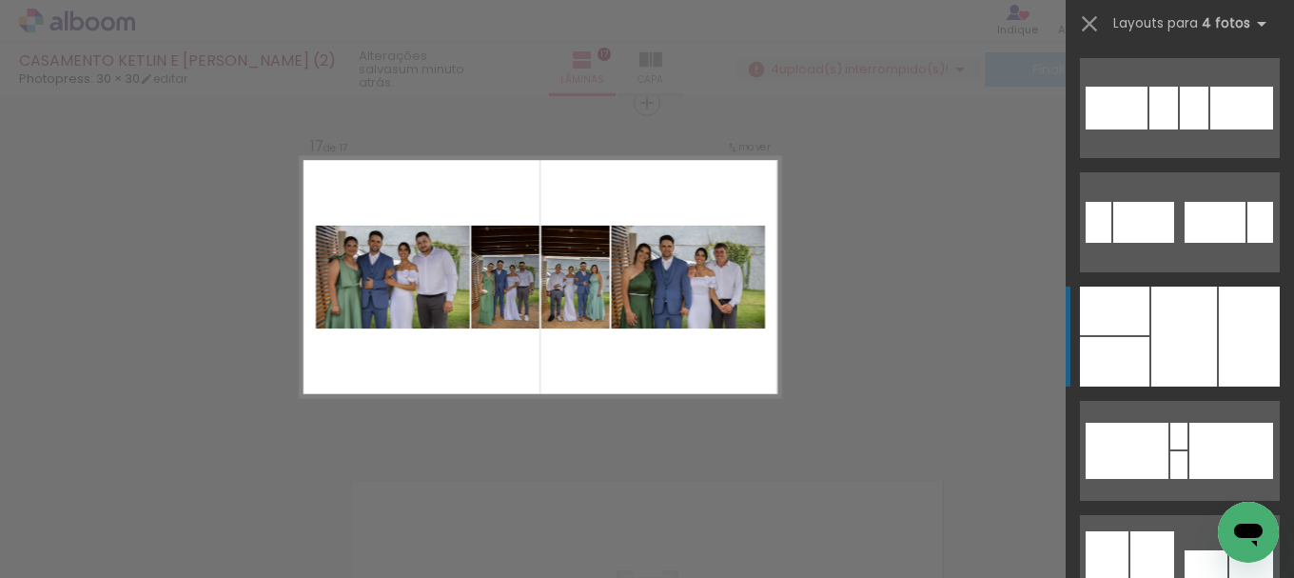
click at [1173, 351] on div at bounding box center [1185, 336] width 66 height 100
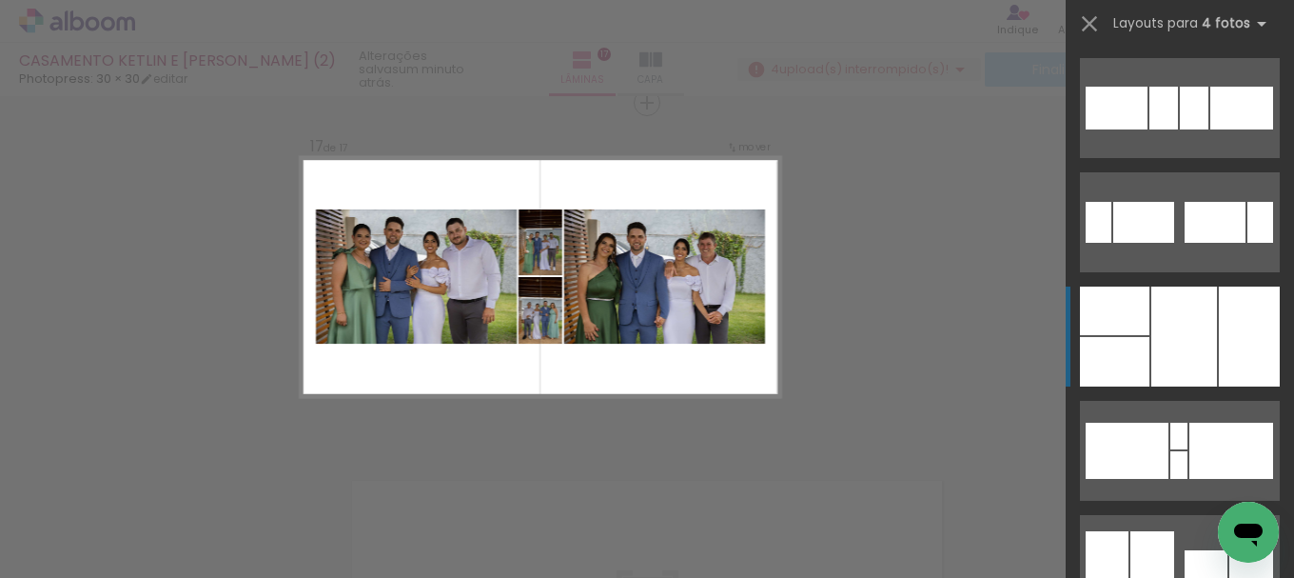
click at [1160, 342] on div at bounding box center [1185, 336] width 66 height 100
click at [1191, 331] on div at bounding box center [1185, 336] width 66 height 100
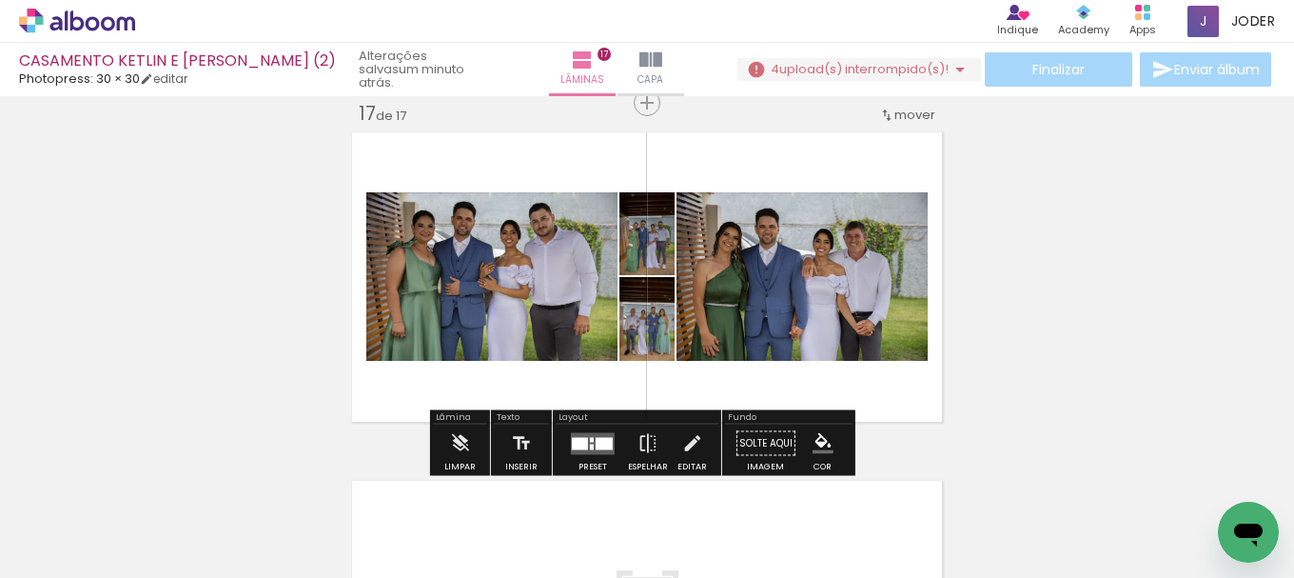
click at [580, 439] on div at bounding box center [580, 443] width 16 height 12
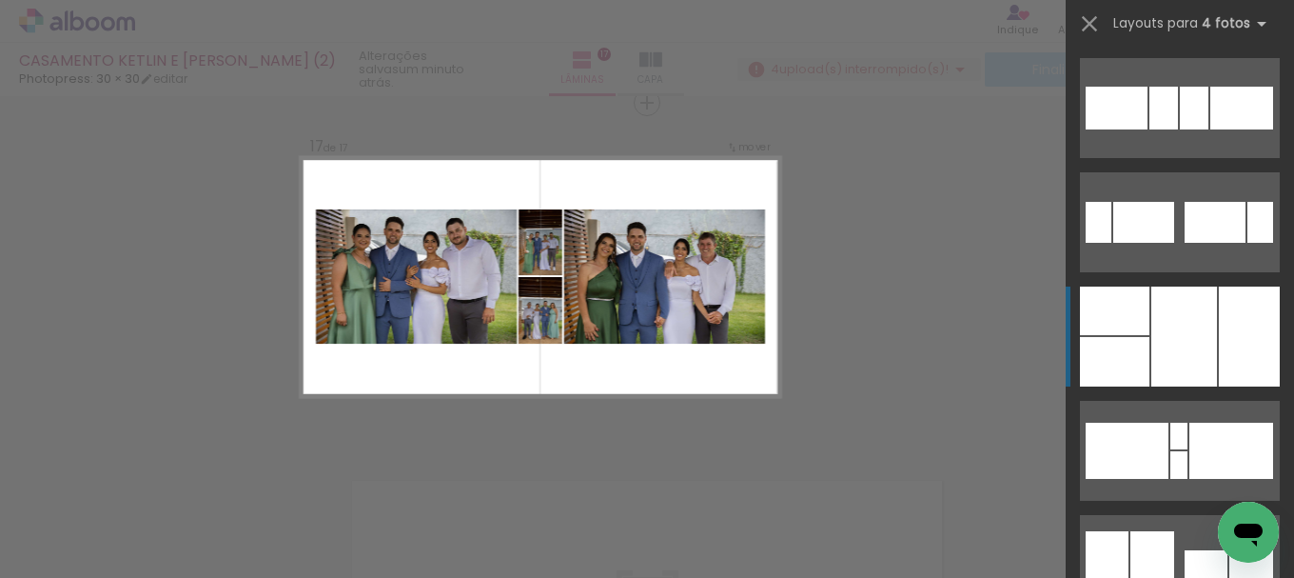
click at [1141, 361] on div at bounding box center [1114, 361] width 69 height 49
click at [1190, 335] on div at bounding box center [1185, 336] width 66 height 100
